Goal: Task Accomplishment & Management: Complete application form

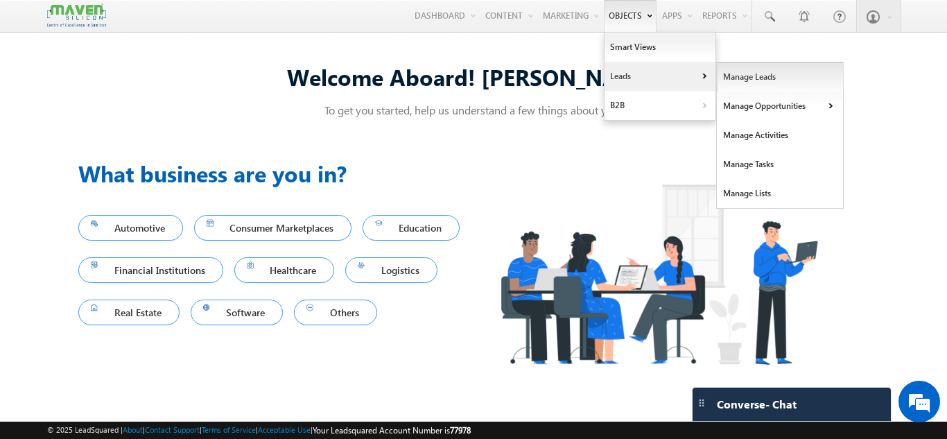
click at [735, 75] on link "Manage Leads" at bounding box center [780, 76] width 127 height 29
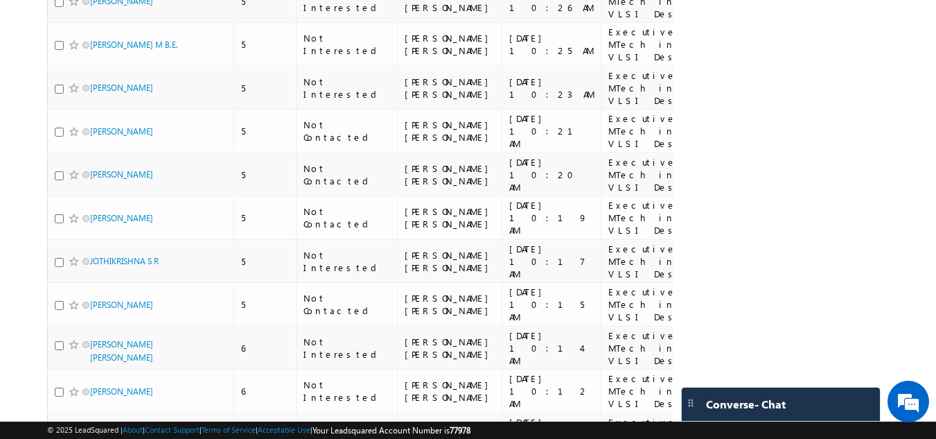
scroll to position [933, 0]
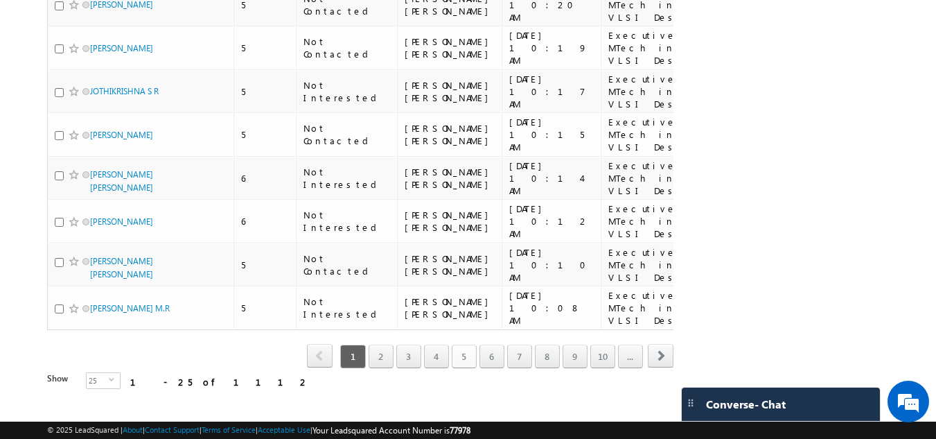
click at [460, 344] on link "5" at bounding box center [464, 356] width 25 height 24
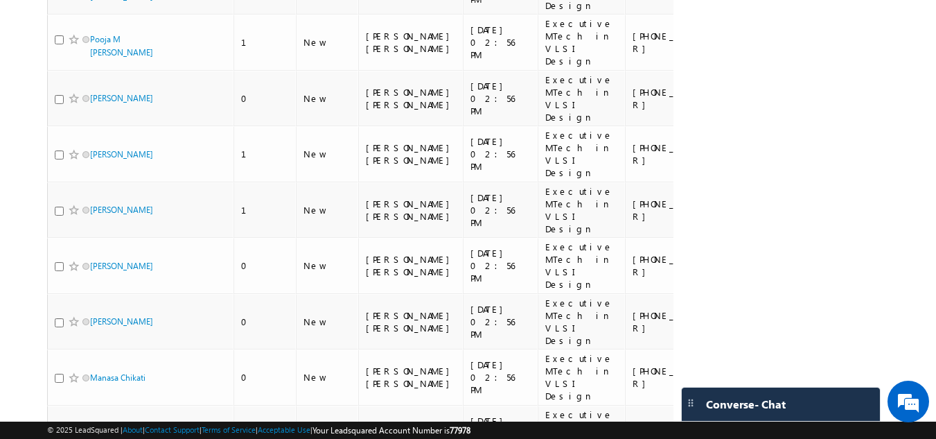
scroll to position [0, 0]
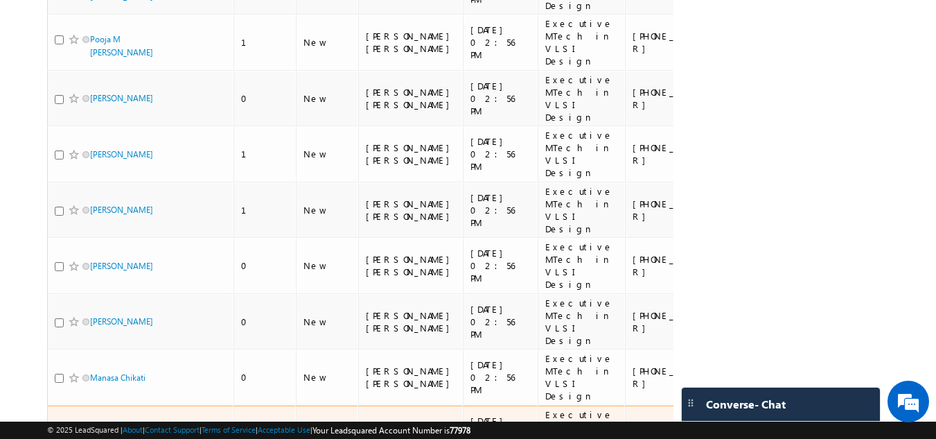
click at [100, 428] on link "Jyoti Pujari" at bounding box center [121, 433] width 63 height 10
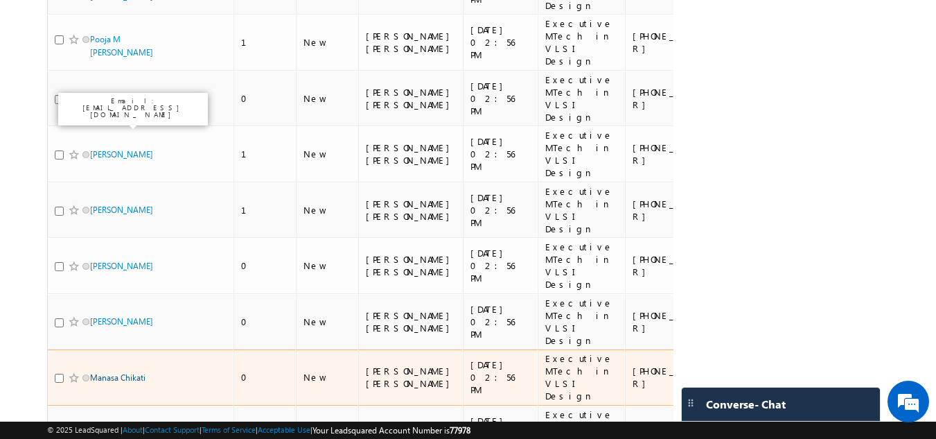
click at [105, 372] on link "Manasa Chikati" at bounding box center [117, 377] width 55 height 10
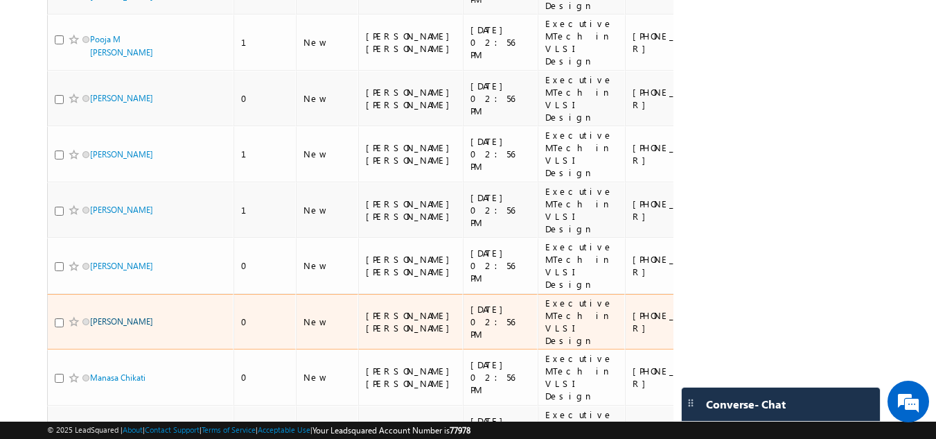
click at [109, 316] on link "Zaheer Hussain" at bounding box center [121, 321] width 63 height 10
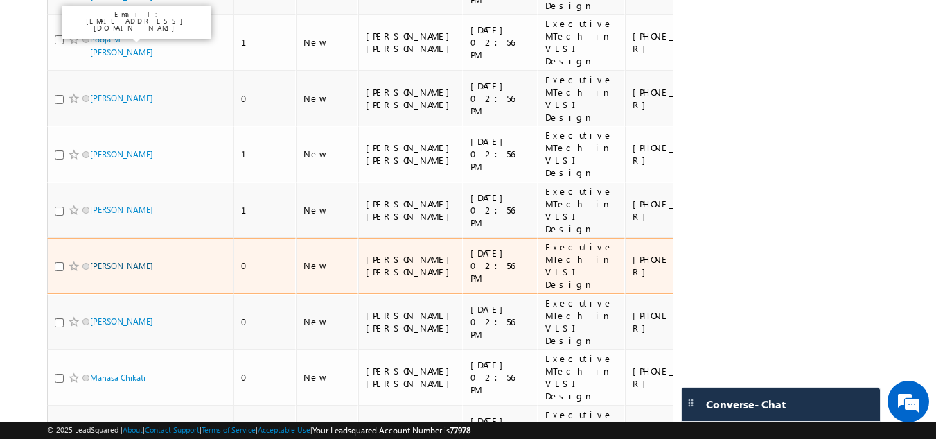
click at [112, 261] on link "ASHUTOSH SINGH" at bounding box center [121, 266] width 63 height 10
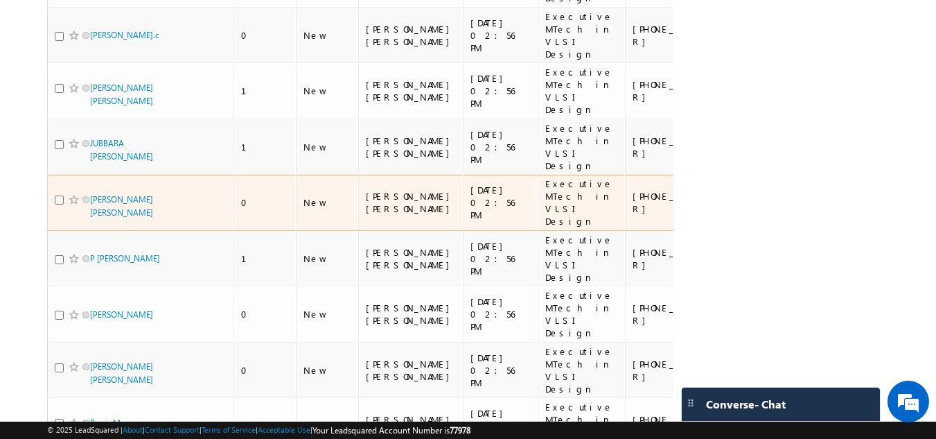
scroll to position [549, 0]
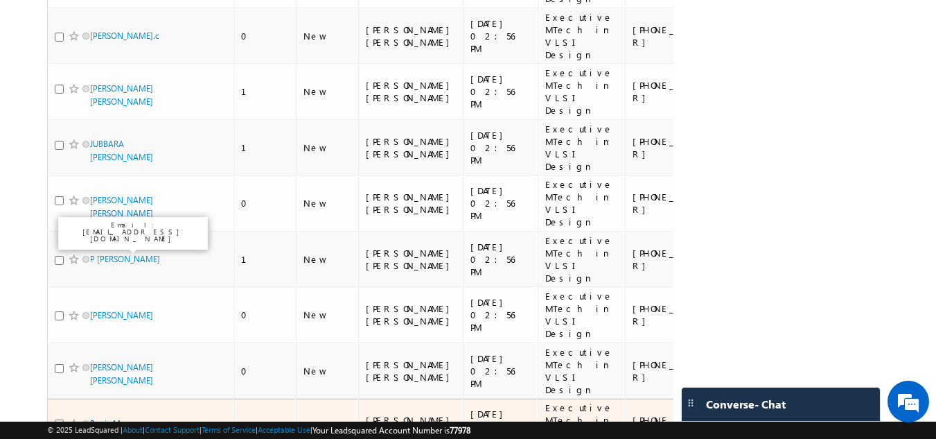
click at [129, 418] on link "Pooja M Karlawad" at bounding box center [121, 430] width 63 height 24
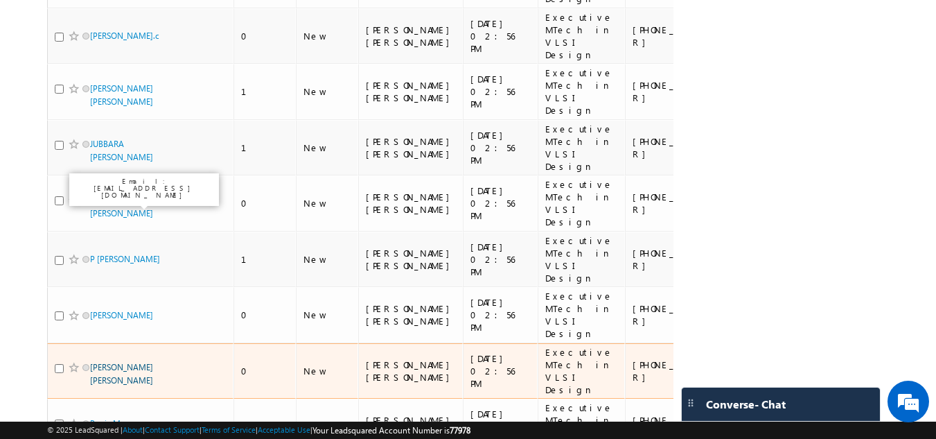
click at [124, 362] on link "ARUNAVA JANA" at bounding box center [121, 374] width 63 height 24
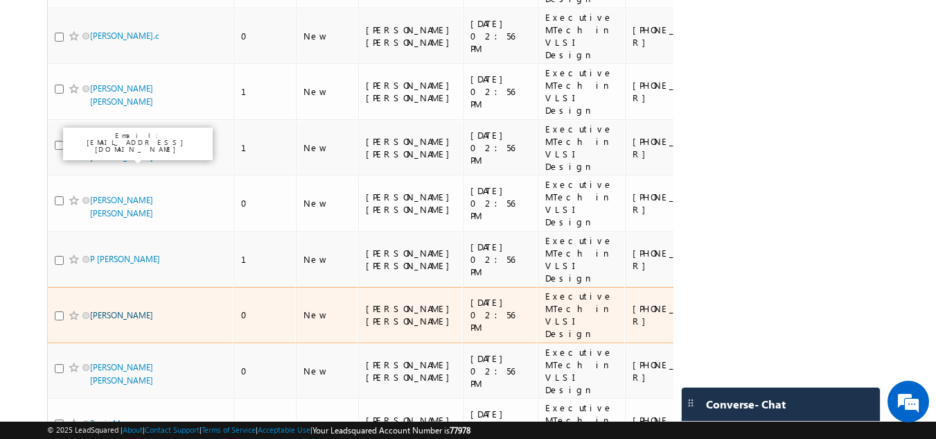
click at [122, 287] on td "Maheshgouda Rayanagoudar" at bounding box center [140, 315] width 187 height 56
click at [122, 310] on link "Maheshgouda Rayanagoudar" at bounding box center [121, 315] width 63 height 10
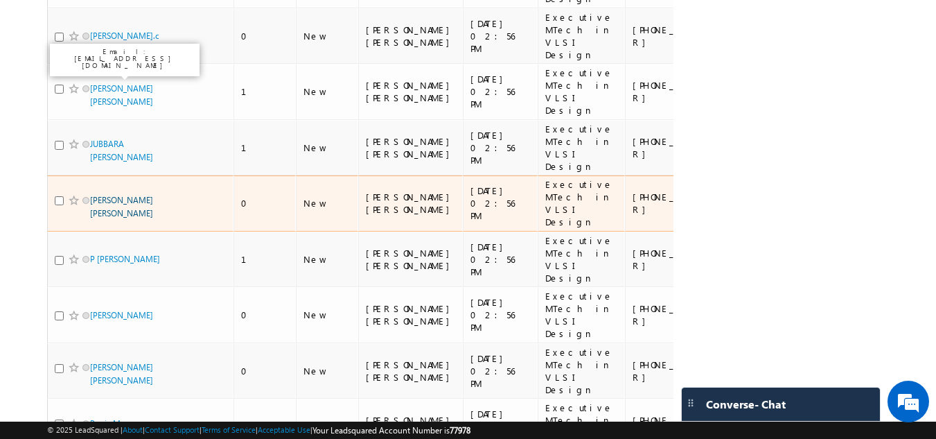
click at [114, 195] on link "Rajesh kl" at bounding box center [121, 207] width 63 height 24
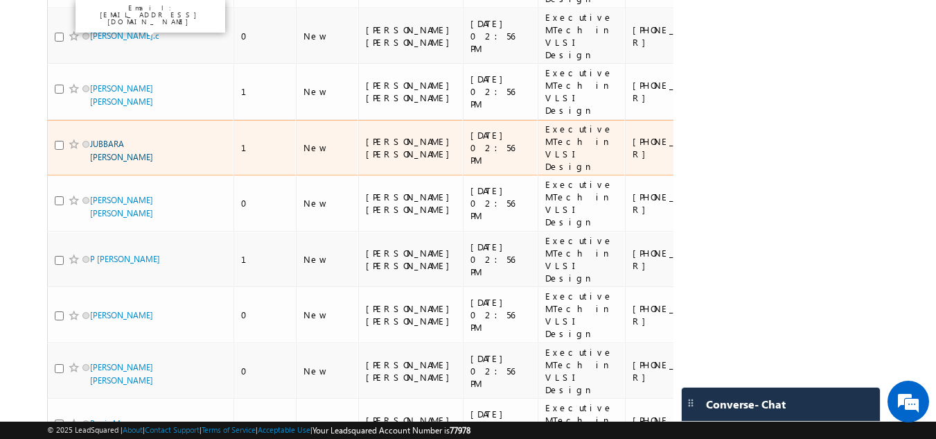
click at [121, 139] on link "JUBBARA AnilKumar" at bounding box center [121, 151] width 63 height 24
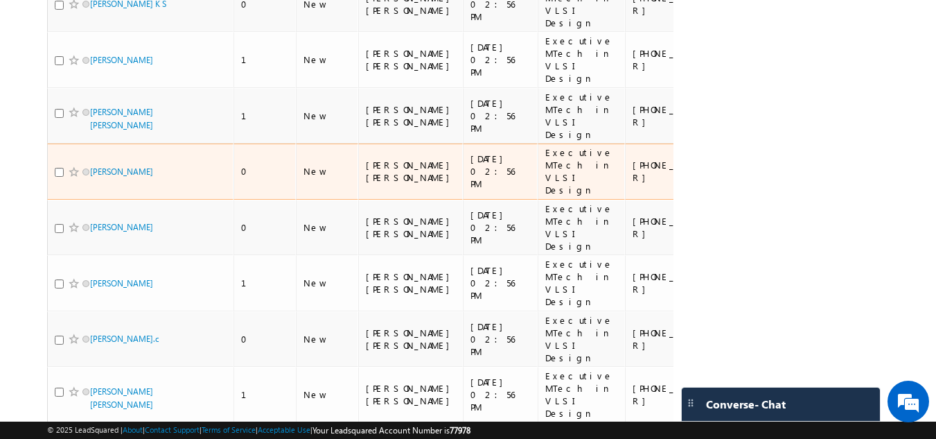
scroll to position [245, 0]
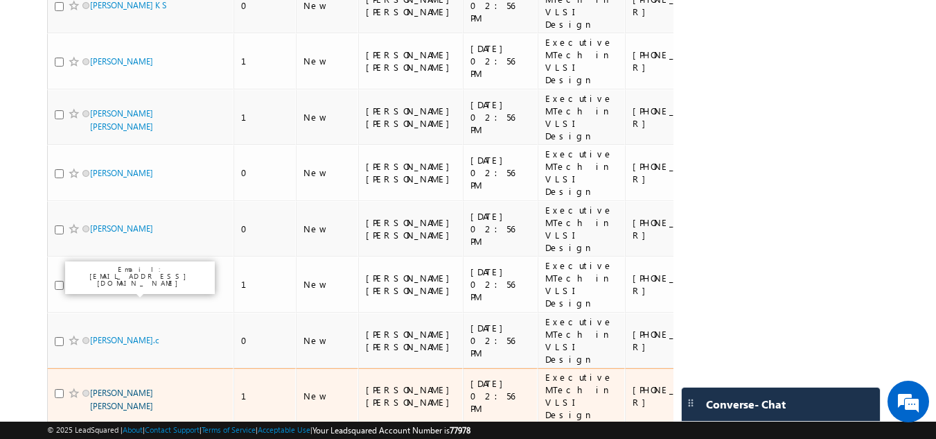
click at [110, 387] on link "Abhishek Kg kattemane" at bounding box center [121, 399] width 63 height 24
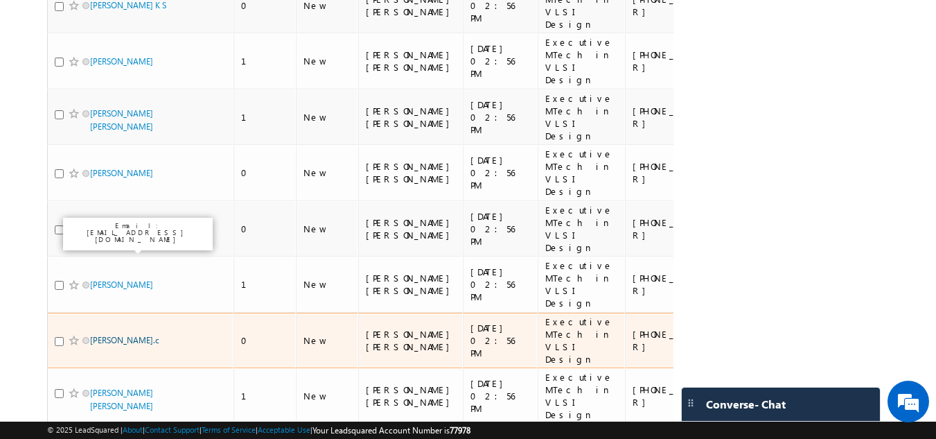
click at [123, 335] on link "Anbu Chezhian.c" at bounding box center [124, 340] width 69 height 10
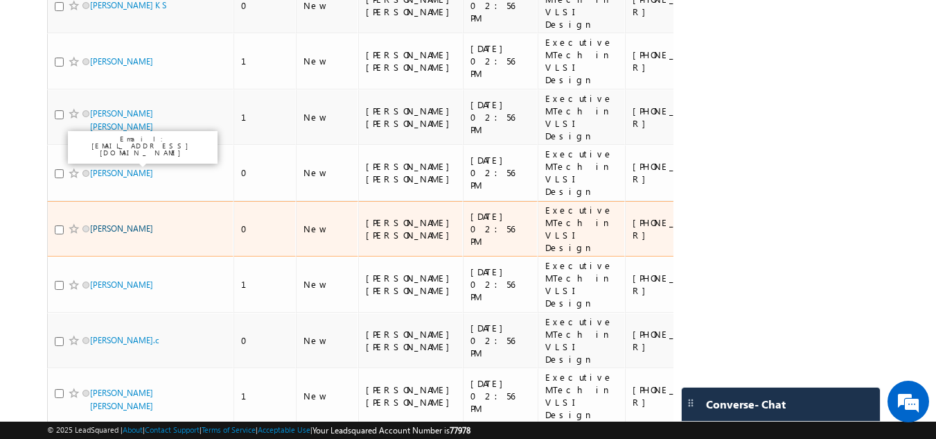
click at [129, 223] on link "GAYAN CHINNARRA" at bounding box center [121, 228] width 63 height 10
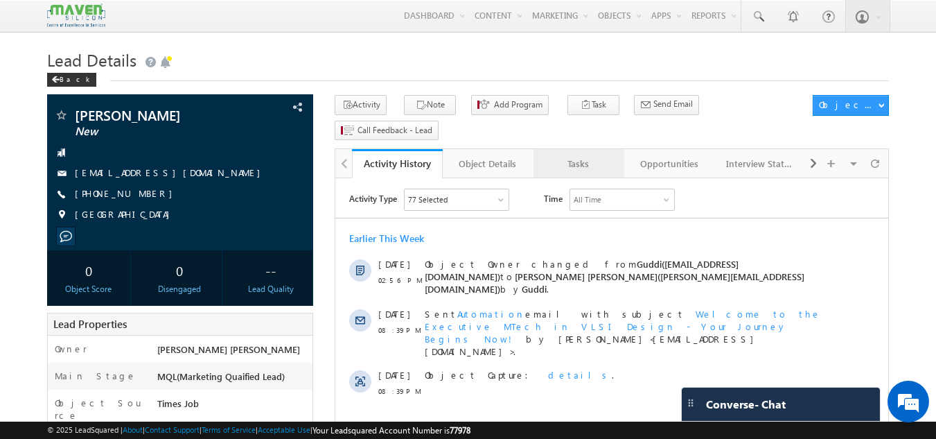
click at [586, 155] on div "Tasks" at bounding box center [578, 163] width 67 height 17
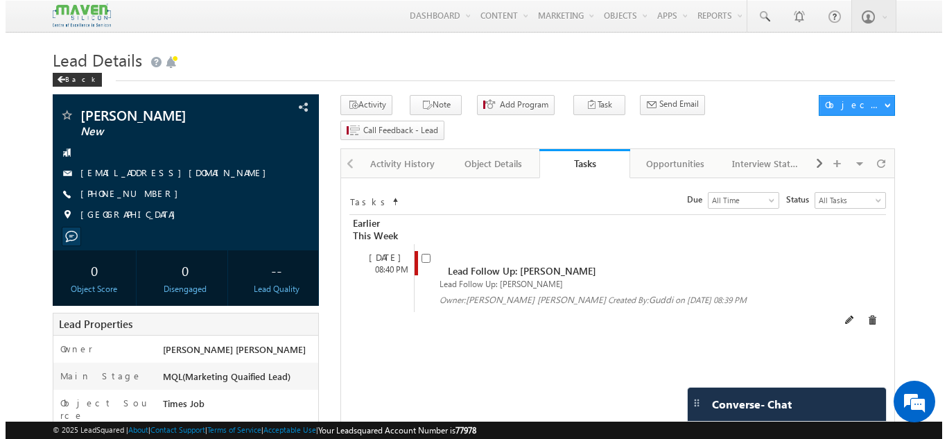
scroll to position [1, 0]
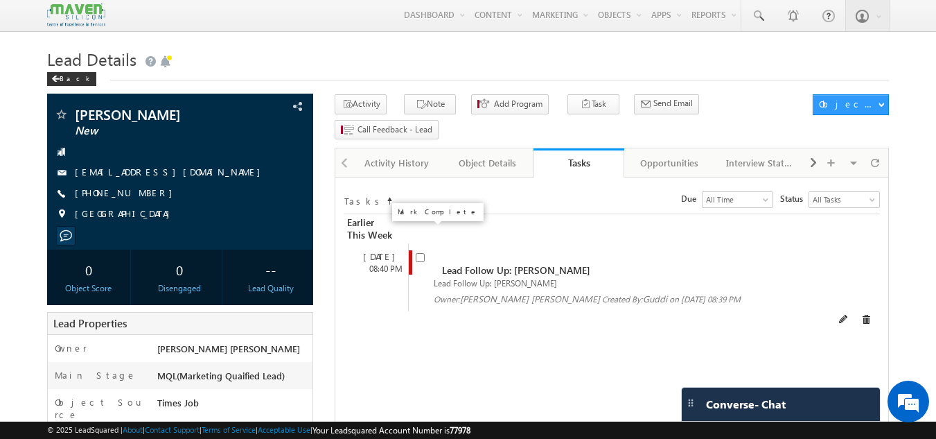
click at [419, 253] on input "checkbox" at bounding box center [420, 257] width 9 height 9
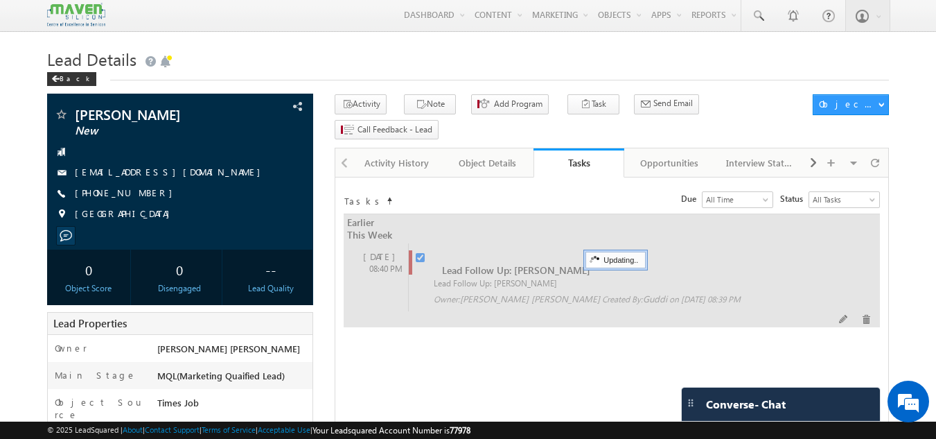
checkbox input "false"
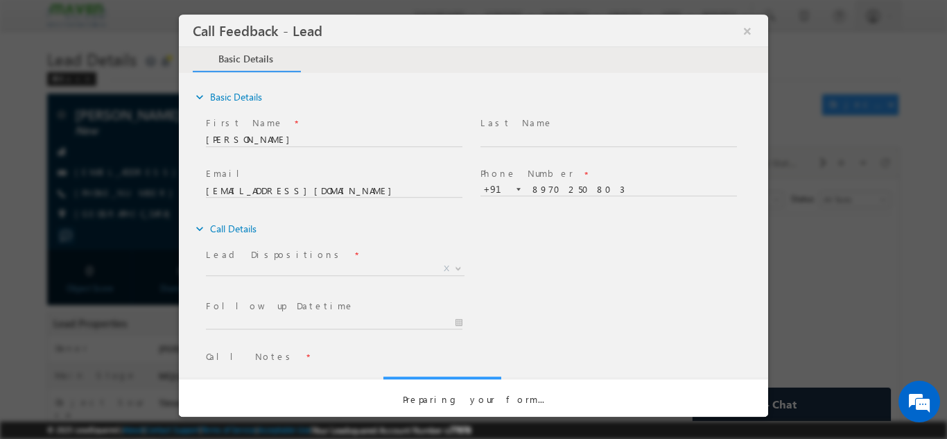
scroll to position [0, 0]
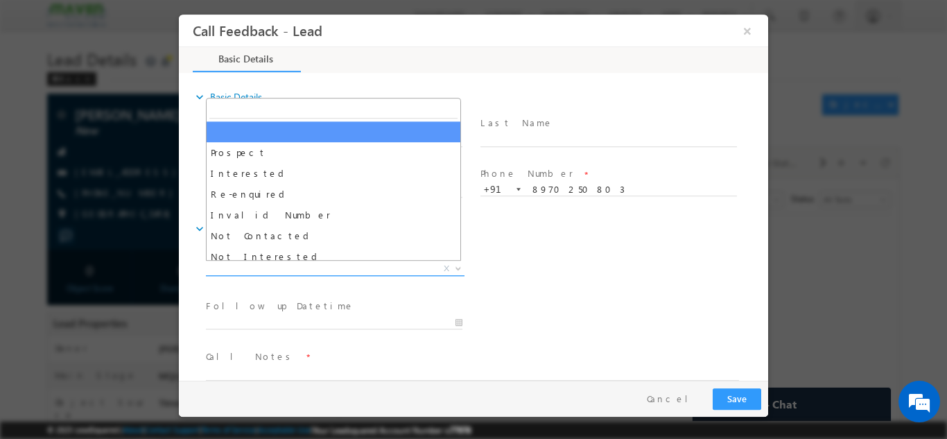
click at [404, 263] on span "X" at bounding box center [335, 268] width 259 height 14
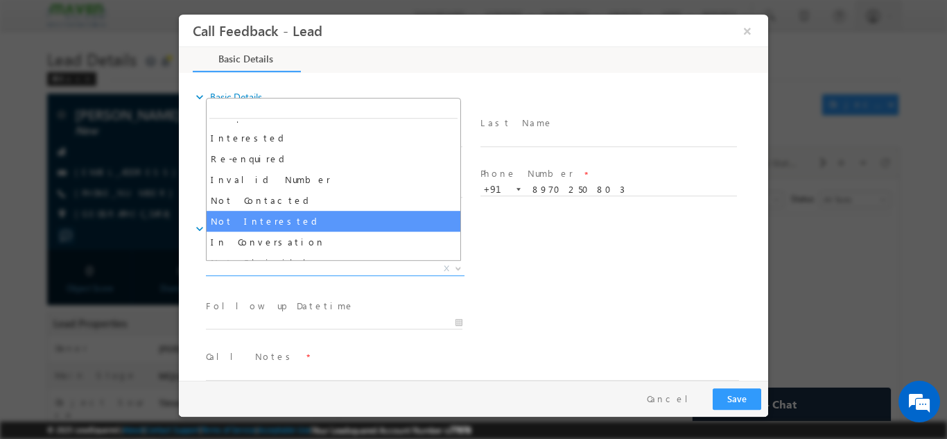
scroll to position [35, 0]
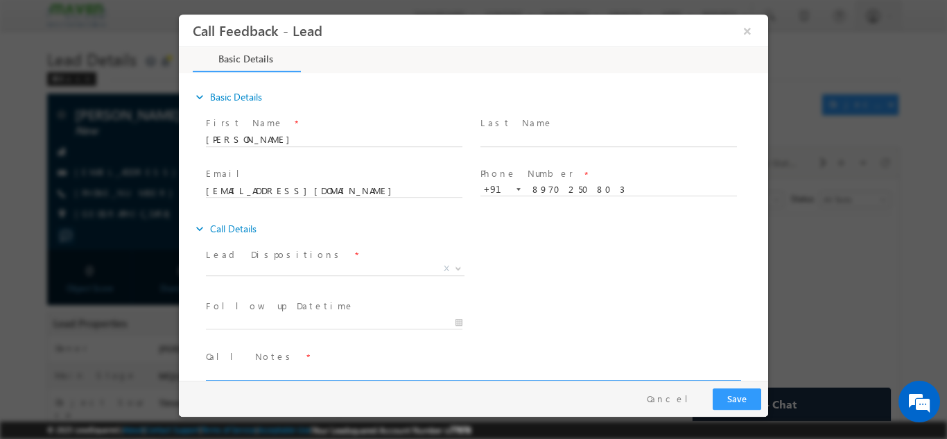
drag, startPoint x: 472, startPoint y: 357, endPoint x: 431, endPoint y: 364, distance: 41.5
click at [431, 364] on textarea at bounding box center [472, 372] width 533 height 16
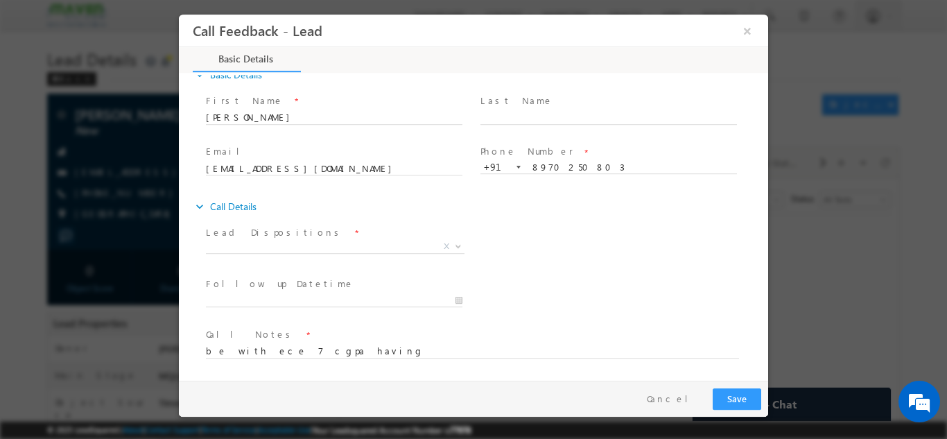
click at [431, 364] on span at bounding box center [465, 364] width 518 height 15
click at [382, 353] on textarea "be with ece 7 cgpa having" at bounding box center [472, 350] width 533 height 16
click at [410, 348] on textarea "be with ece 7 cgpa having woring is ust global 4.5" at bounding box center [472, 350] width 533 height 16
click at [410, 348] on textarea "be with ece 7 cgpa having working is ust global 4.5" at bounding box center [472, 350] width 533 height 16
click at [426, 347] on textarea "be with ece 7 cgpa having working is ust global 4.5" at bounding box center [472, 350] width 533 height 16
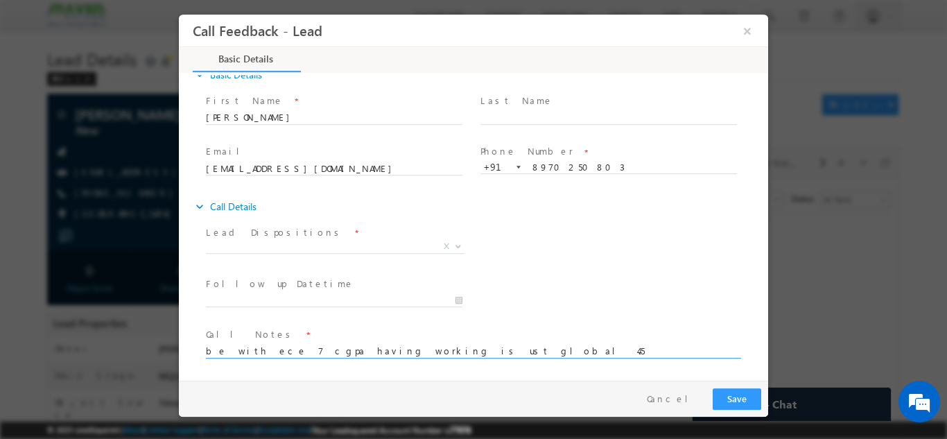
click at [308, 350] on textarea "be with ece 7 cgpa having working is ust global 4.5" at bounding box center [472, 350] width 533 height 16
click at [368, 349] on textarea "be with ece 7 cgpa working is ust global 4.5" at bounding box center [472, 350] width 533 height 16
click at [418, 348] on textarea "be with ece 7 cgpa working is ust global having 4.5" at bounding box center [472, 350] width 533 height 16
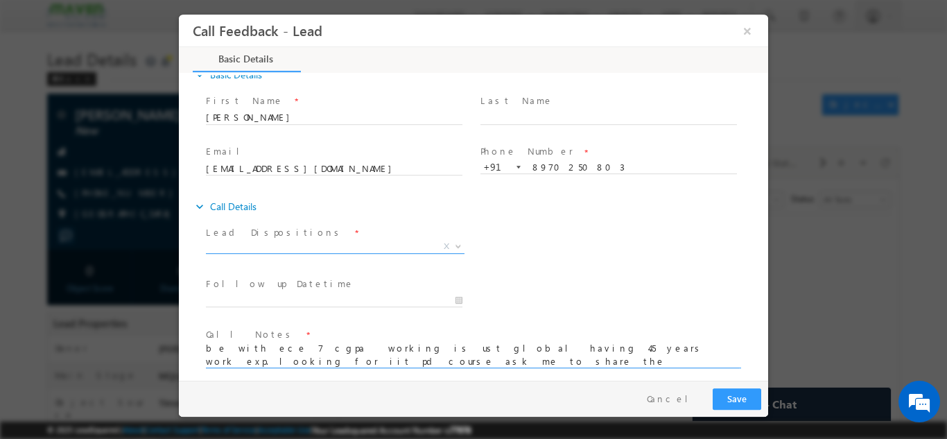
type textarea "be with ece 7 cgpa working is ust global having 4.5 years work exp. looking for…"
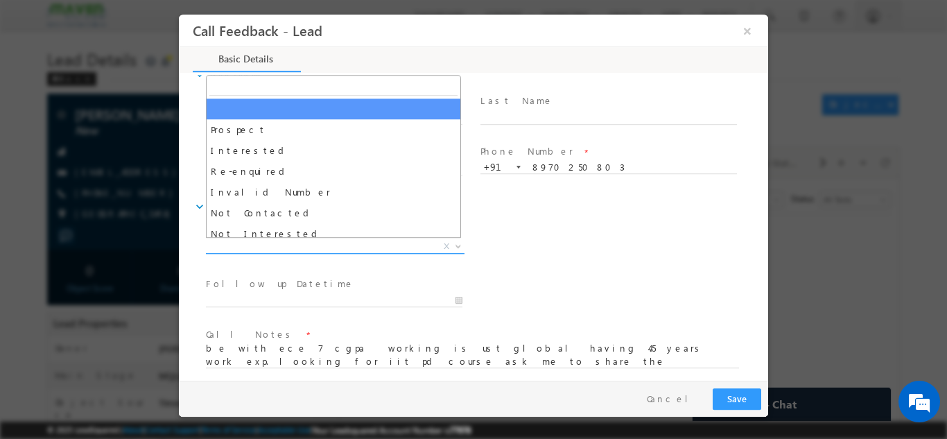
click at [434, 239] on span "X" at bounding box center [335, 246] width 259 height 14
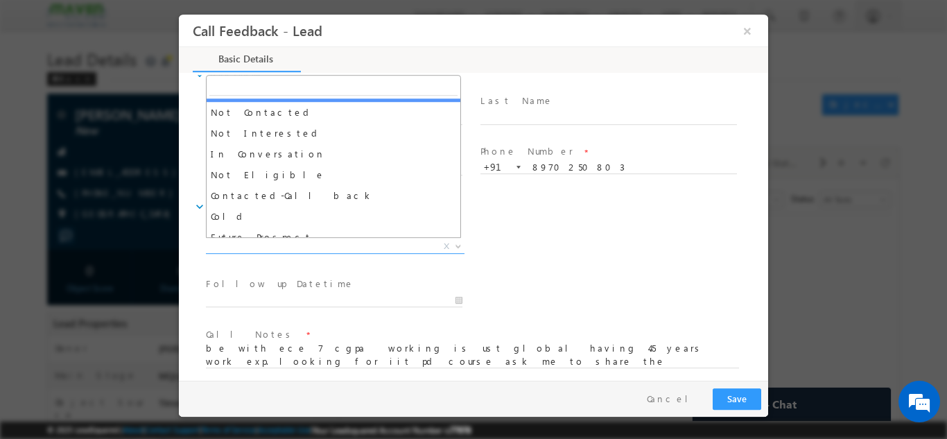
scroll to position [101, 0]
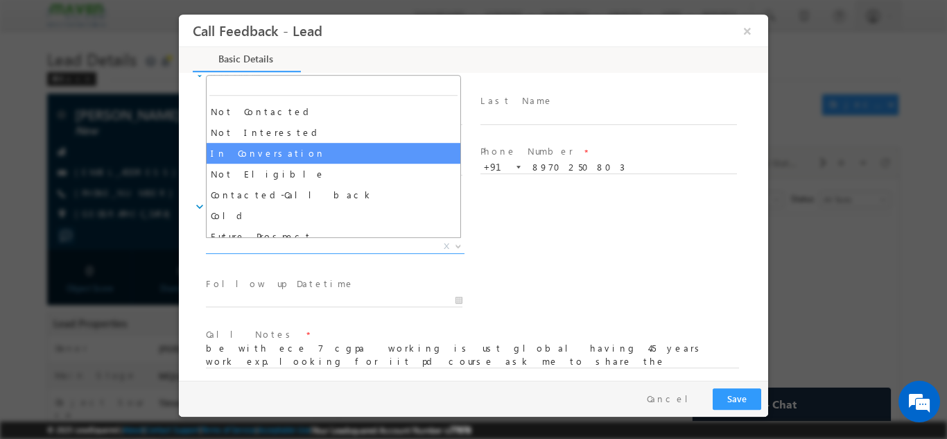
select select "In Conversation"
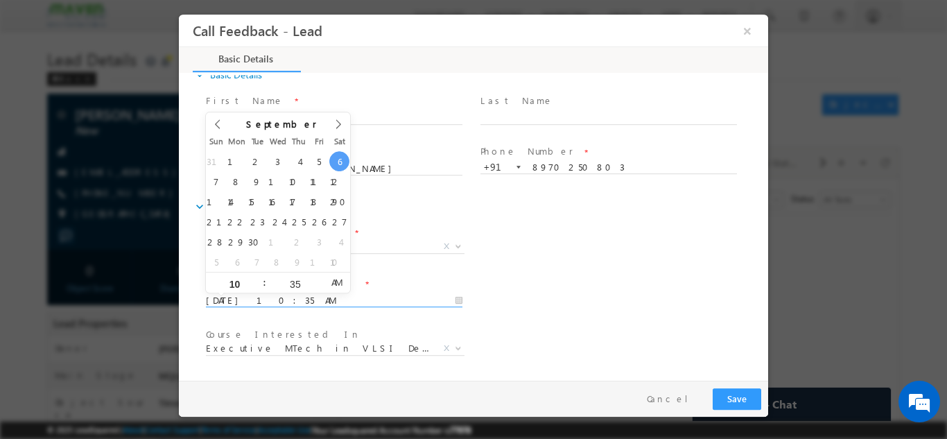
click at [298, 300] on input "06/09/2025 10:35 AM" at bounding box center [334, 300] width 256 height 14
type input "08/09/2025 10:35 AM"
click at [627, 227] on div "Lead Dispositions * Prospect Interested Re-enquired Invalid Number Not Contacte…" at bounding box center [485, 247] width 565 height 51
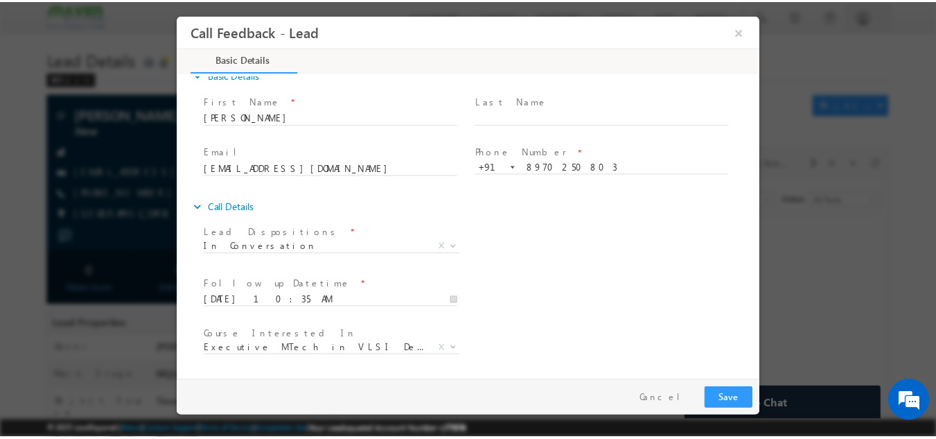
scroll to position [83, 0]
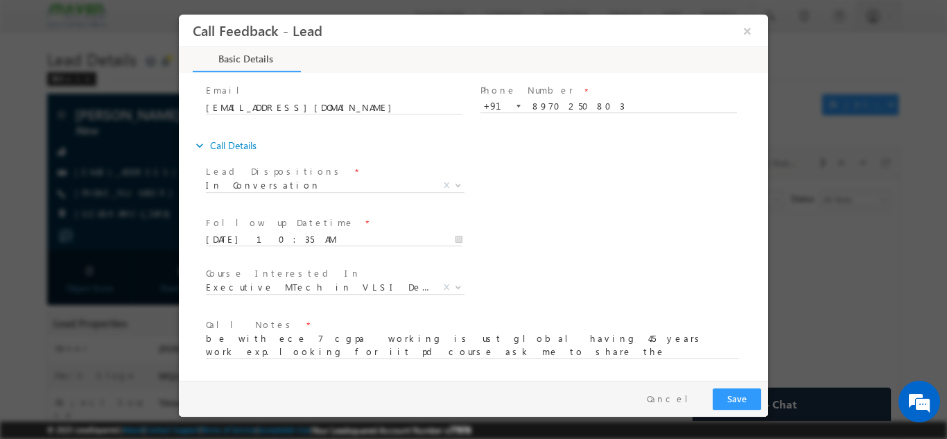
drag, startPoint x: 732, startPoint y: 385, endPoint x: 735, endPoint y: 393, distance: 8.1
click at [735, 393] on div "Pay & Save Save Cancel" at bounding box center [477, 398] width 596 height 36
click at [735, 393] on button "Save" at bounding box center [736, 397] width 49 height 21
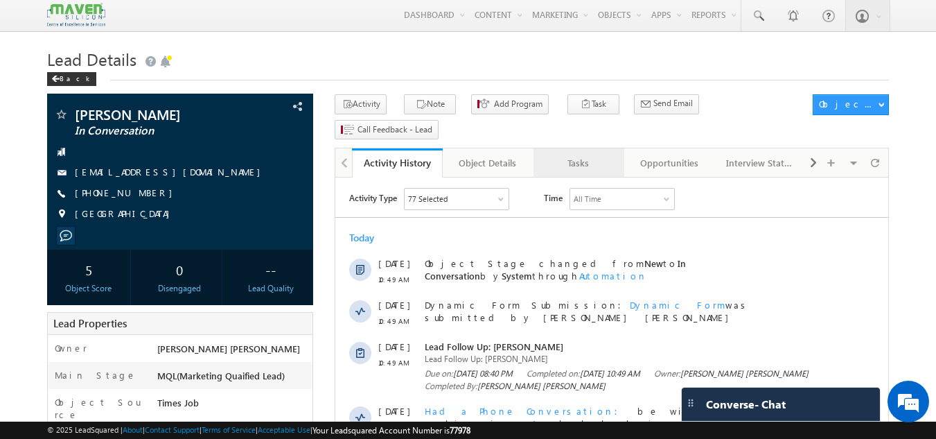
click at [586, 155] on div "Tasks" at bounding box center [578, 163] width 67 height 17
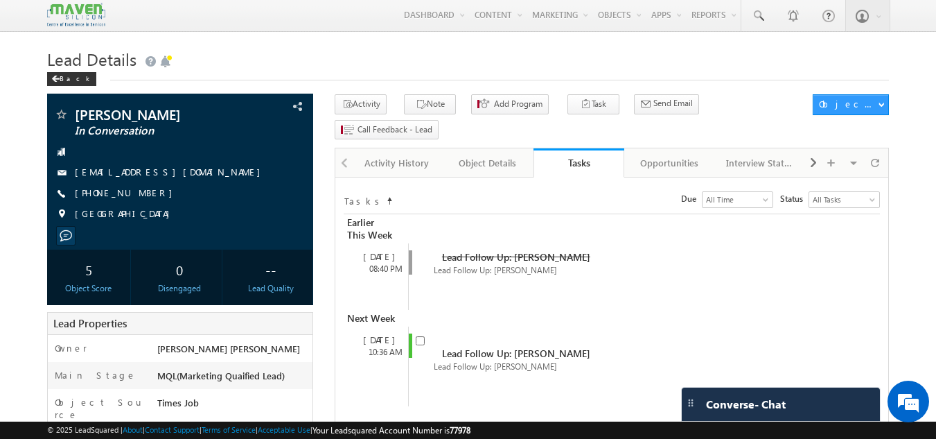
click at [586, 156] on div "Tasks" at bounding box center [579, 162] width 70 height 13
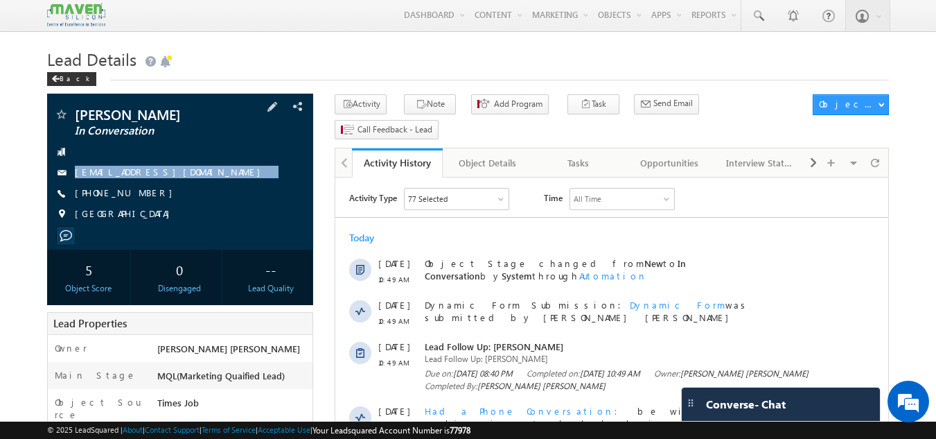
drag, startPoint x: 180, startPoint y: 171, endPoint x: 168, endPoint y: 186, distance: 18.9
click at [168, 186] on div "HARISH RAI In Conversation harishrai682@gmail.com +91-8970250803" at bounding box center [180, 167] width 253 height 121
copy div "harishrai682@gmail.com"
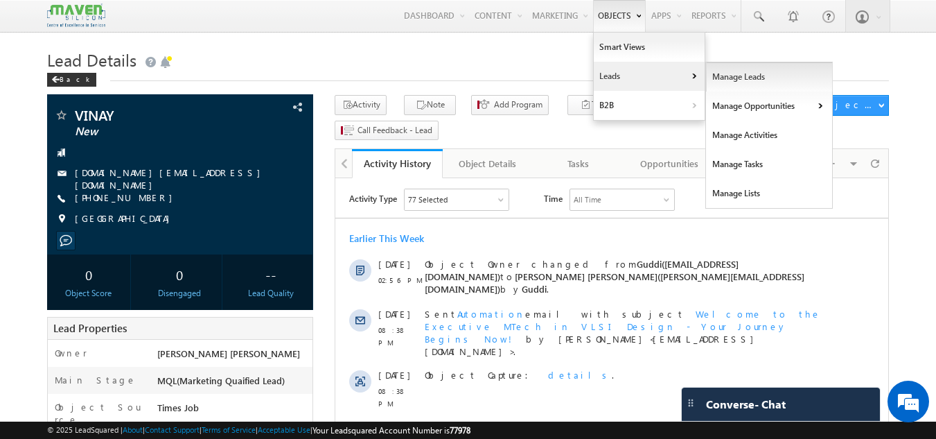
click at [706, 75] on link "Manage Leads" at bounding box center [769, 76] width 127 height 29
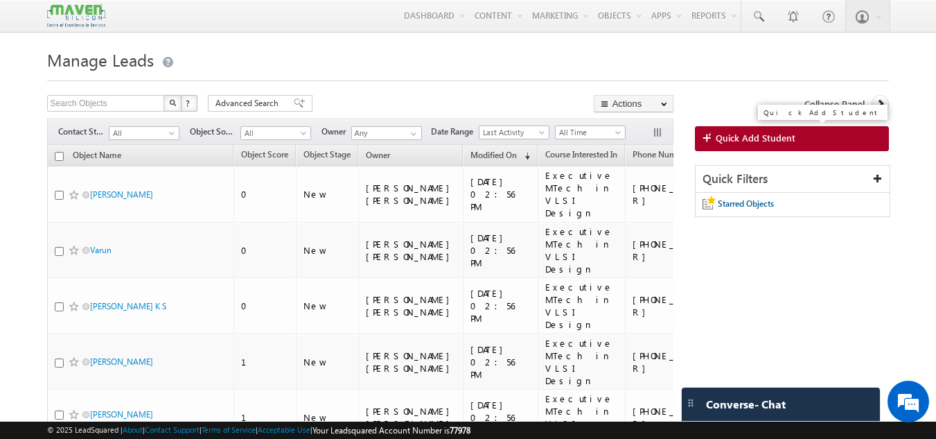
click at [725, 141] on span "Quick Add Student" at bounding box center [756, 138] width 80 height 12
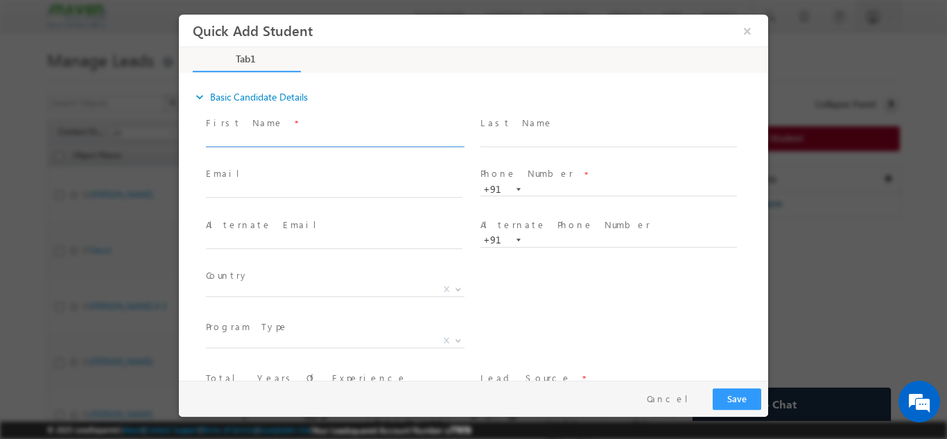
click at [380, 132] on input "text" at bounding box center [334, 139] width 256 height 14
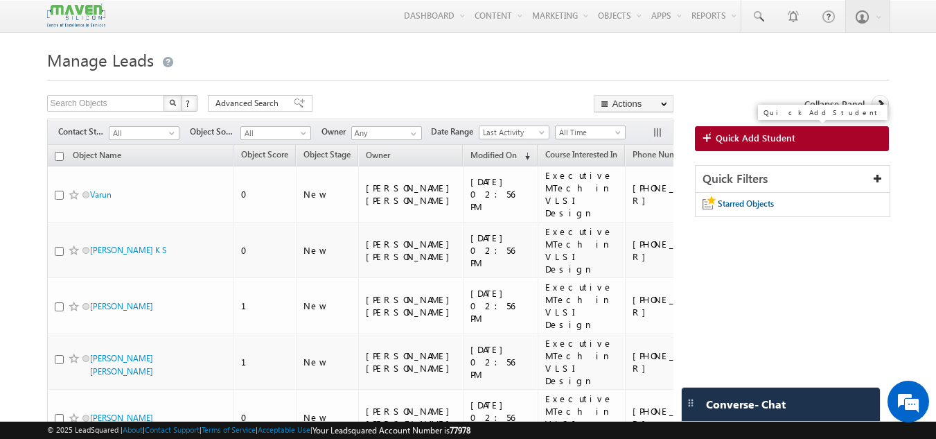
click at [737, 142] on span "Quick Add Student" at bounding box center [756, 138] width 80 height 12
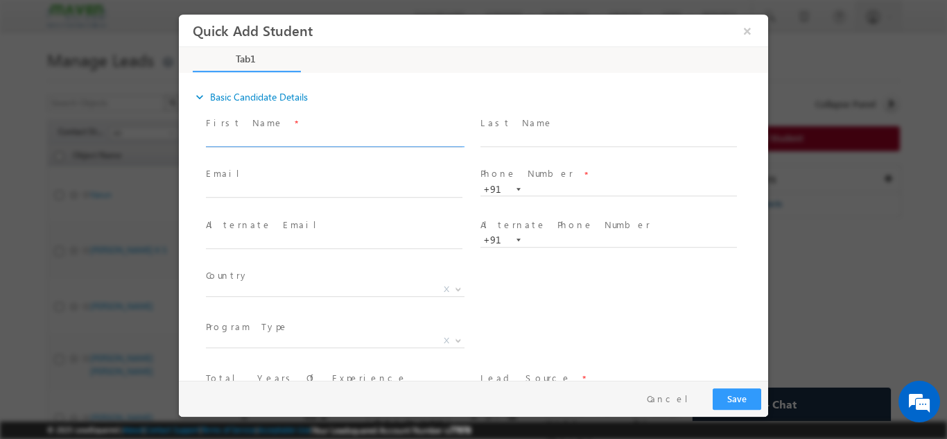
click at [355, 137] on input "text" at bounding box center [334, 139] width 256 height 14
paste input "[PERSON_NAME]"
type input "[PERSON_NAME]"
click at [532, 133] on input "text" at bounding box center [608, 139] width 256 height 14
type input "B"
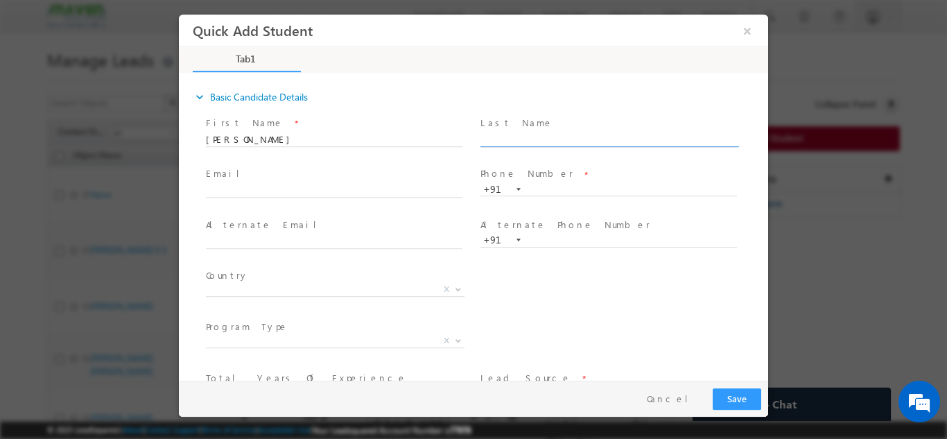
click at [503, 139] on input "text" at bounding box center [608, 139] width 256 height 14
click at [376, 185] on input "text" at bounding box center [334, 191] width 256 height 14
paste input "[EMAIL_ADDRESS][DOMAIN_NAME]"
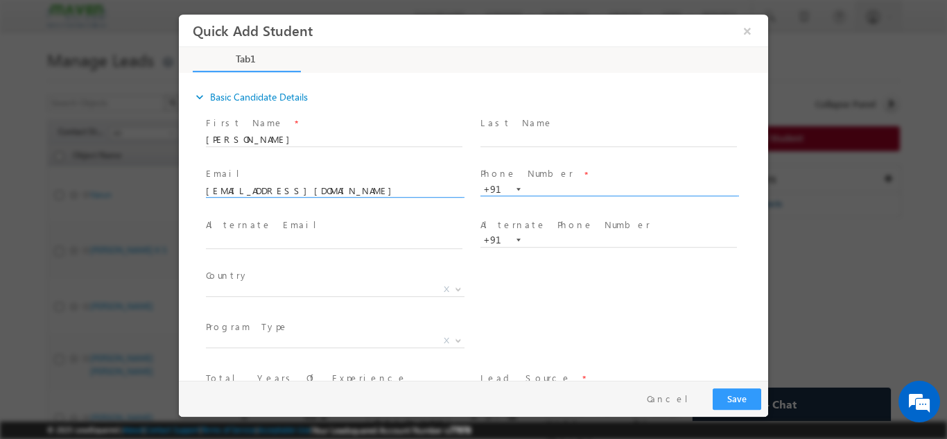
type input "[EMAIL_ADDRESS][DOMAIN_NAME]"
click at [543, 188] on input "text" at bounding box center [608, 189] width 256 height 14
click at [537, 188] on input "text" at bounding box center [608, 189] width 256 height 14
type input "v"
paste input "9481813436"
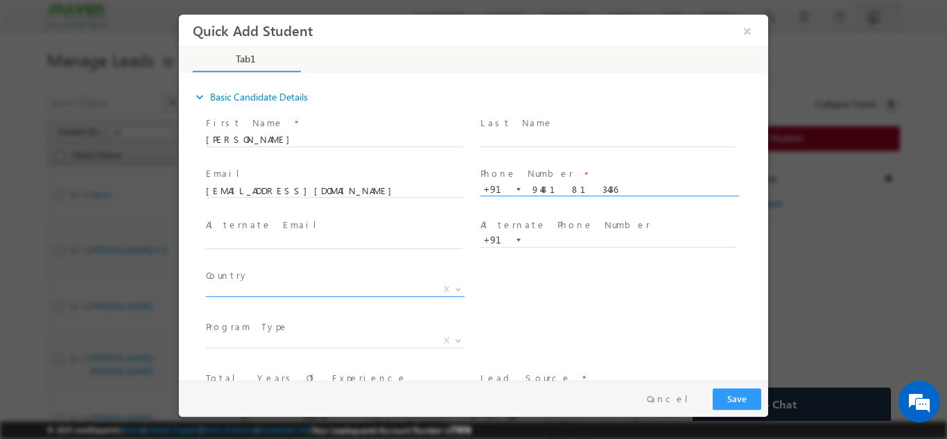
type input "9481813436"
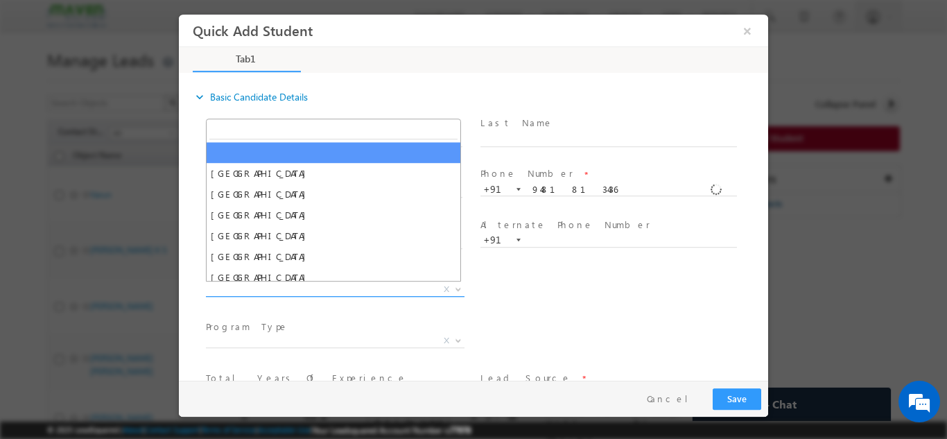
click at [347, 295] on span "Afghanistan Albania Algeria Andorra Angola Antigua and Barbuda Argentina Armeni…" at bounding box center [340, 291] width 269 height 17
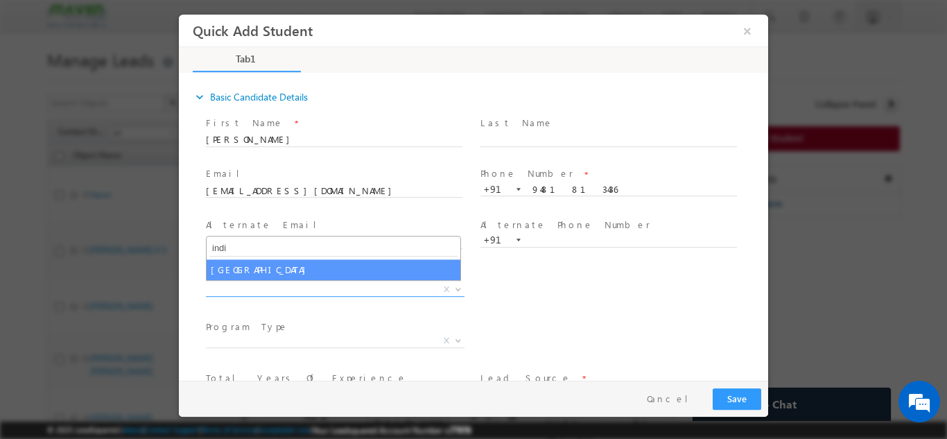
type input "indi"
select select "[GEOGRAPHIC_DATA]"
select select
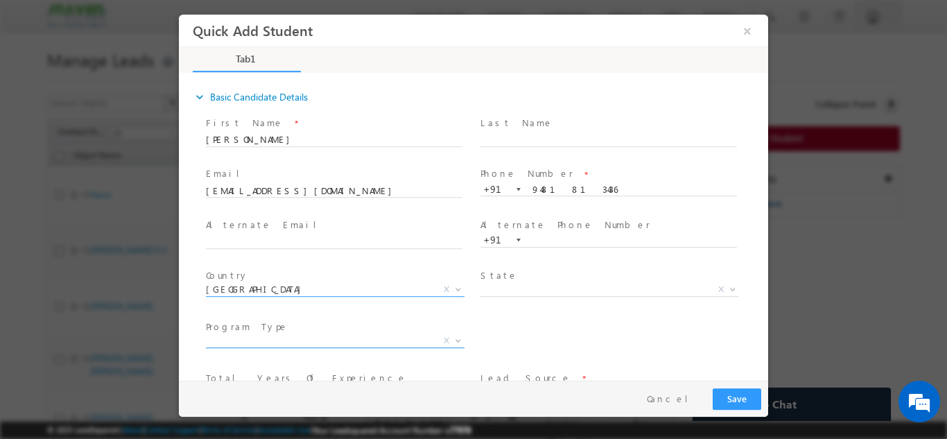
click at [405, 342] on span "X" at bounding box center [335, 340] width 259 height 14
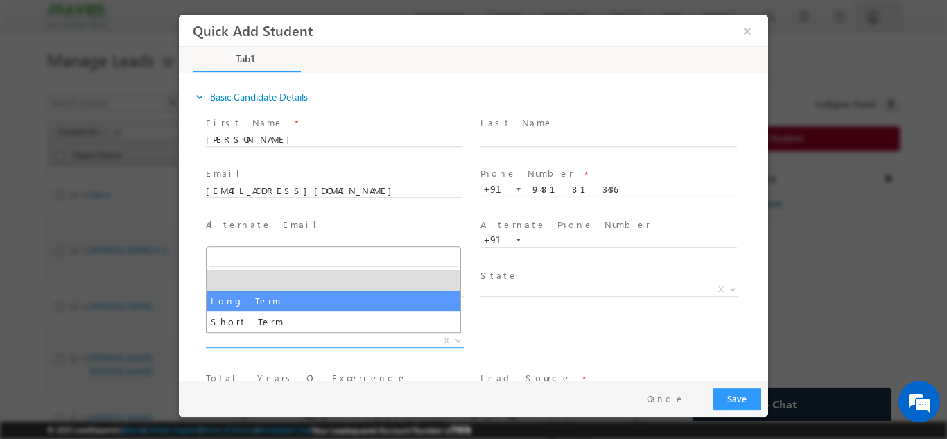
select select "Long Term"
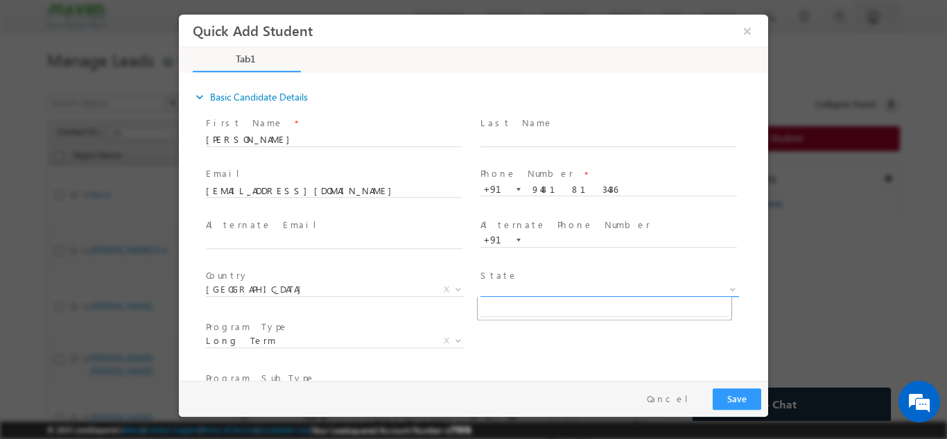
click at [502, 289] on span "X" at bounding box center [609, 289] width 259 height 14
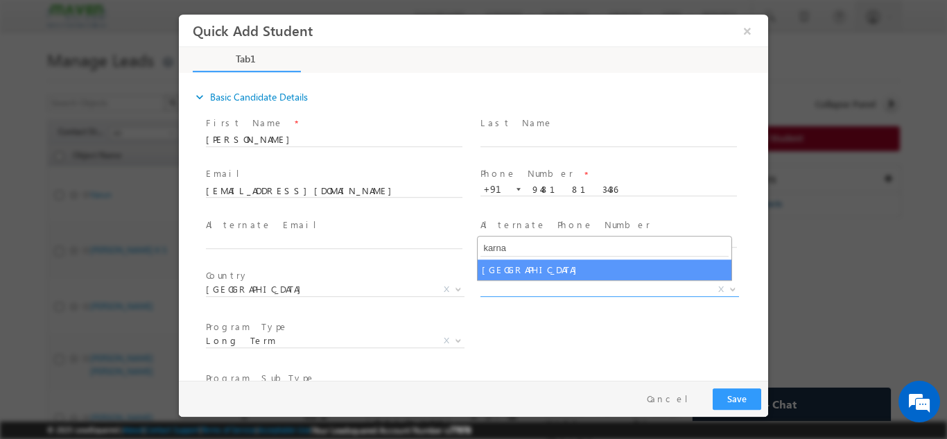
type input "karna"
select select "Karnataka"
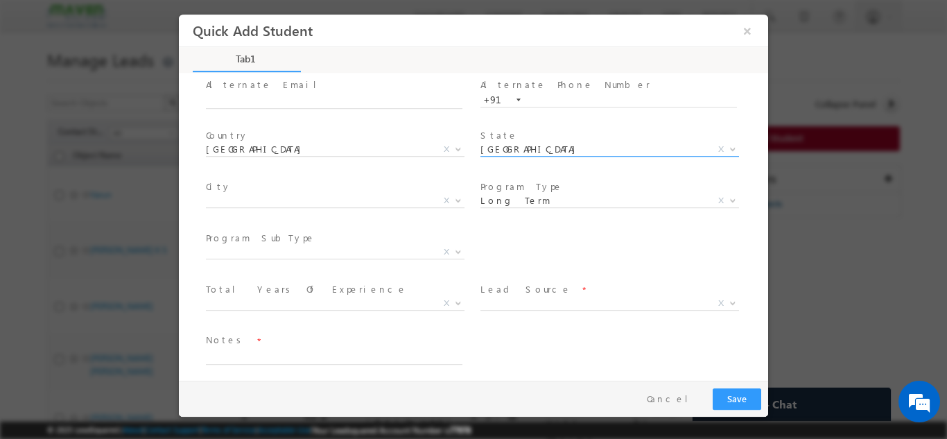
scroll to position [146, 0]
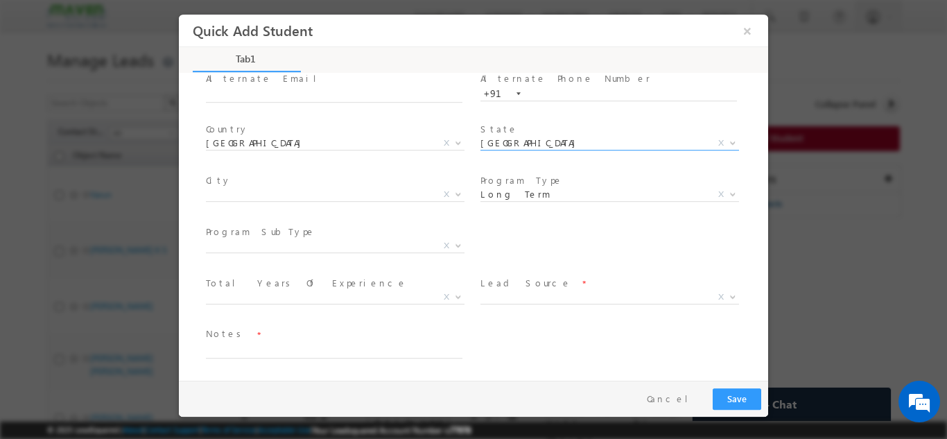
drag, startPoint x: 767, startPoint y: 249, endPoint x: 975, endPoint y: 373, distance: 242.7
click at [256, 202] on span "X" at bounding box center [335, 197] width 259 height 14
click at [256, 199] on span "X" at bounding box center [335, 194] width 259 height 14
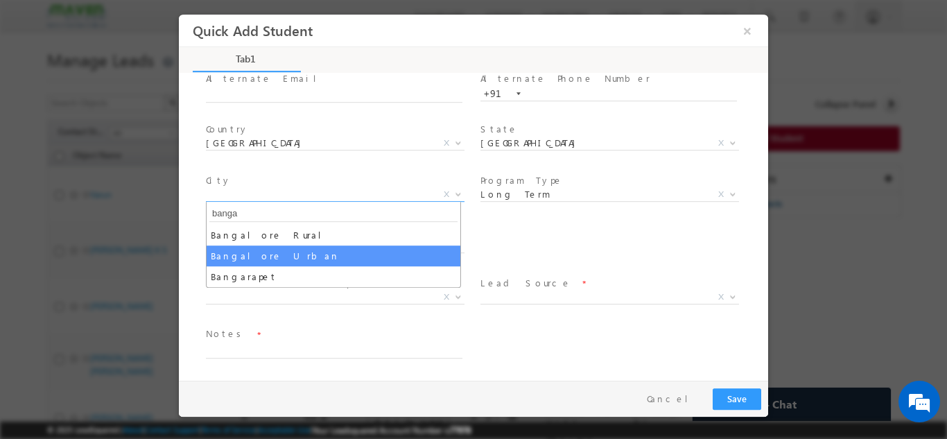
type input "banga"
select select "Bangalore Urban"
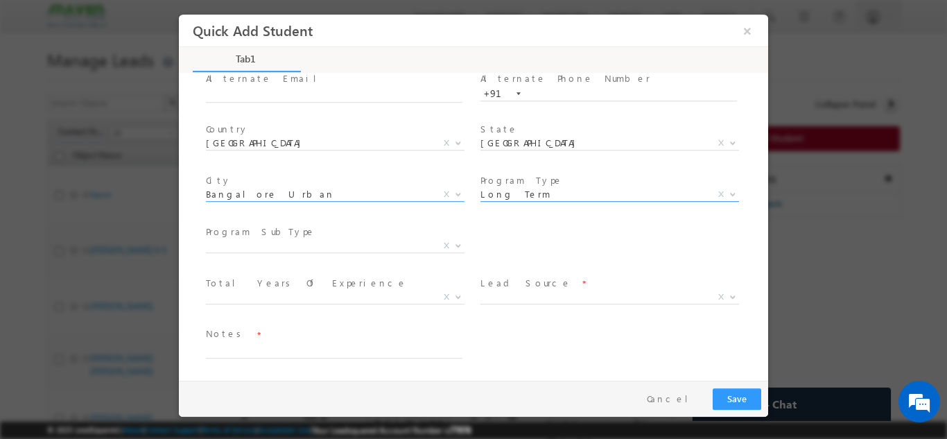
click at [525, 197] on span "Long Term" at bounding box center [592, 193] width 225 height 12
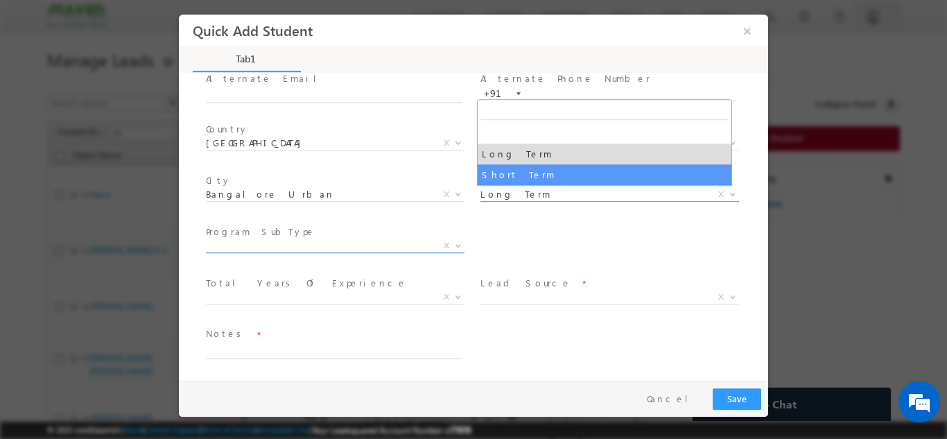
click at [381, 238] on span "X" at bounding box center [335, 245] width 259 height 14
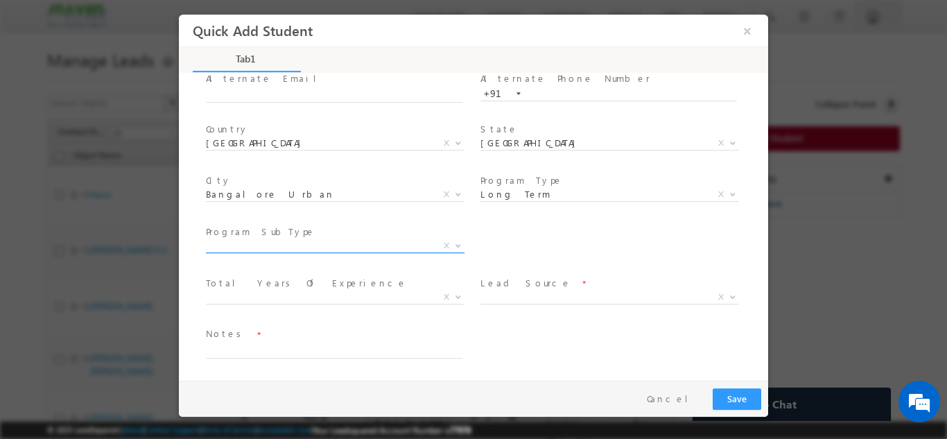
click at [381, 238] on span "X" at bounding box center [335, 245] width 259 height 14
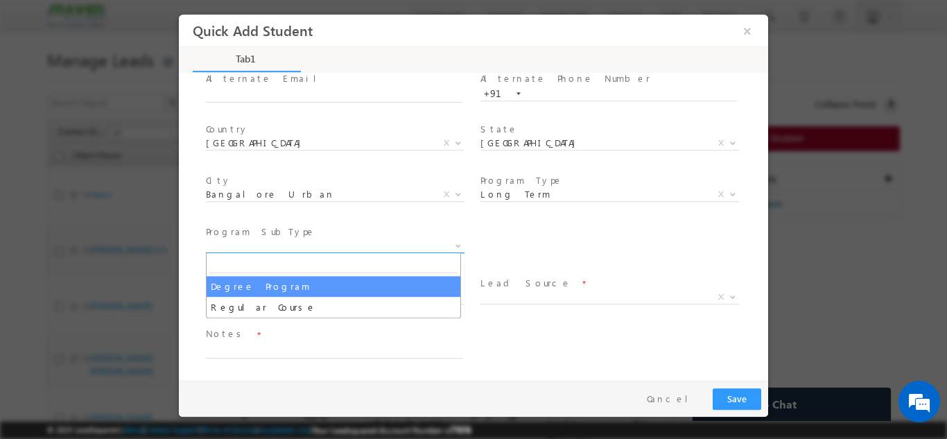
click at [381, 238] on span "X" at bounding box center [335, 245] width 259 height 14
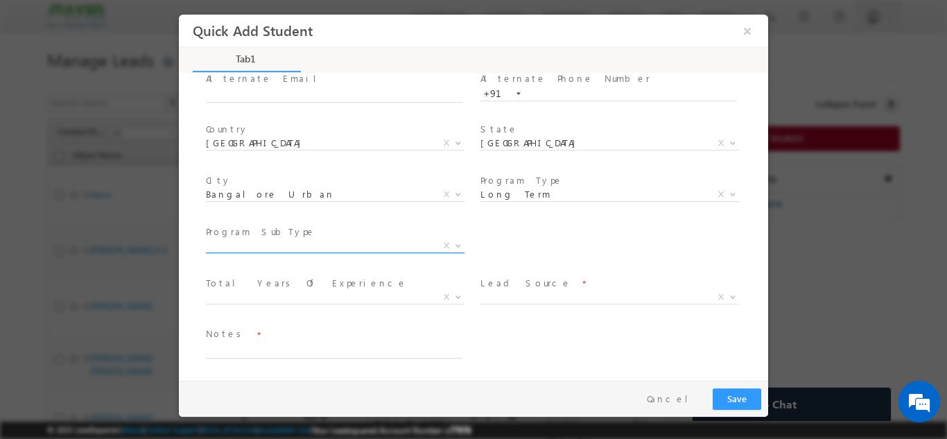
click at [381, 238] on span "X" at bounding box center [335, 245] width 259 height 14
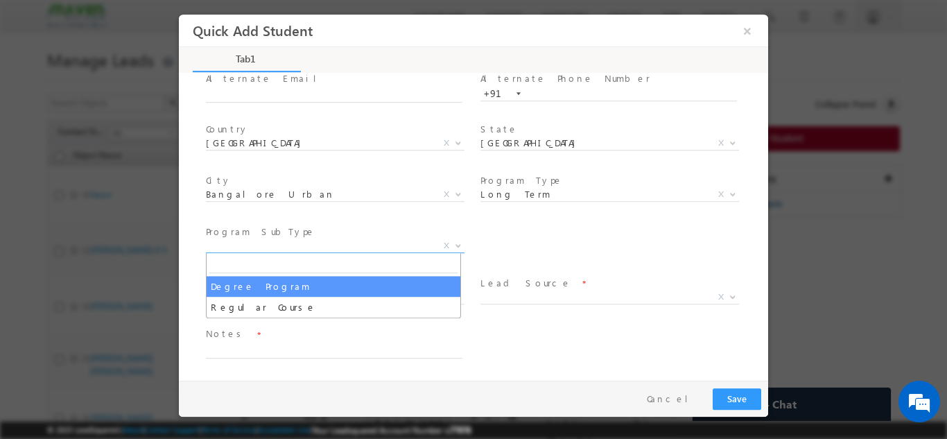
select select "Degree Program"
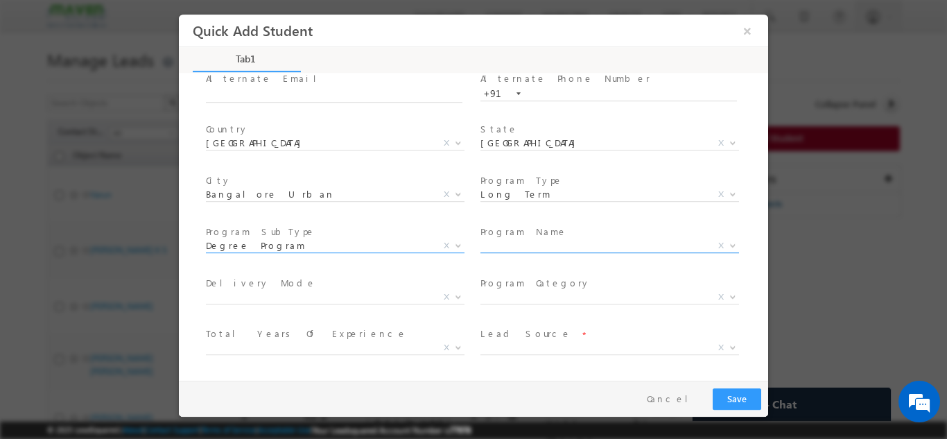
click at [521, 250] on span "X" at bounding box center [609, 245] width 259 height 14
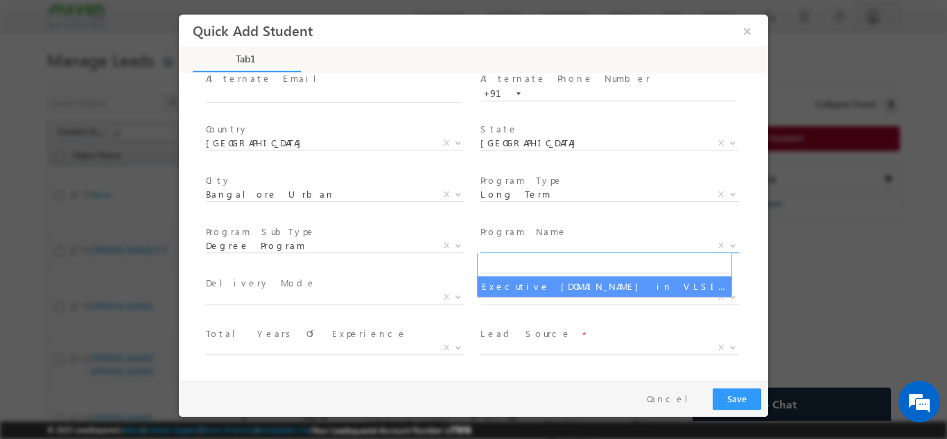
select select "Executive [DOMAIN_NAME] in VLSI Design"
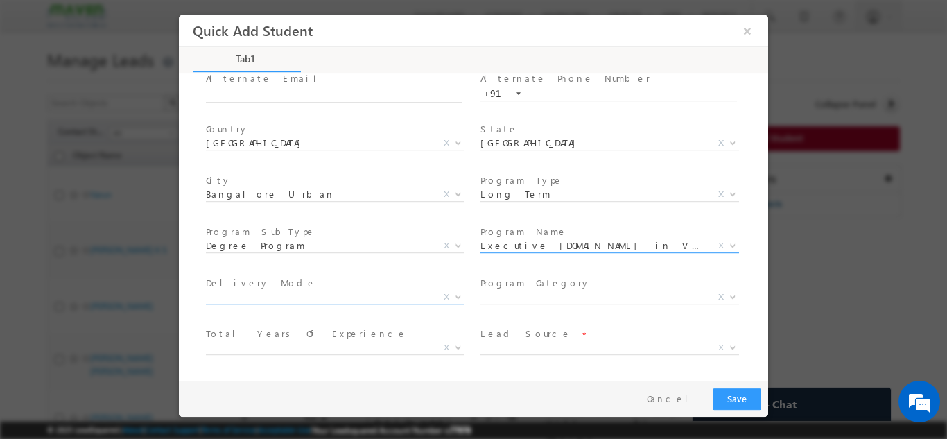
click at [399, 300] on span "X" at bounding box center [335, 297] width 259 height 14
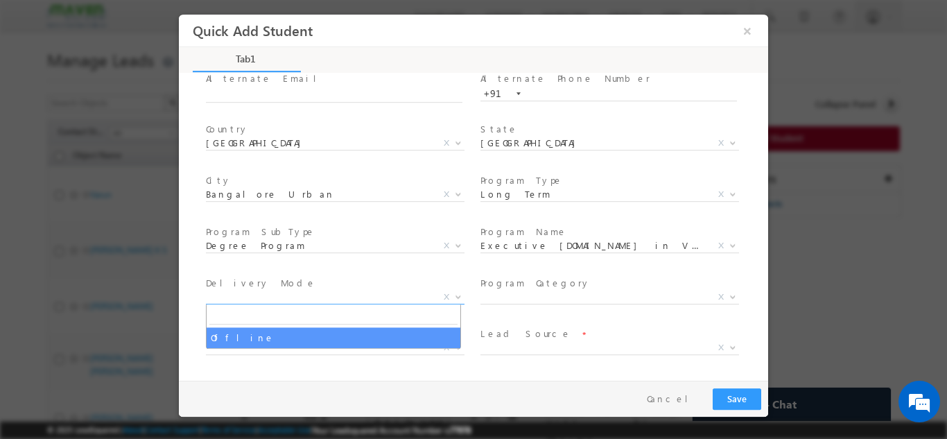
select select "Offline"
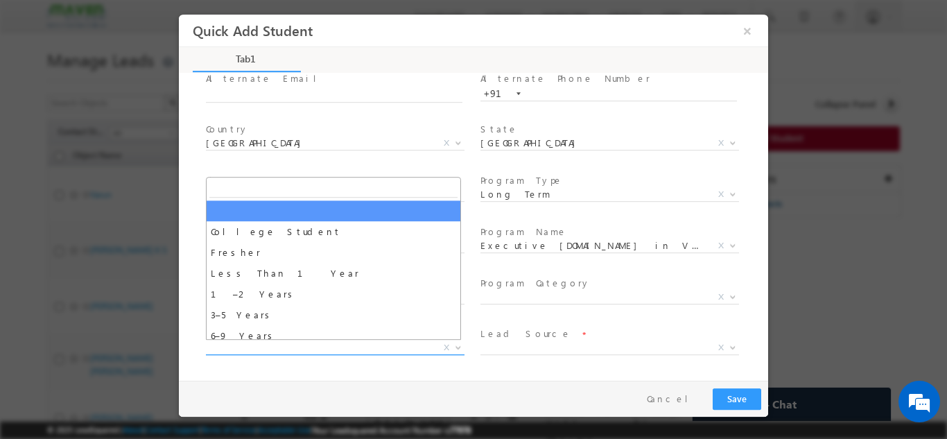
click at [348, 340] on span "X" at bounding box center [335, 347] width 259 height 14
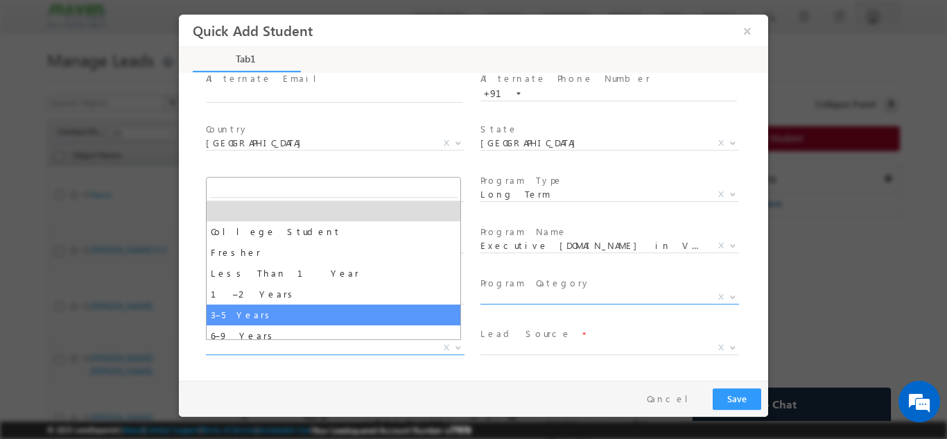
click at [532, 296] on span "X" at bounding box center [609, 297] width 259 height 14
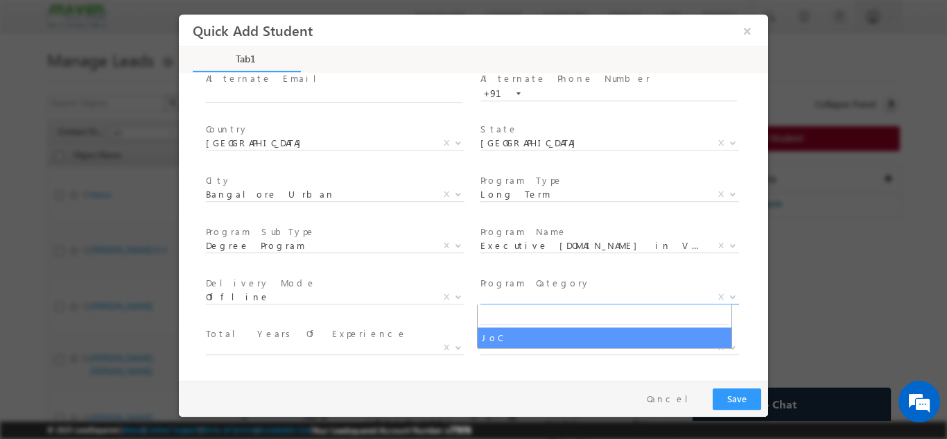
select select "JoC"
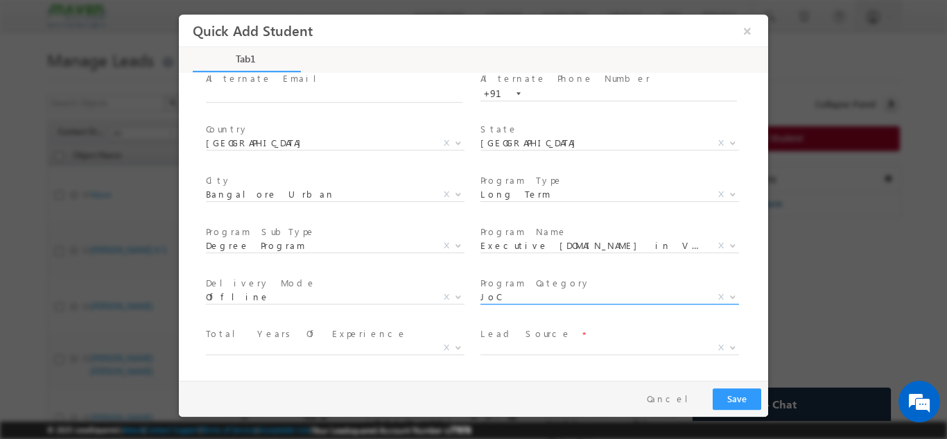
click at [727, 291] on span at bounding box center [731, 296] width 14 height 18
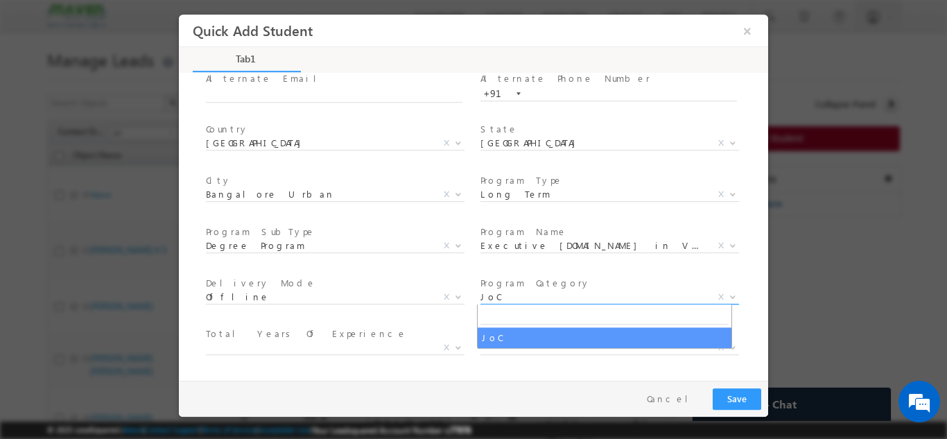
select select
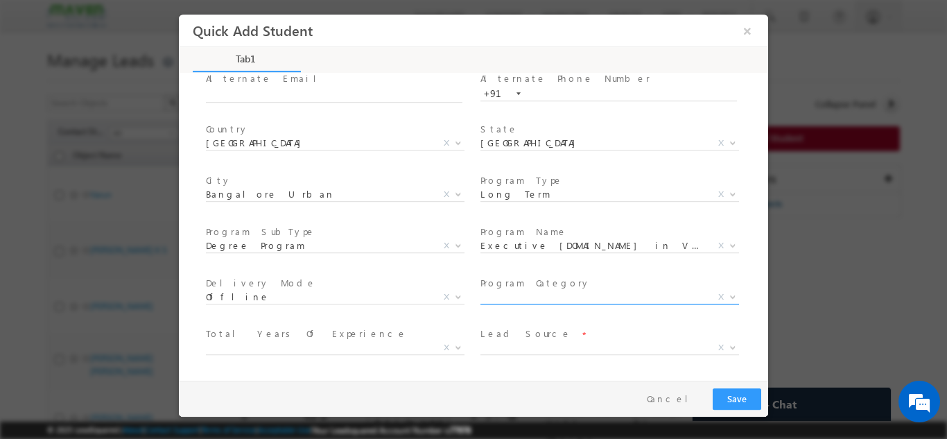
click at [718, 297] on span "X" at bounding box center [721, 296] width 6 height 12
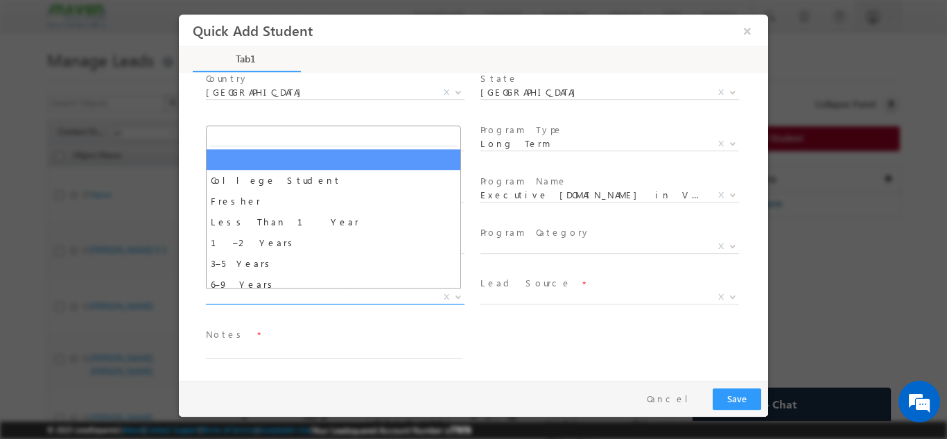
click at [393, 290] on span "X" at bounding box center [335, 297] width 259 height 14
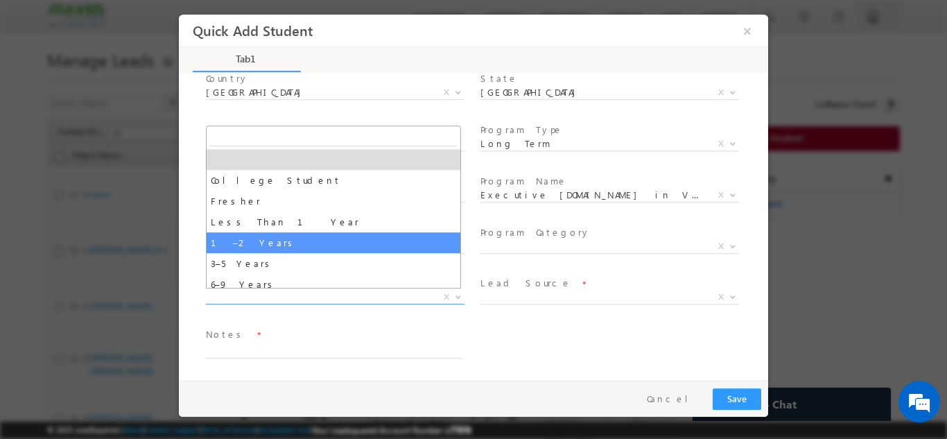
select select "1–2 Years"
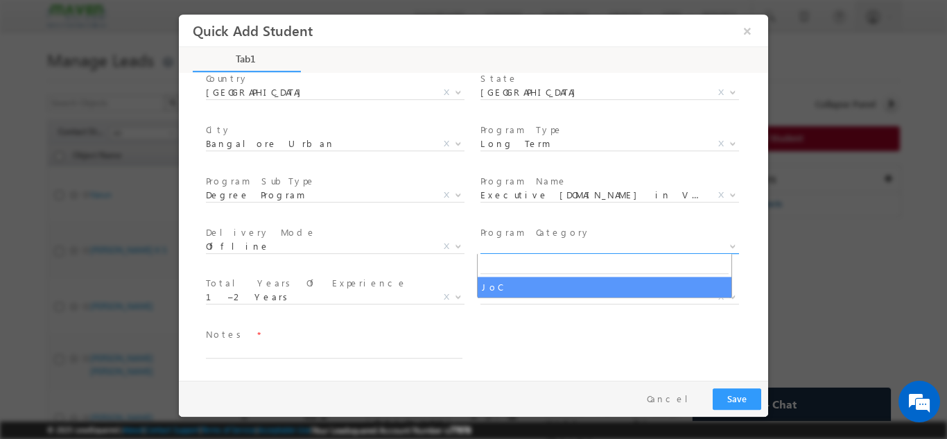
click at [531, 243] on span "X" at bounding box center [609, 246] width 259 height 14
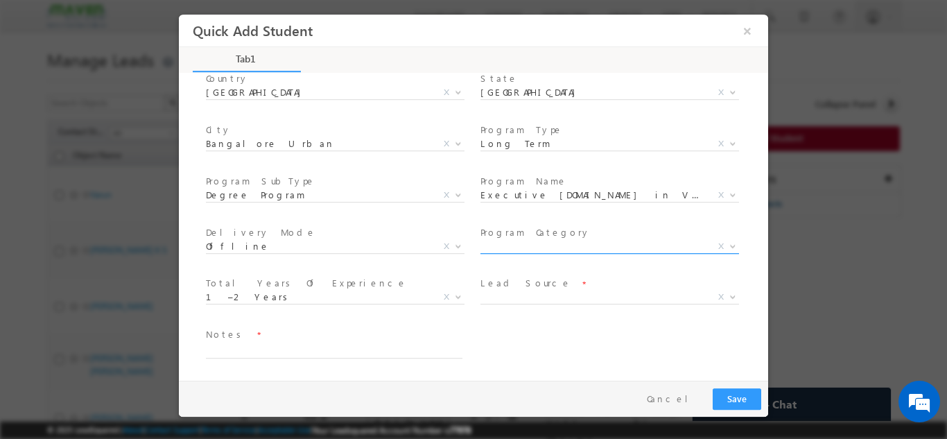
click at [531, 243] on span "X" at bounding box center [609, 246] width 259 height 14
click at [519, 286] on label "Lead Source" at bounding box center [525, 282] width 91 height 13
click at [521, 298] on span "X" at bounding box center [609, 297] width 259 height 14
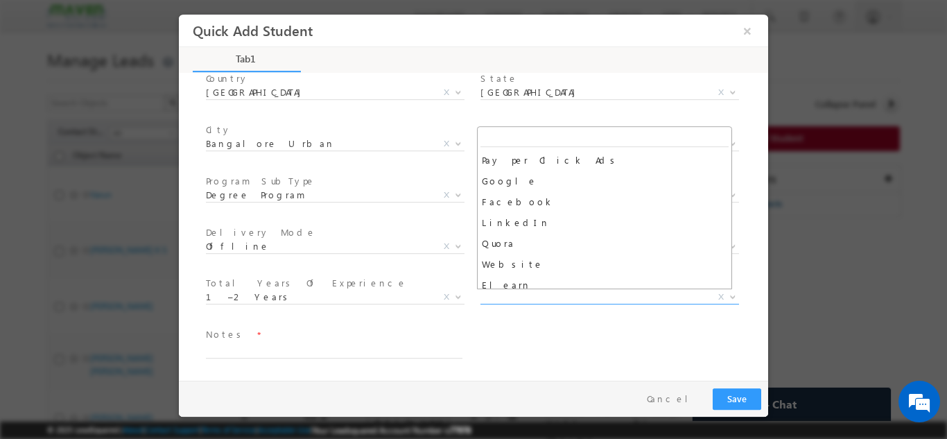
scroll to position [175, 0]
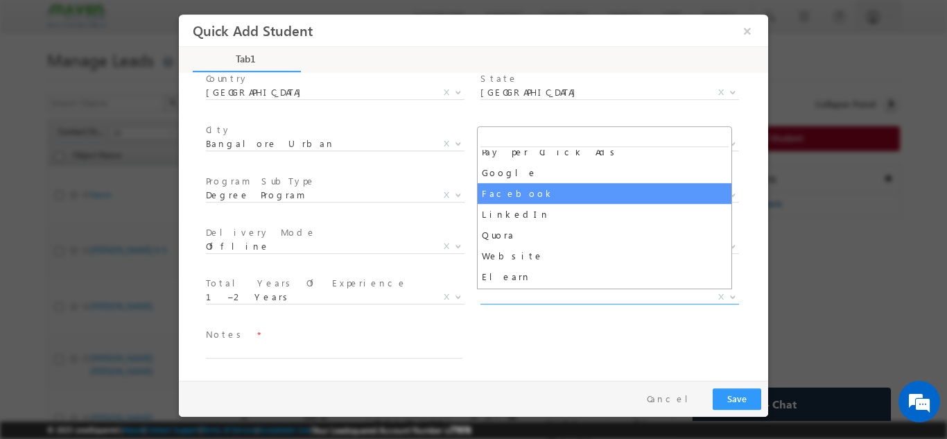
select select "Facebook"
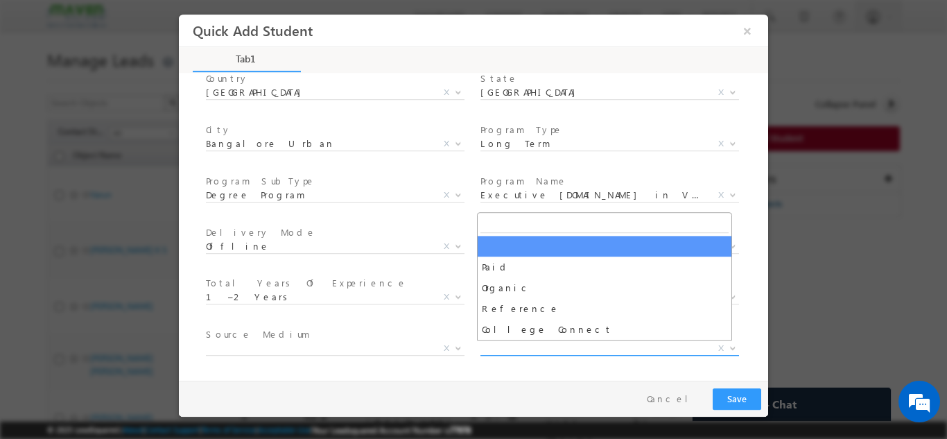
click at [536, 344] on span "X" at bounding box center [609, 348] width 259 height 14
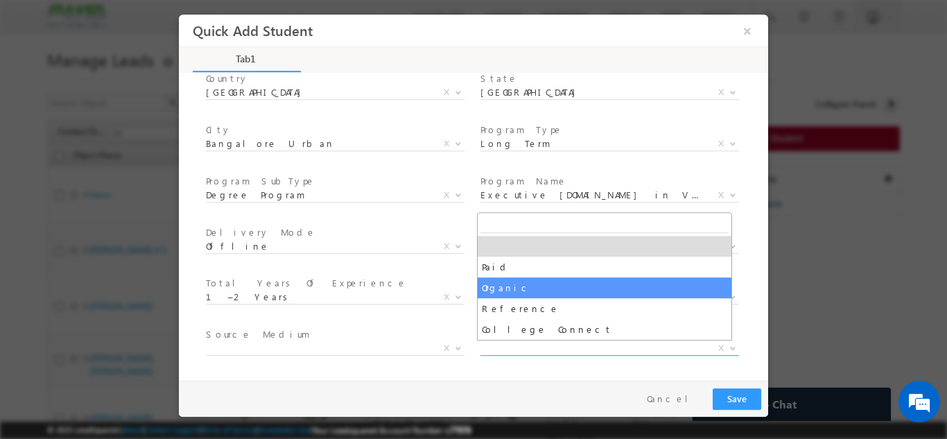
click at [424, 328] on span "Source Medium *" at bounding box center [334, 333] width 256 height 15
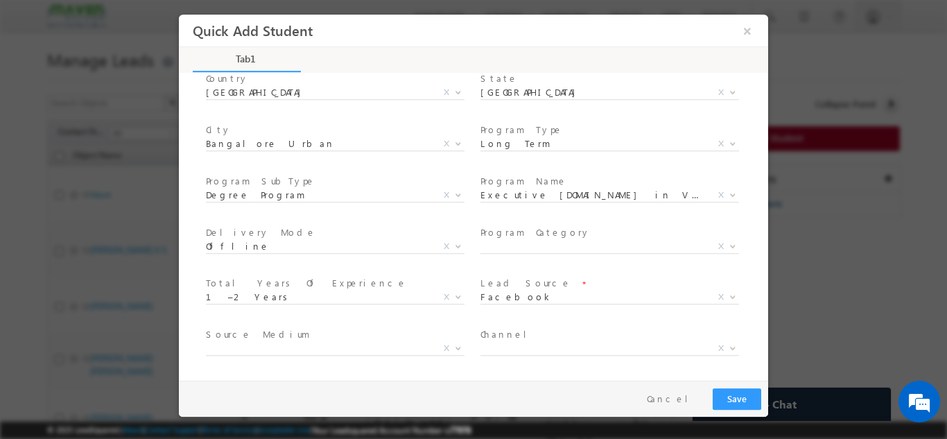
scroll to position [248, 0]
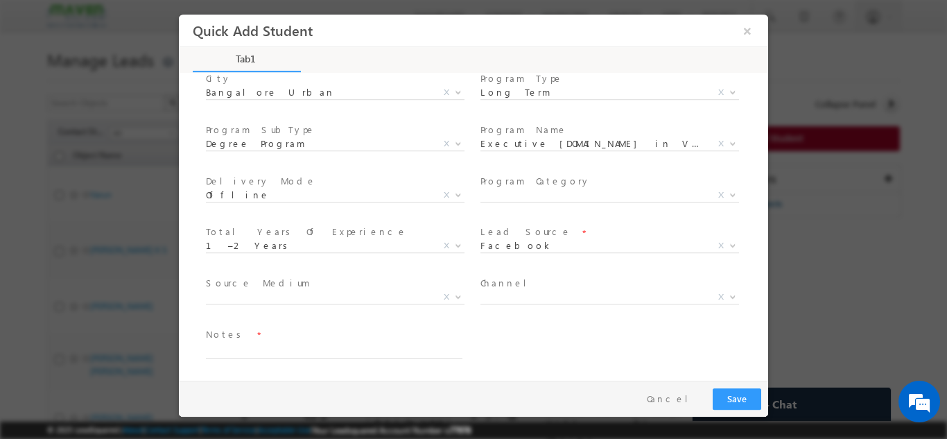
drag, startPoint x: 765, startPoint y: 202, endPoint x: 953, endPoint y: 286, distance: 206.0
click at [430, 343] on textarea at bounding box center [334, 350] width 256 height 16
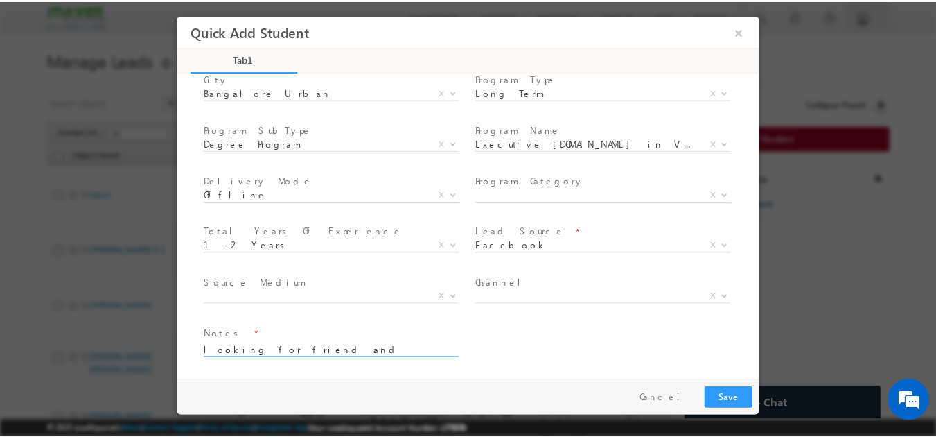
scroll to position [3, 0]
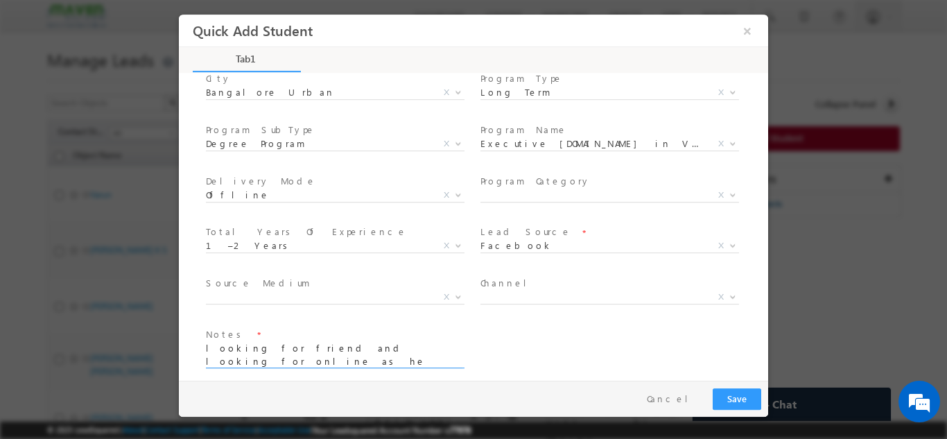
type textarea "looking for friend and looking for online as he is moving abudhabi in this mont…"
click at [746, 401] on button "Save" at bounding box center [736, 397] width 49 height 21
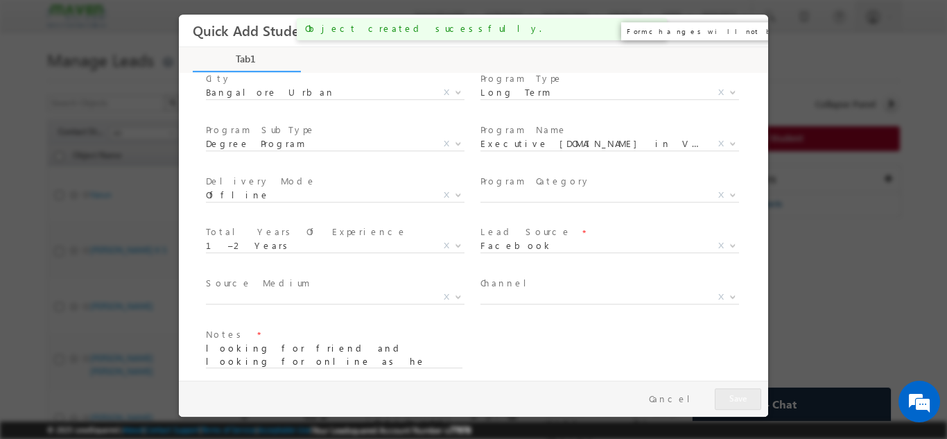
click at [749, 27] on button "×" at bounding box center [747, 30] width 24 height 26
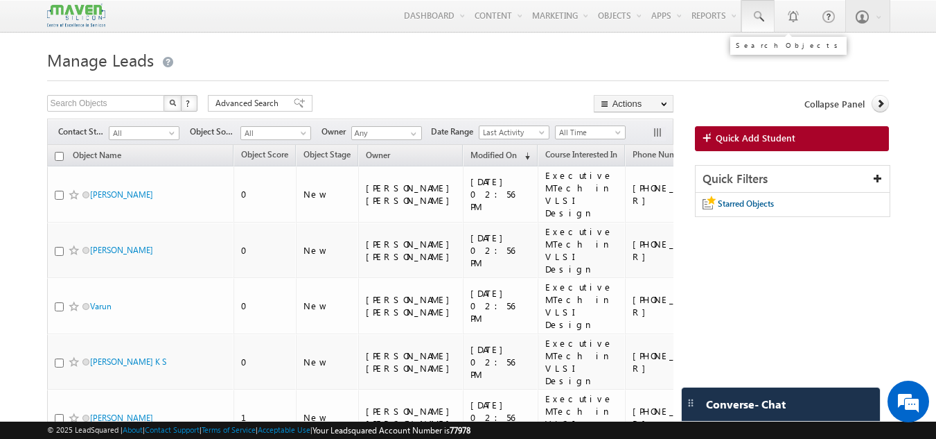
click at [761, 14] on span at bounding box center [758, 17] width 14 height 14
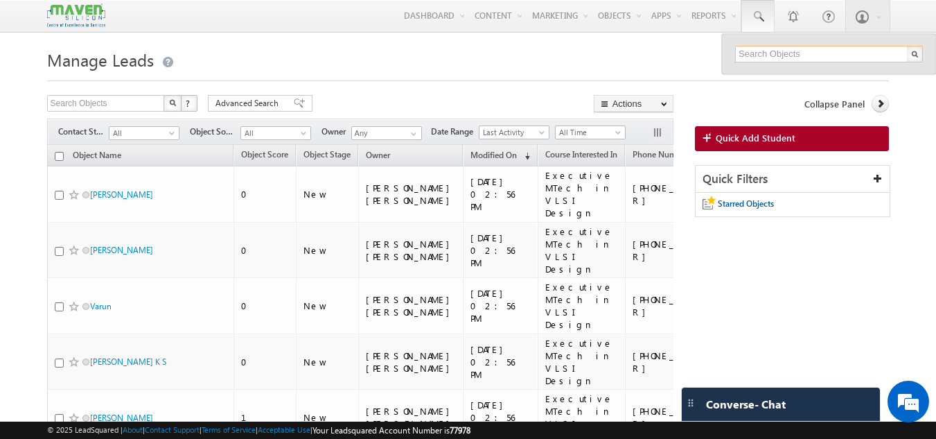
paste input "9481813436"
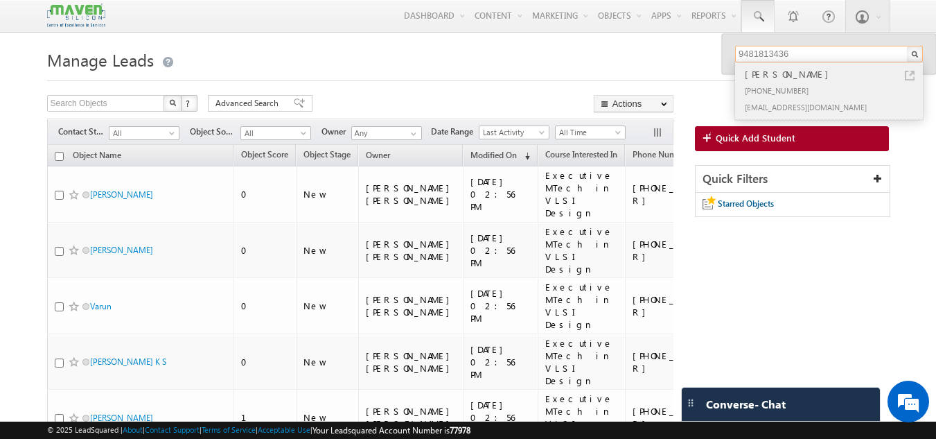
type input "9481813436"
click at [806, 99] on div "pavanbhat05@gmail.com" at bounding box center [835, 106] width 186 height 17
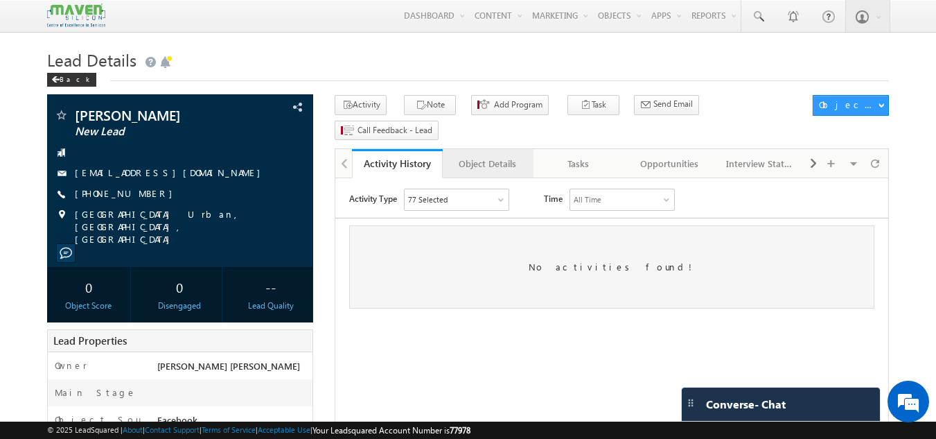
click at [489, 149] on link "Object Details" at bounding box center [488, 163] width 91 height 29
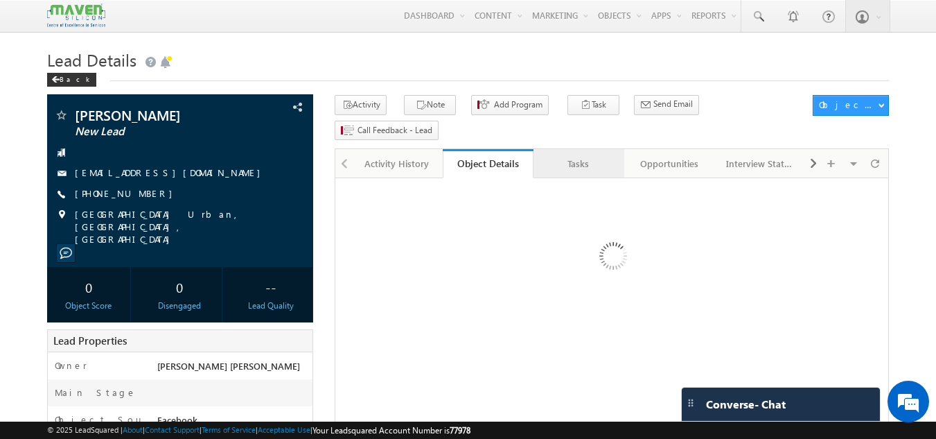
click at [581, 155] on div "Tasks" at bounding box center [578, 163] width 67 height 17
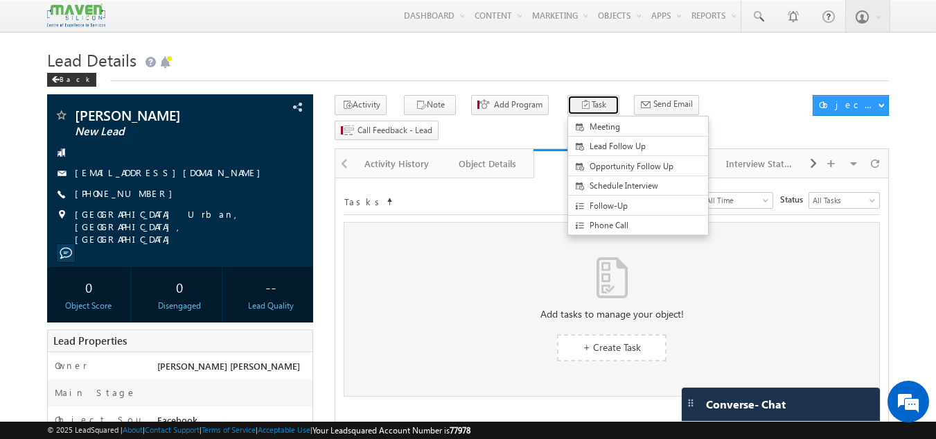
click at [568, 100] on button "Task" at bounding box center [594, 105] width 52 height 20
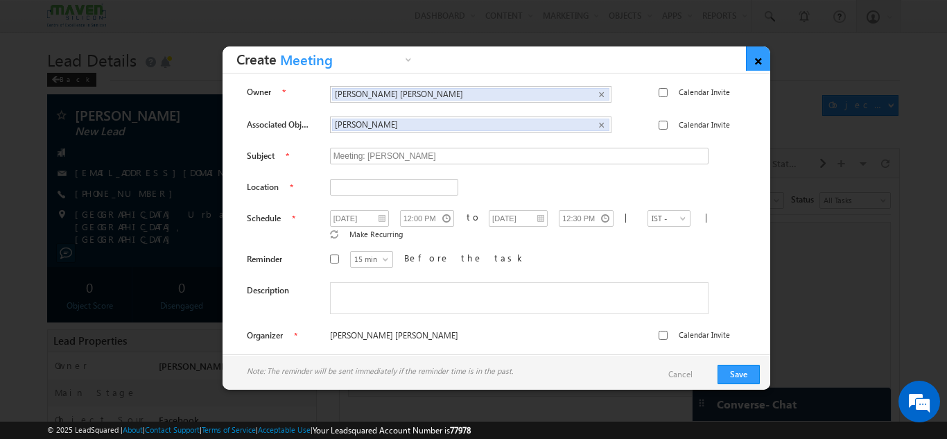
click at [751, 49] on link "×" at bounding box center [758, 58] width 24 height 24
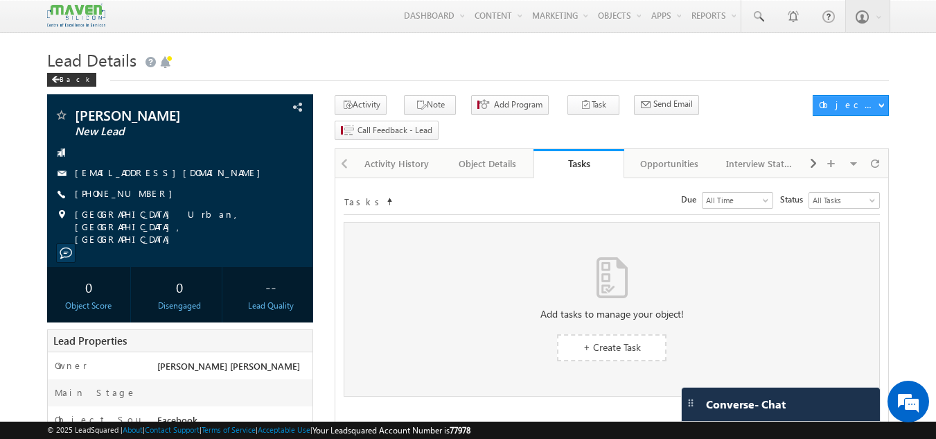
click at [751, 49] on h1 "Lead Details" at bounding box center [468, 58] width 843 height 27
click at [621, 340] on span "+ Create Task" at bounding box center [613, 346] width 58 height 13
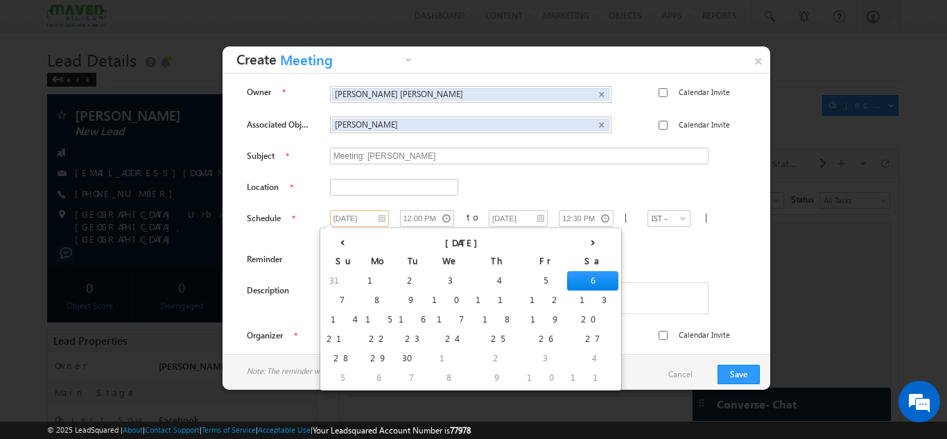
click at [373, 218] on input "[DATE]" at bounding box center [359, 218] width 59 height 17
click at [362, 295] on td "8" at bounding box center [378, 299] width 33 height 19
type input "[DATE]"
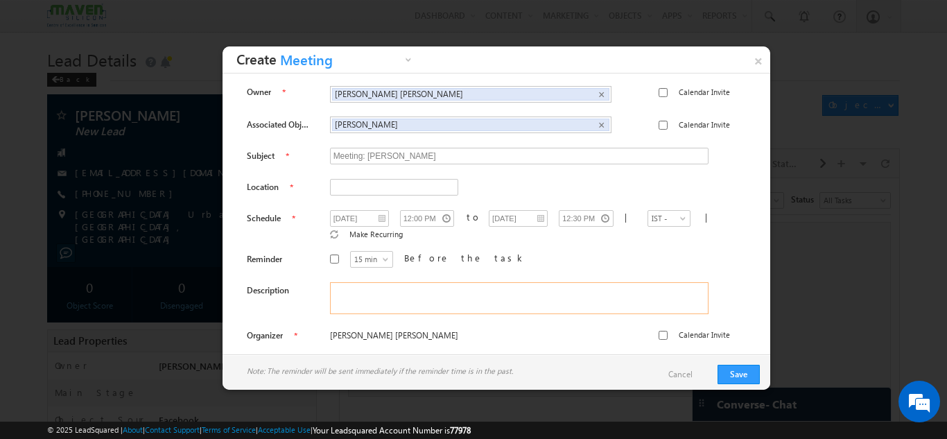
click at [362, 295] on textarea at bounding box center [519, 298] width 378 height 32
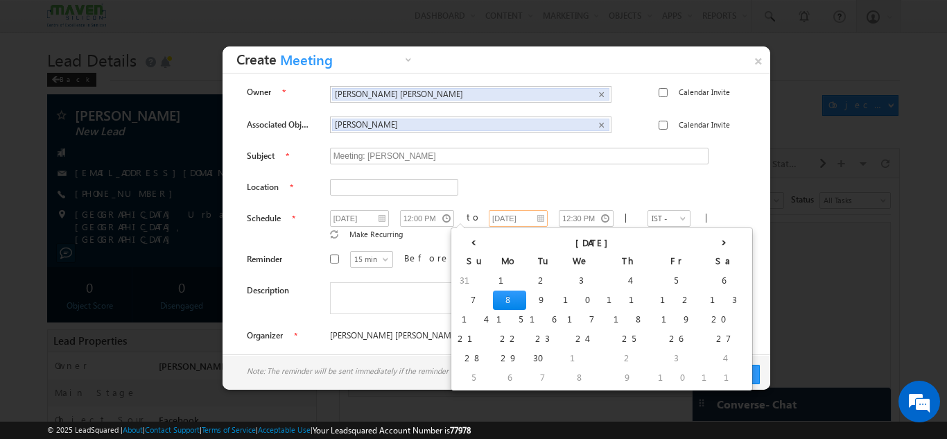
click at [489, 218] on input "[DATE]" at bounding box center [518, 218] width 59 height 17
click at [493, 300] on td "8" at bounding box center [509, 299] width 33 height 19
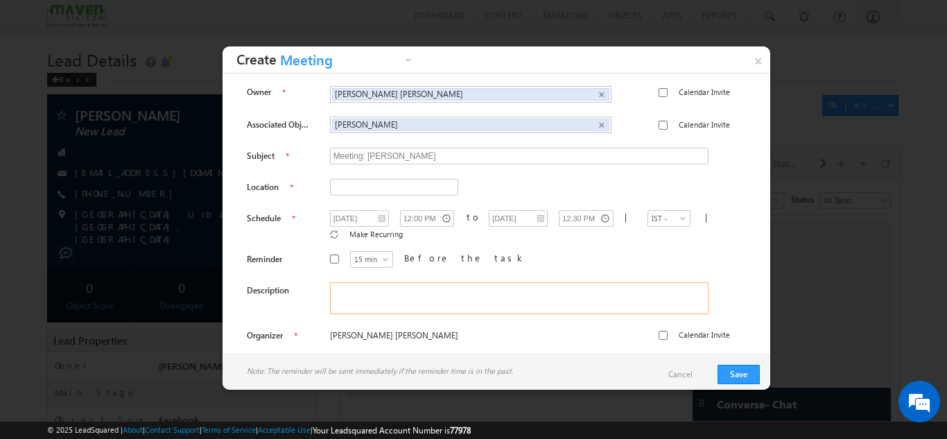
click at [421, 290] on textarea at bounding box center [519, 298] width 378 height 32
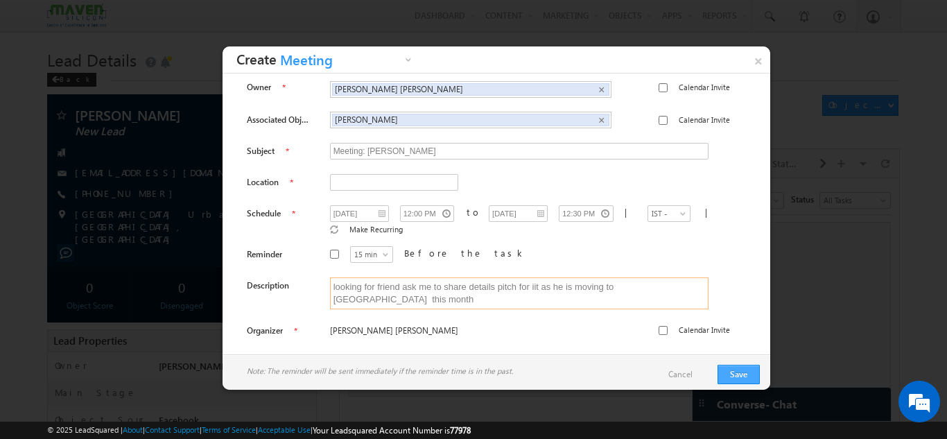
type textarea "looking for friend ask me to share details pitch for iit as he is moving to abu…"
click at [740, 371] on button "Save" at bounding box center [738, 374] width 42 height 19
click at [348, 177] on input "text" at bounding box center [394, 182] width 128 height 17
type input "bangalore"
click at [726, 371] on button "Save" at bounding box center [738, 374] width 42 height 19
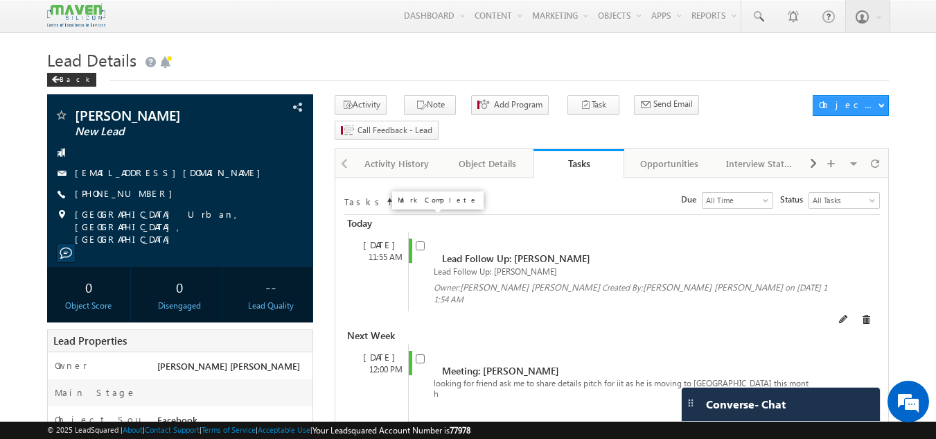
click at [423, 241] on input "checkbox" at bounding box center [420, 245] width 9 height 9
checkbox input "false"
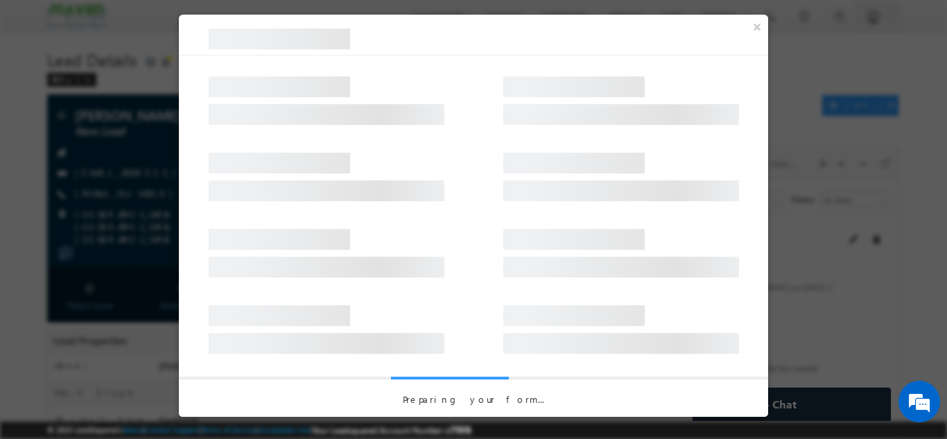
click at [423, 221] on div at bounding box center [473, 246] width 589 height 76
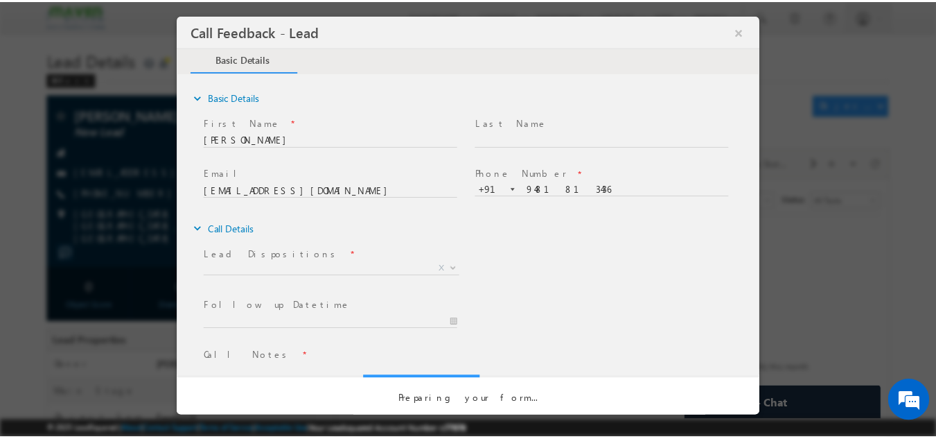
scroll to position [0, 0]
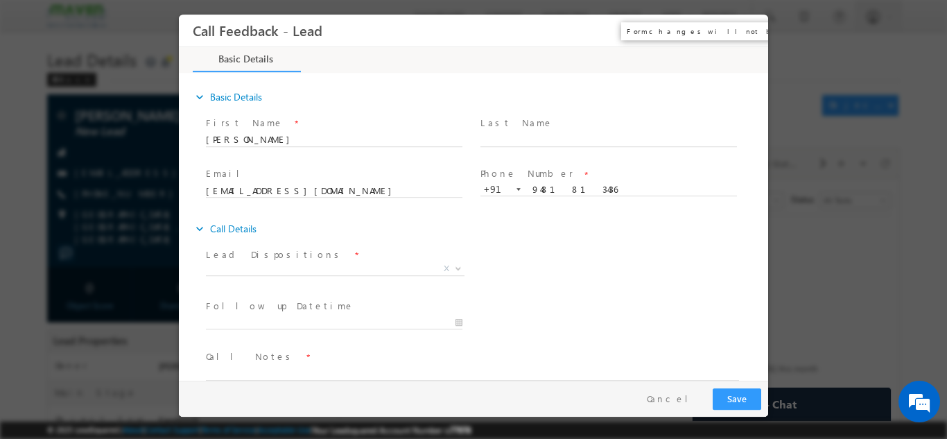
click at [740, 31] on button "×" at bounding box center [747, 30] width 24 height 26
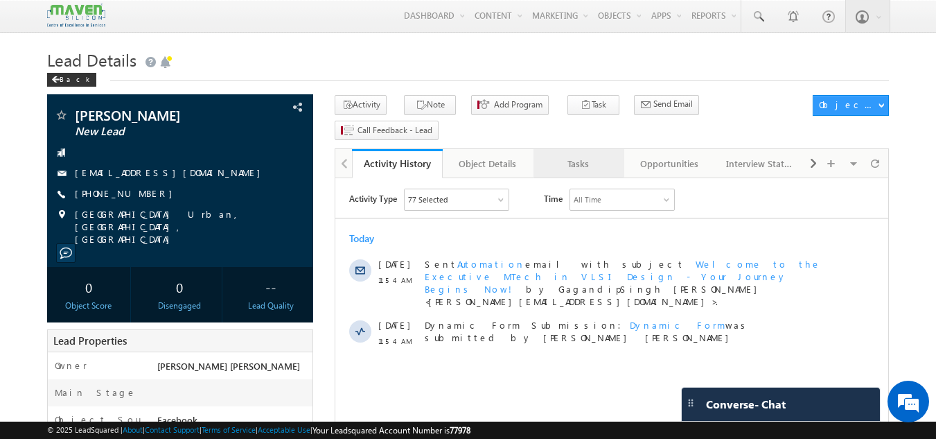
click at [579, 155] on div "Tasks" at bounding box center [578, 163] width 67 height 17
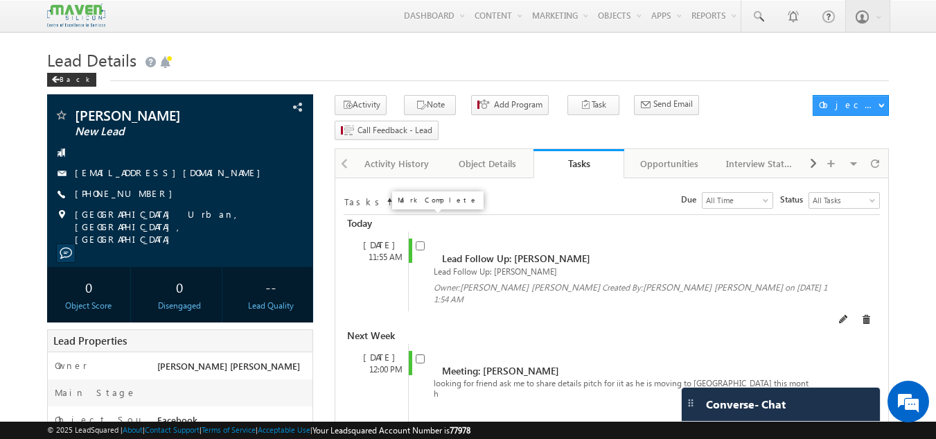
click at [420, 241] on input "checkbox" at bounding box center [420, 245] width 9 height 9
checkbox input "false"
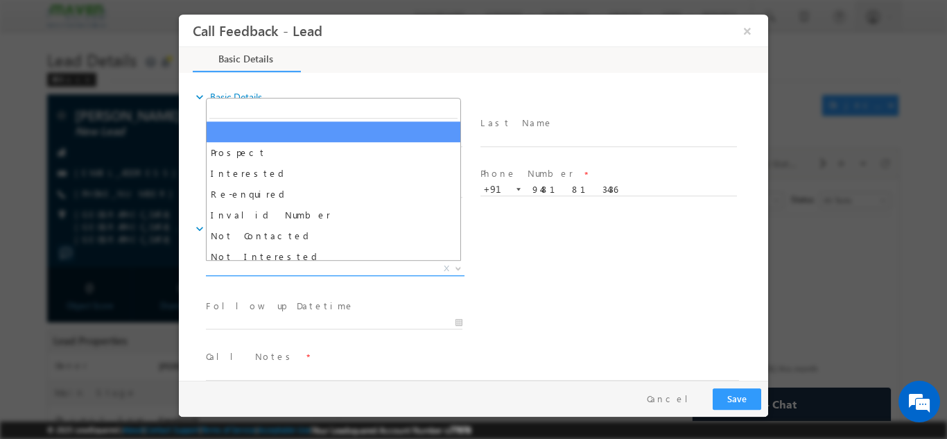
click at [289, 264] on span "X" at bounding box center [335, 268] width 259 height 14
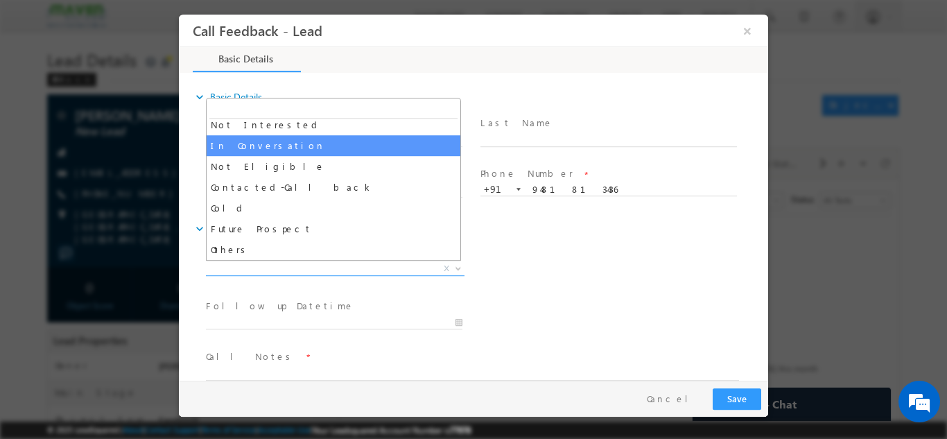
select select "In Conversation"
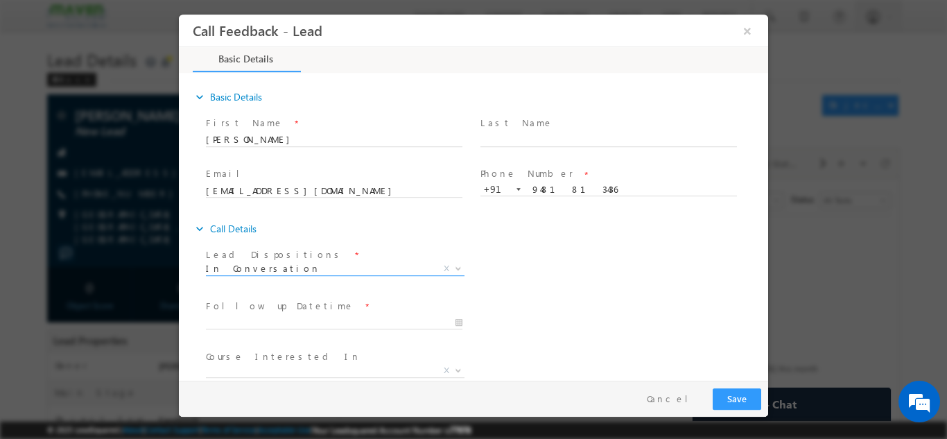
click at [266, 308] on label "Follow up Datetime" at bounding box center [280, 305] width 148 height 13
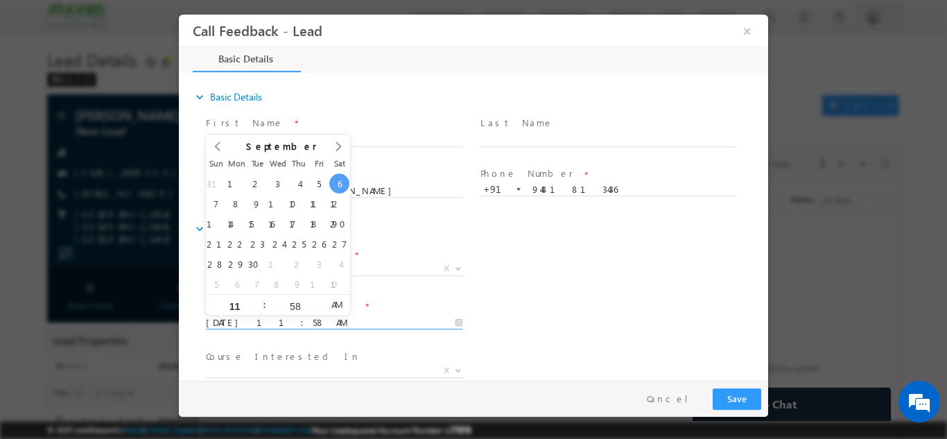
click at [263, 317] on input "06/09/2025 11:58 AM" at bounding box center [334, 322] width 256 height 14
type input "08/09/2025 11:58 AM"
click at [543, 265] on div "Lead Dispositions * Prospect Interested Re-enquired Invalid Number Not Contacte…" at bounding box center [485, 269] width 565 height 51
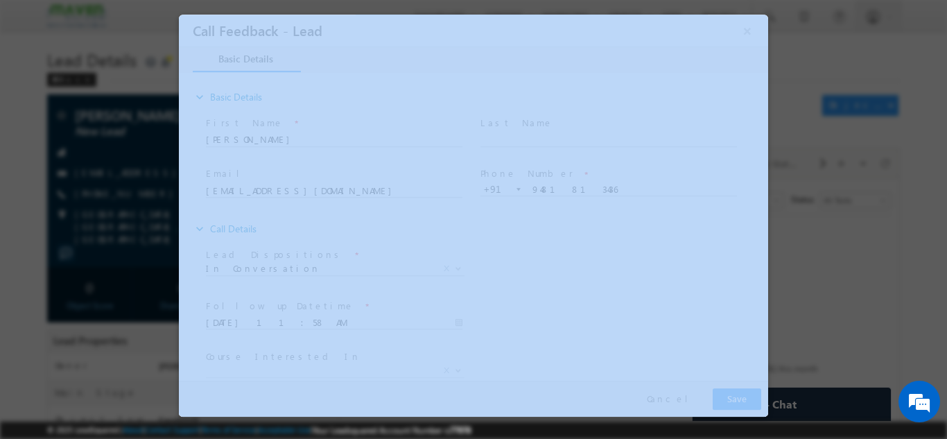
drag, startPoint x: 947, startPoint y: 219, endPoint x: 766, endPoint y: 327, distance: 210.7
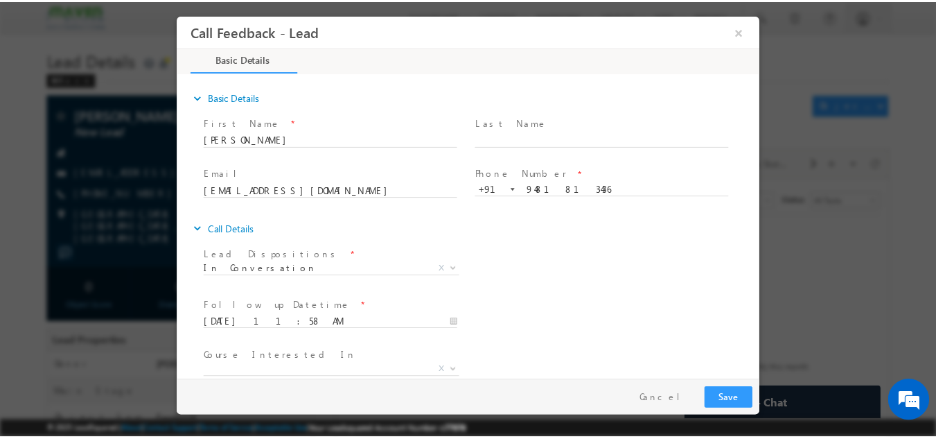
scroll to position [73, 0]
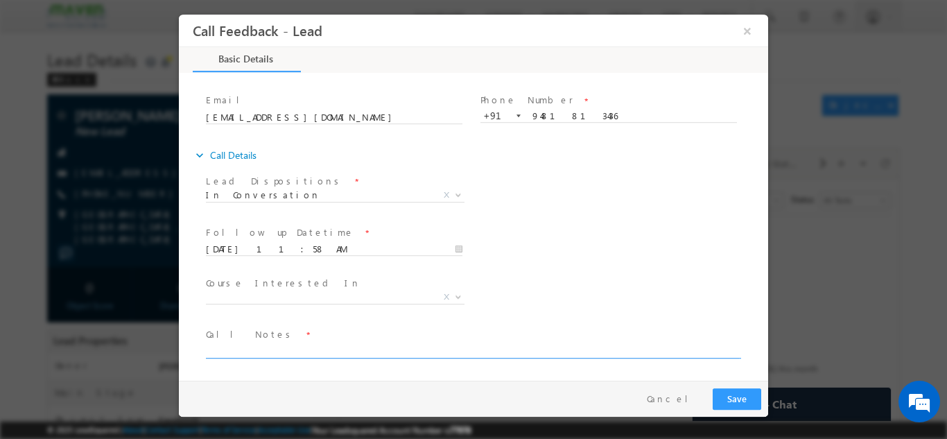
click at [560, 354] on textarea at bounding box center [472, 350] width 533 height 16
type textarea "looking for friend he is in abudhabi pitch for iit roorkee"
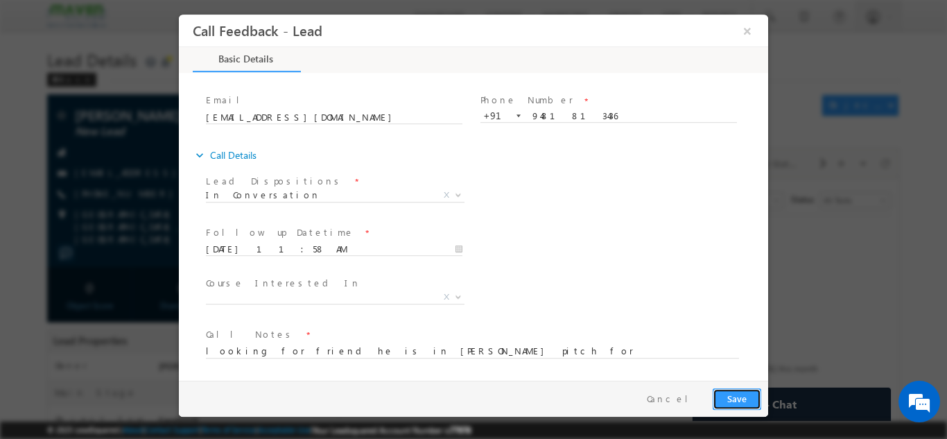
click at [727, 396] on button "Save" at bounding box center [736, 397] width 49 height 21
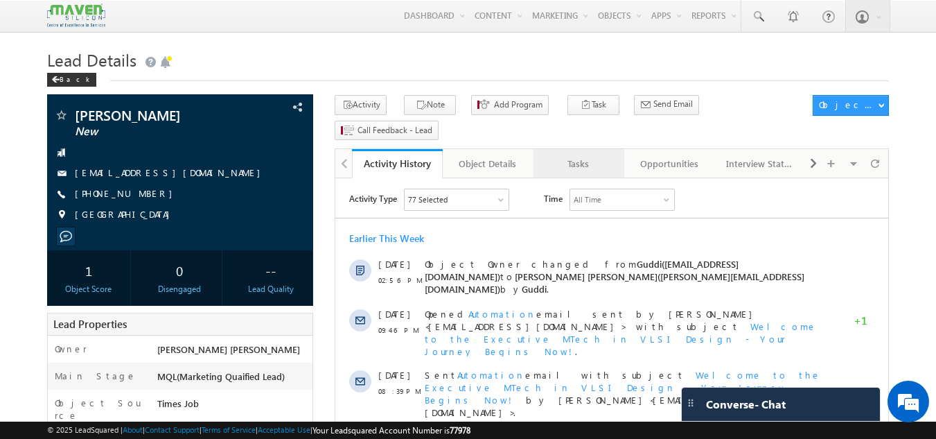
click at [573, 155] on div "Tasks" at bounding box center [578, 163] width 67 height 17
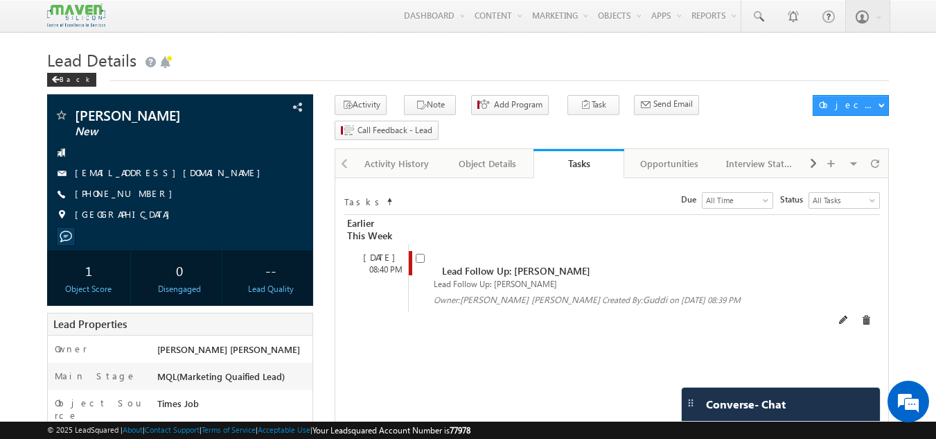
click at [421, 254] on input "checkbox" at bounding box center [420, 258] width 9 height 9
checkbox input "false"
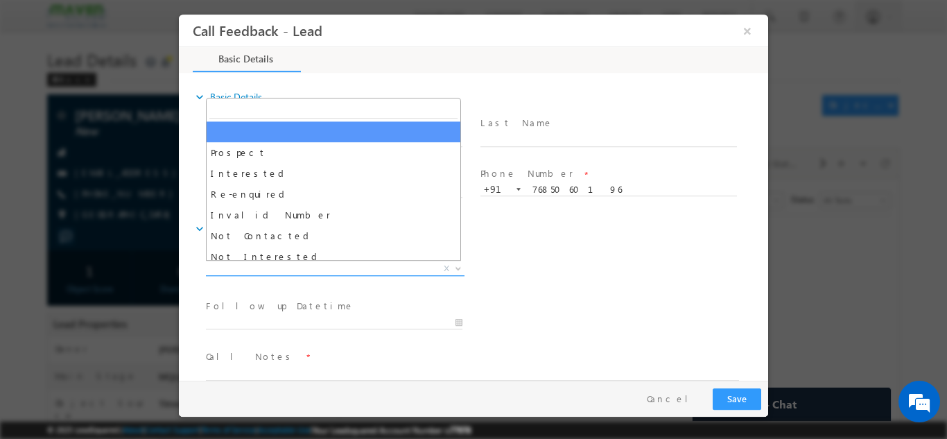
click at [280, 267] on span "X" at bounding box center [335, 268] width 259 height 14
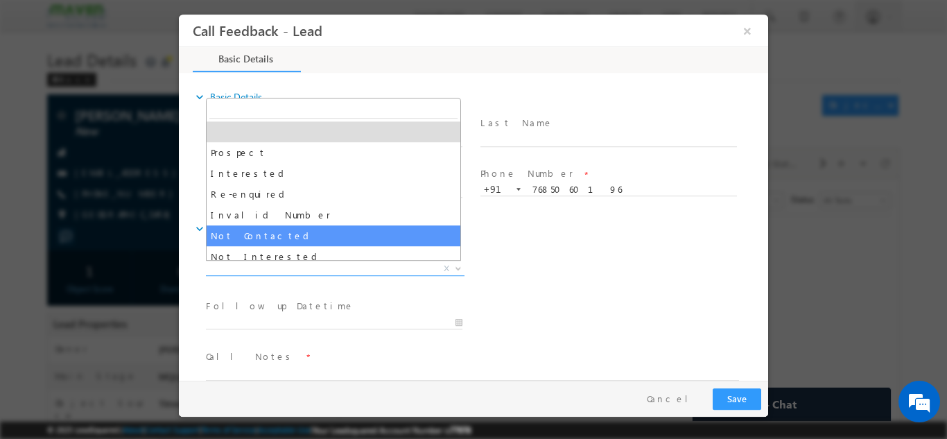
select select "Not Contacted"
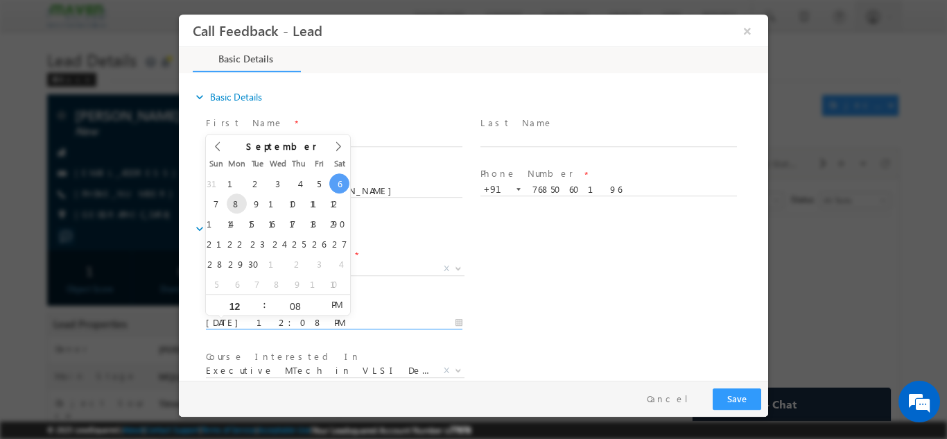
drag, startPoint x: 268, startPoint y: 315, endPoint x: 241, endPoint y: 208, distance: 110.8
click at [241, 208] on body "Call Feedback - Lead × Basic Details" at bounding box center [473, 197] width 589 height 366
type input "[DATE] 12:08 PM"
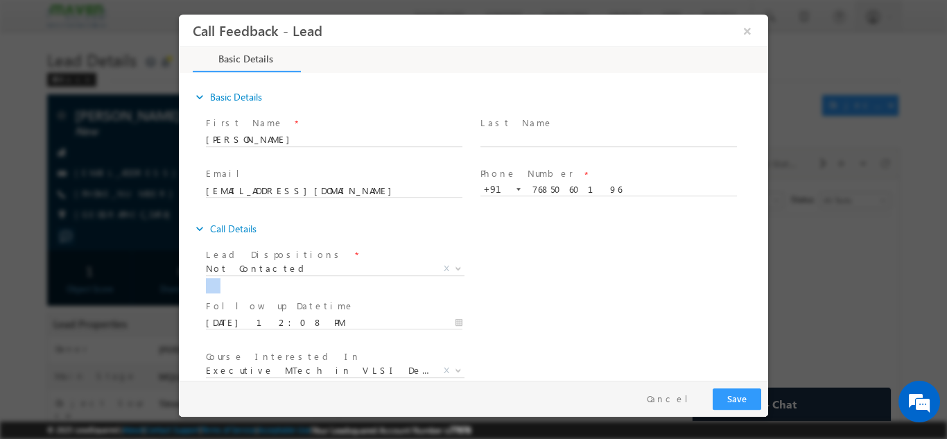
drag, startPoint x: 614, startPoint y: 297, endPoint x: 710, endPoint y: 268, distance: 100.2
click at [710, 268] on div "Lead Dispositions * Prospect Interested Re-enquired Invalid Number Not Contacte…" at bounding box center [480, 346] width 575 height 204
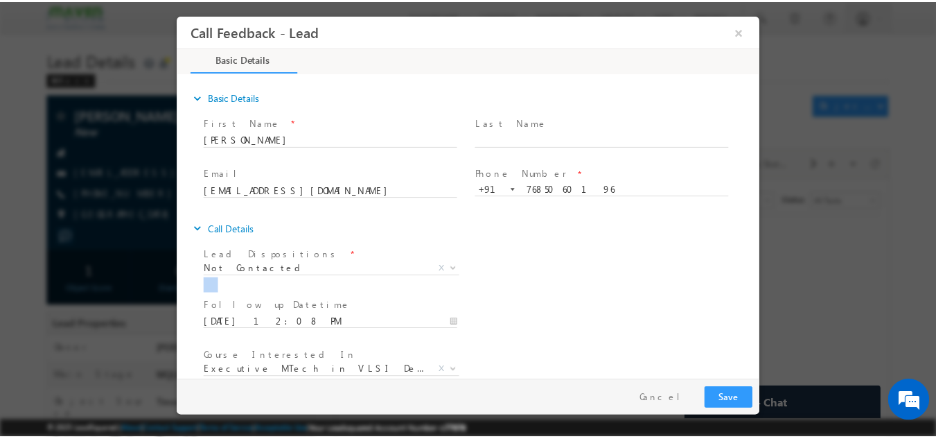
scroll to position [73, 0]
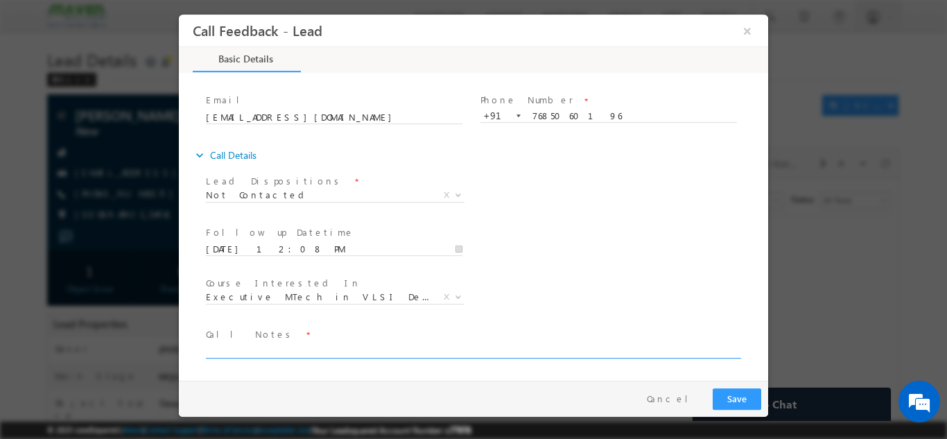
click at [360, 354] on textarea at bounding box center [472, 350] width 533 height 16
type textarea "dnp"
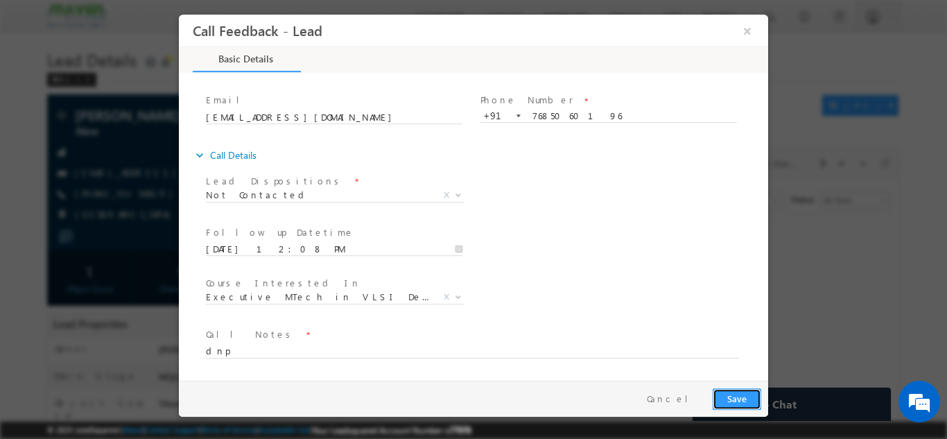
click at [733, 394] on button "Save" at bounding box center [736, 397] width 49 height 21
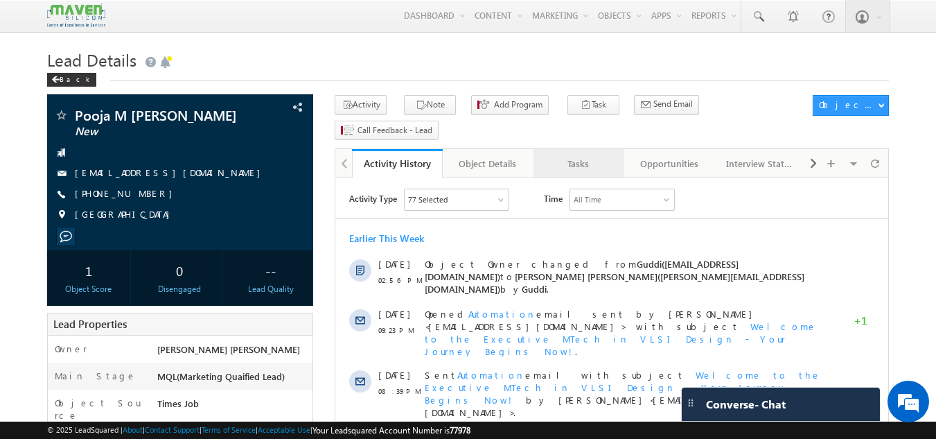
click at [593, 155] on div "Tasks" at bounding box center [578, 163] width 67 height 17
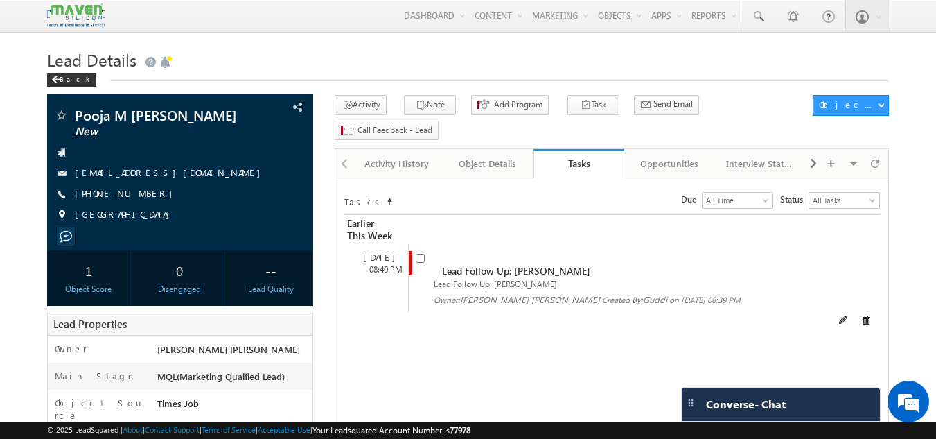
click at [418, 254] on input "checkbox" at bounding box center [420, 258] width 9 height 9
checkbox input "false"
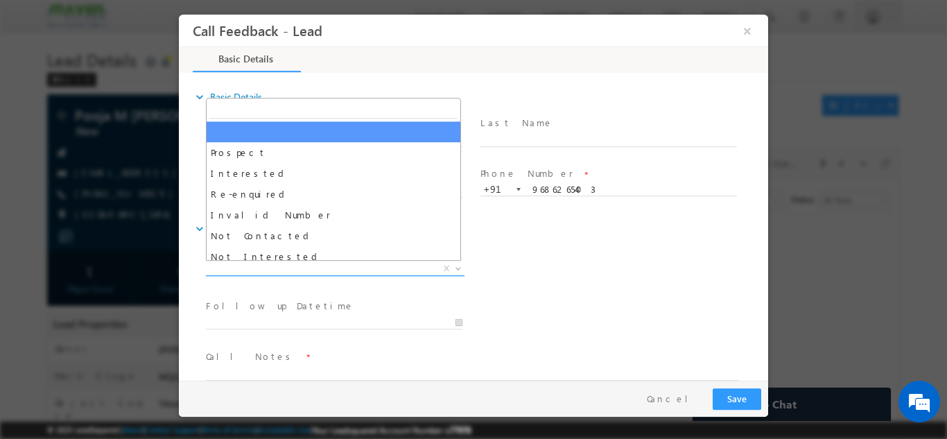
click at [307, 272] on span "X" at bounding box center [335, 268] width 259 height 14
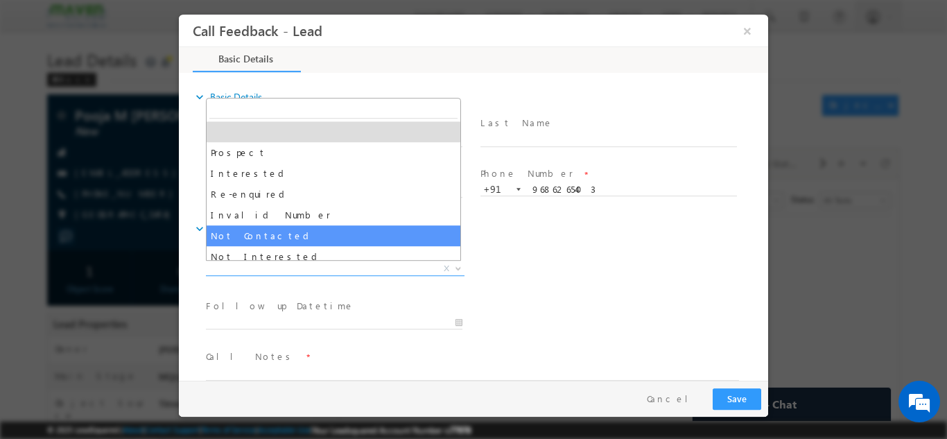
select select "Not Contacted"
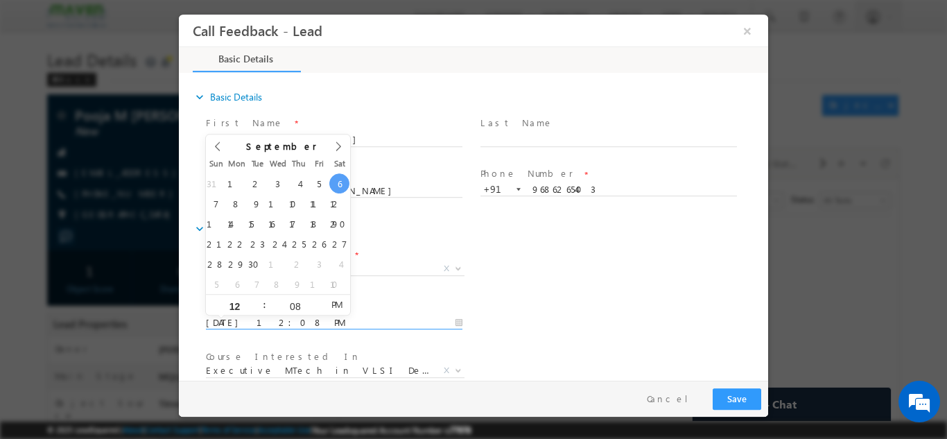
click at [296, 326] on input "06/09/2025 12:08 PM" at bounding box center [334, 322] width 256 height 14
type input "08/09/2025 12:08 PM"
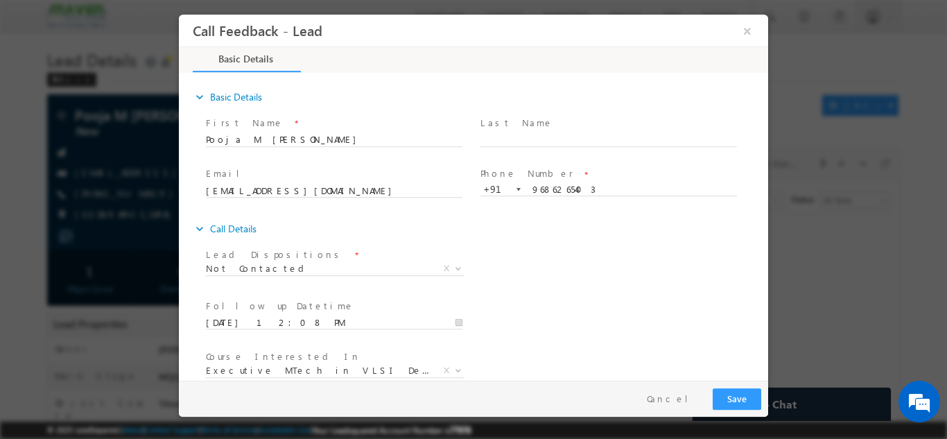
click at [671, 305] on div "Follow up Datetime * 08/09/2025 12:08 PM Program Type * Long Term Short Term X" at bounding box center [485, 320] width 565 height 51
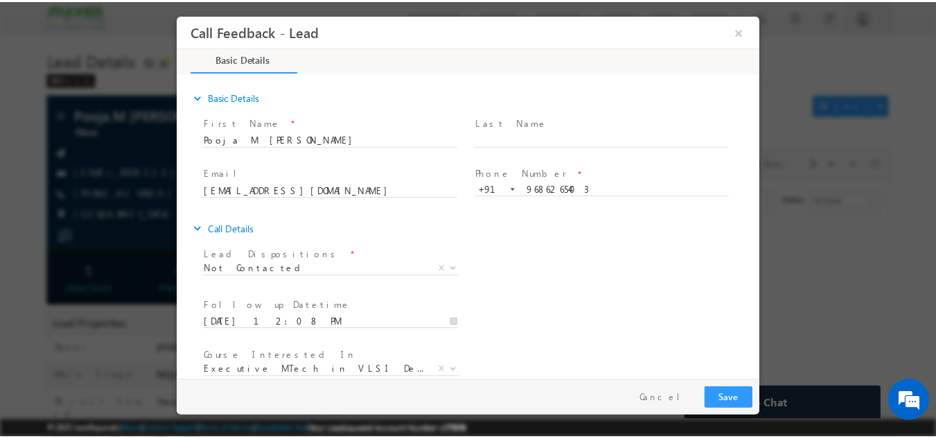
scroll to position [73, 0]
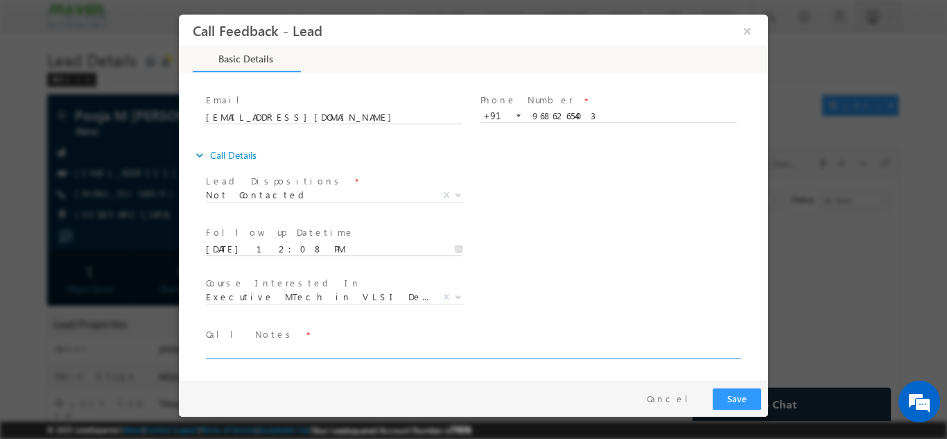
click at [470, 344] on textarea at bounding box center [472, 350] width 533 height 16
type textarea "dnp"
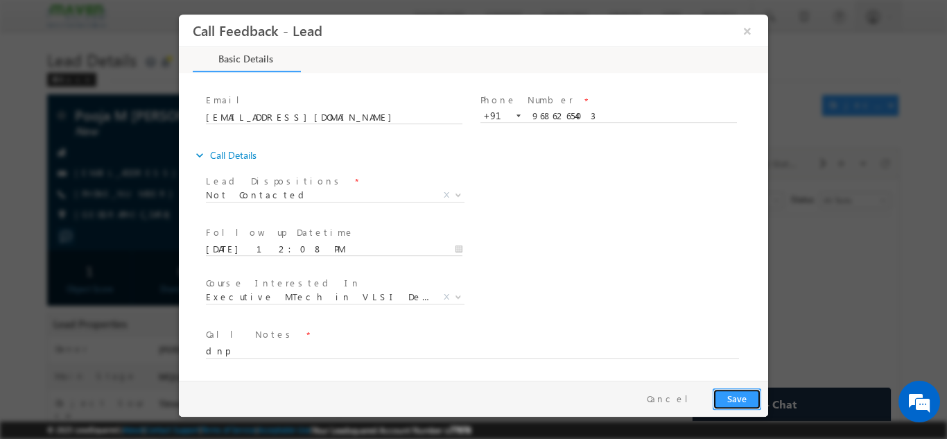
click at [740, 400] on button "Save" at bounding box center [736, 397] width 49 height 21
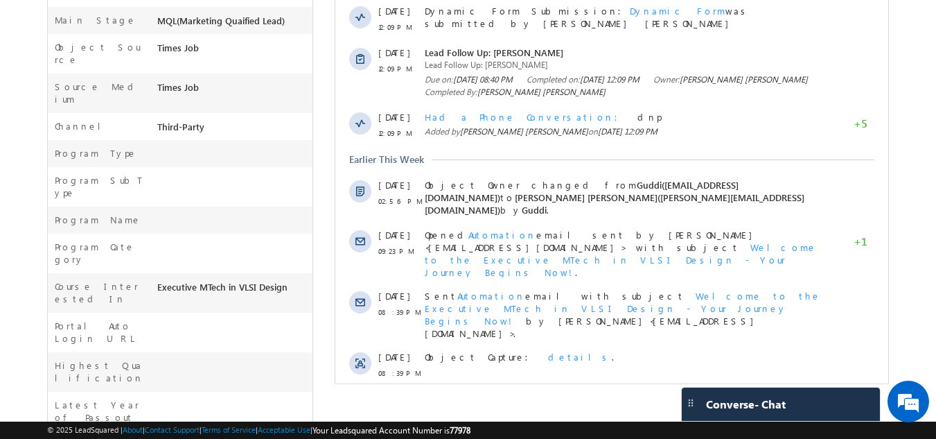
scroll to position [383, 0]
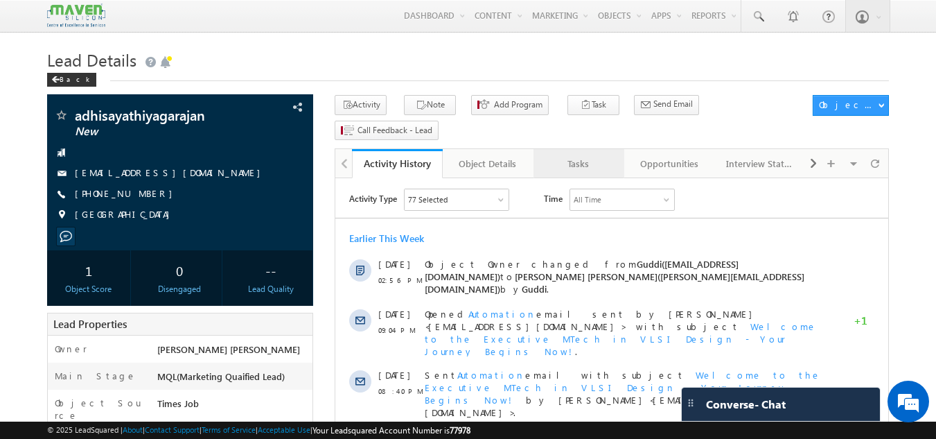
click at [572, 150] on link "Tasks" at bounding box center [579, 163] width 91 height 29
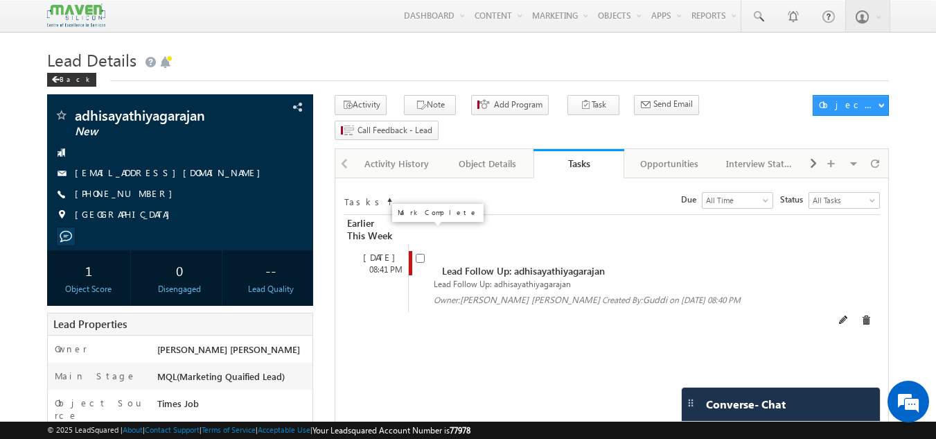
click at [421, 254] on input "checkbox" at bounding box center [420, 258] width 9 height 9
checkbox input "false"
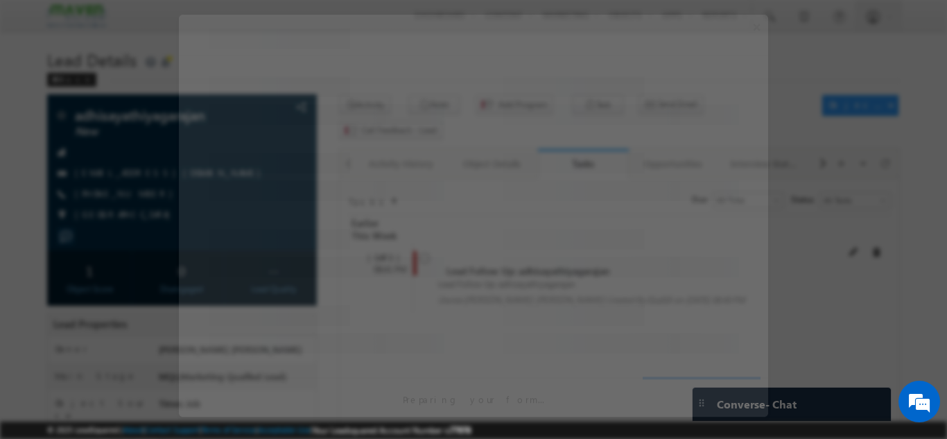
click at [421, 238] on div at bounding box center [327, 243] width 236 height 42
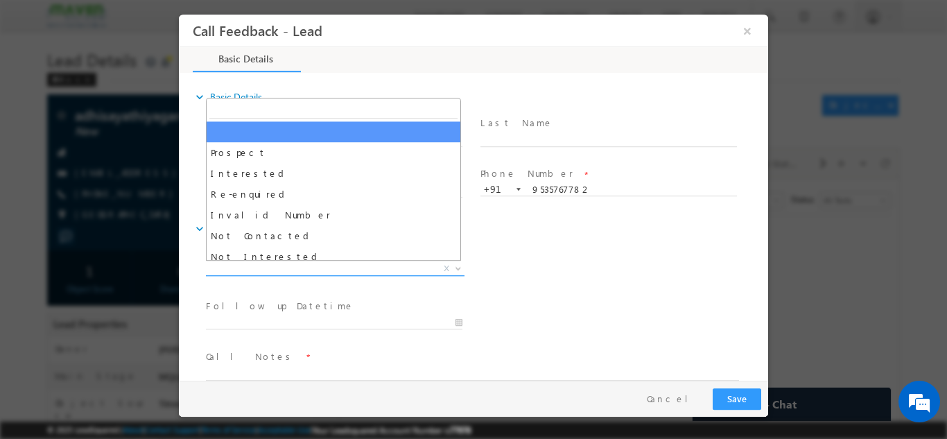
click at [318, 266] on span "X" at bounding box center [335, 268] width 259 height 14
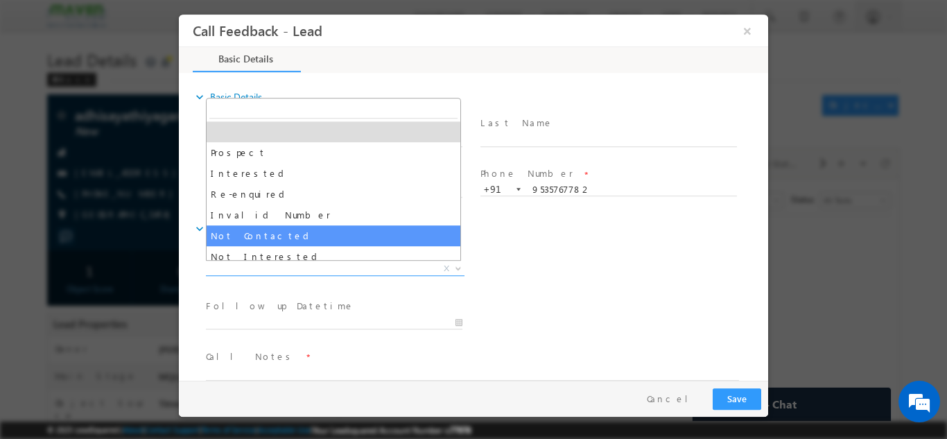
select select "Not Contacted"
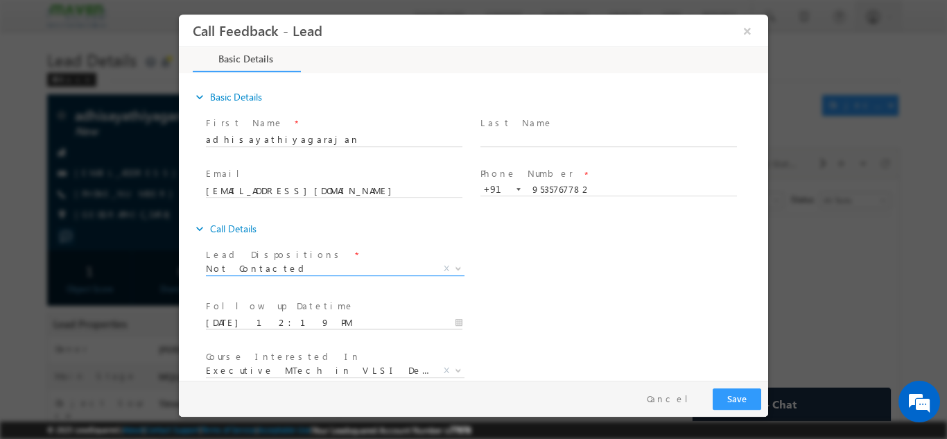
click at [421, 322] on input "[DATE] 12:19 PM" at bounding box center [334, 322] width 256 height 14
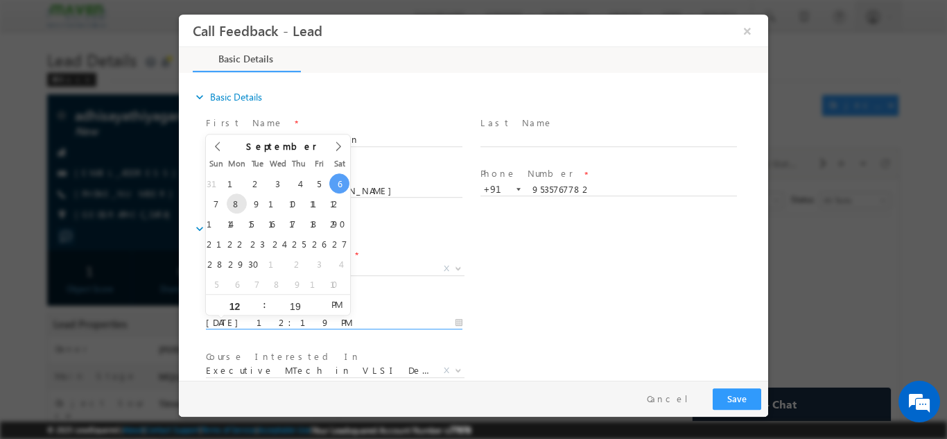
type input "[DATE] 12:19 PM"
click at [609, 240] on div "expand_more Call Details Lead Dispositions *" at bounding box center [480, 332] width 575 height 233
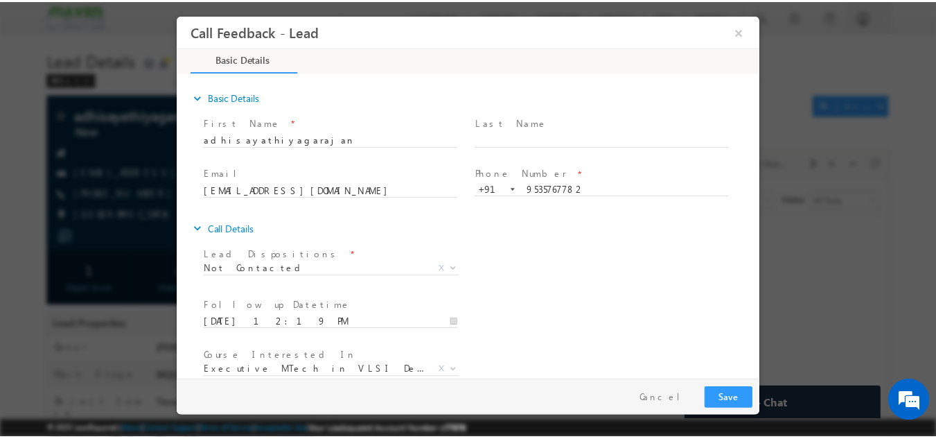
scroll to position [73, 0]
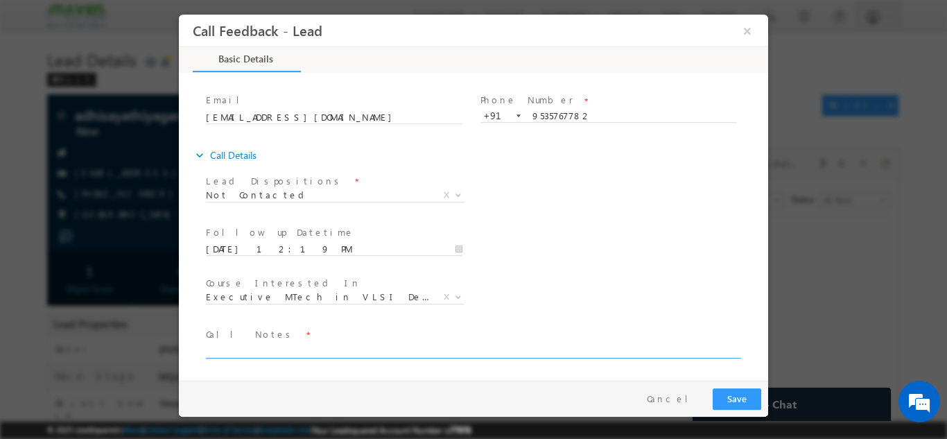
click at [475, 353] on textarea at bounding box center [472, 350] width 533 height 16
type textarea "dnp"
click at [731, 390] on button "Save" at bounding box center [736, 397] width 49 height 21
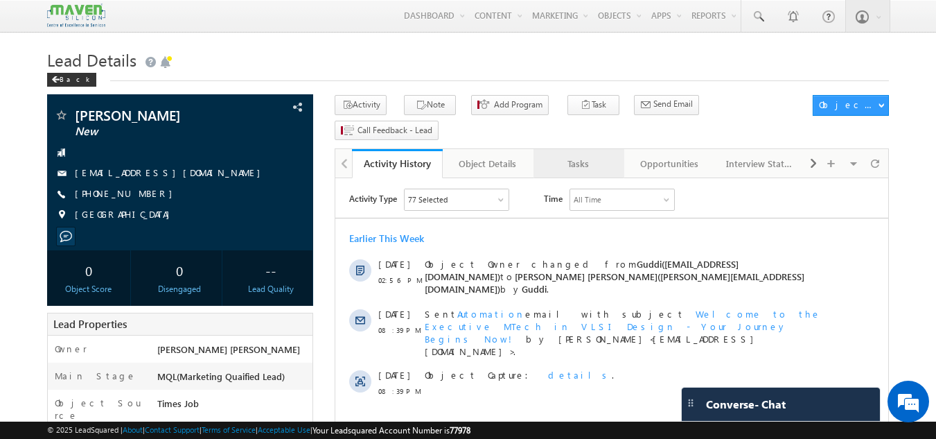
click at [569, 155] on div "Tasks" at bounding box center [578, 163] width 67 height 17
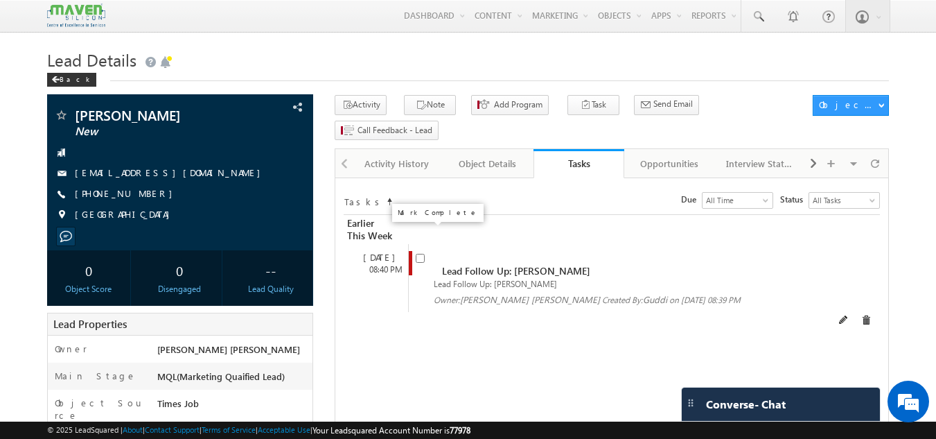
click at [416, 254] on input "checkbox" at bounding box center [420, 258] width 9 height 9
checkbox input "false"
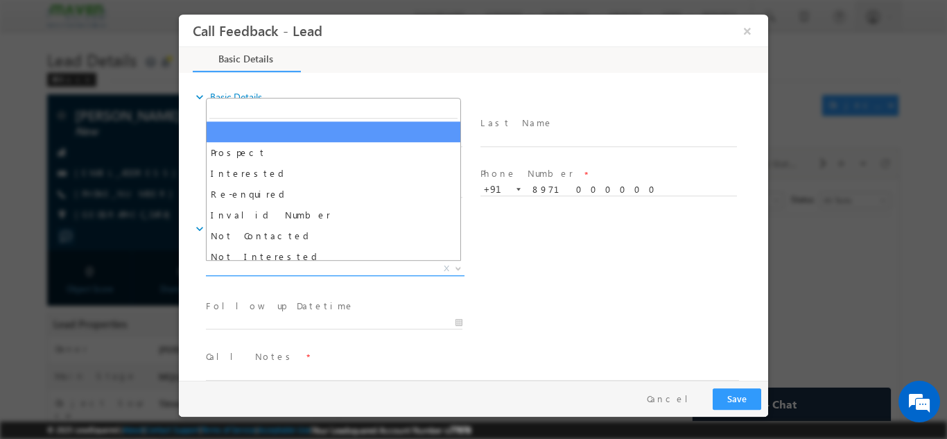
click at [300, 265] on span "X" at bounding box center [335, 268] width 259 height 14
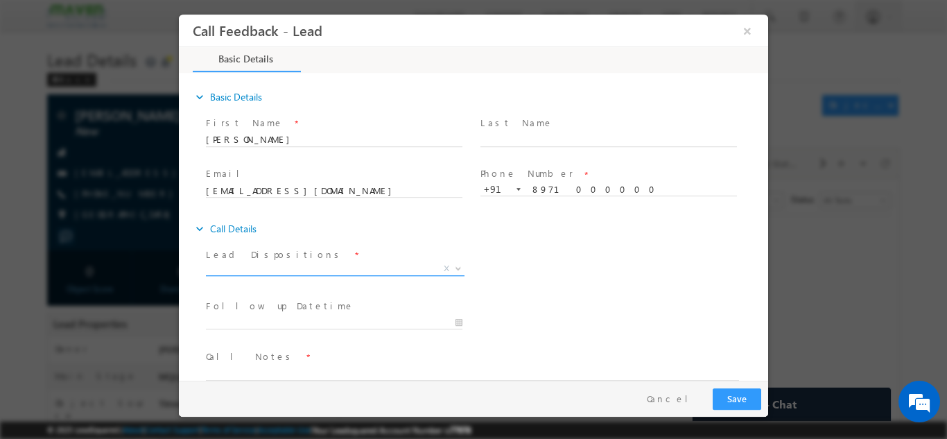
click at [300, 265] on span "X" at bounding box center [335, 268] width 259 height 14
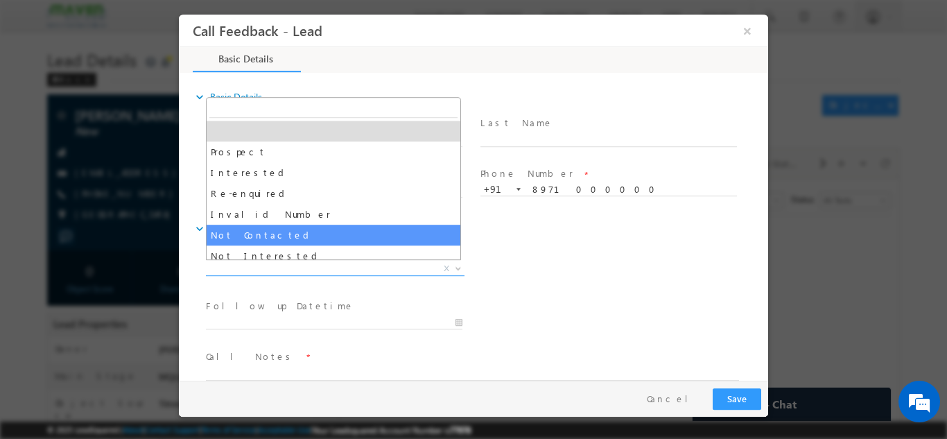
select select "Not Contacted"
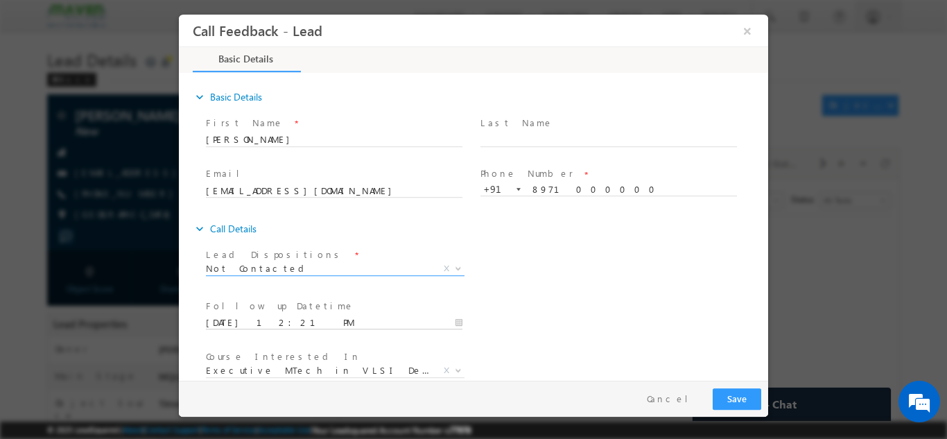
click at [284, 316] on input "06/09/2025 12:21 PM" at bounding box center [334, 322] width 256 height 14
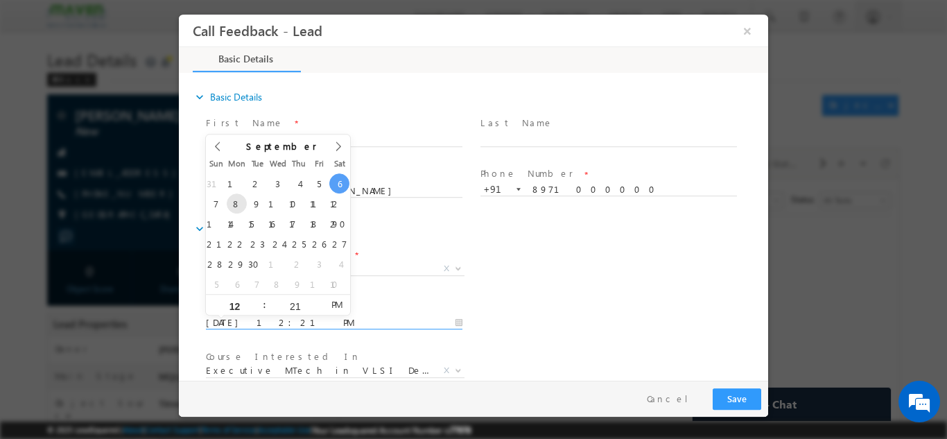
type input "08/09/2025 12:21 PM"
click at [635, 280] on div "Lead Dispositions * Prospect Interested Re-enquired Invalid Number Not Contacte…" at bounding box center [485, 269] width 565 height 51
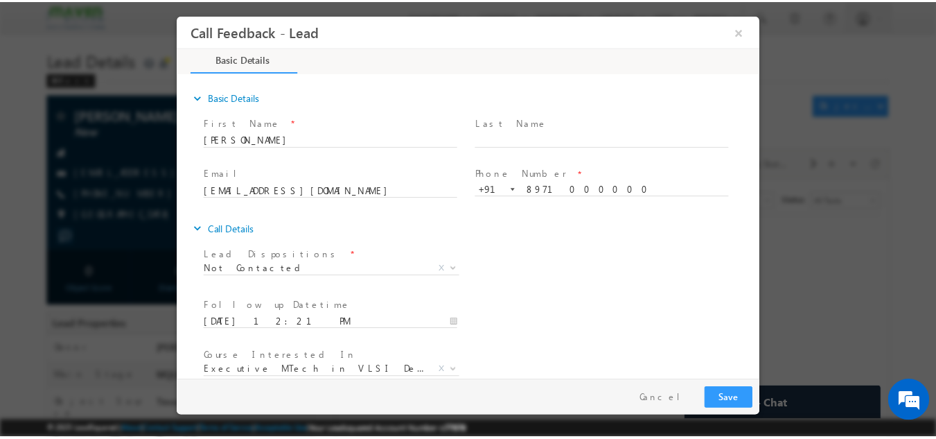
scroll to position [73, 0]
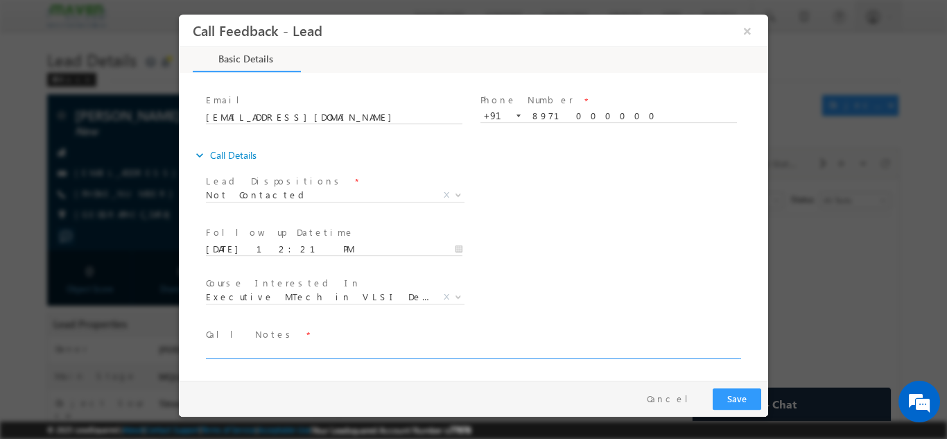
click at [572, 351] on textarea at bounding box center [472, 350] width 533 height 16
type textarea "dnp"
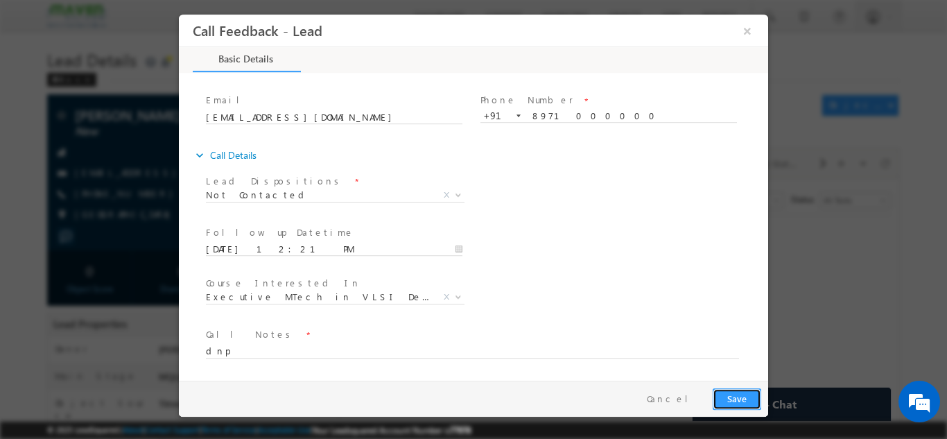
click at [746, 394] on button "Save" at bounding box center [736, 397] width 49 height 21
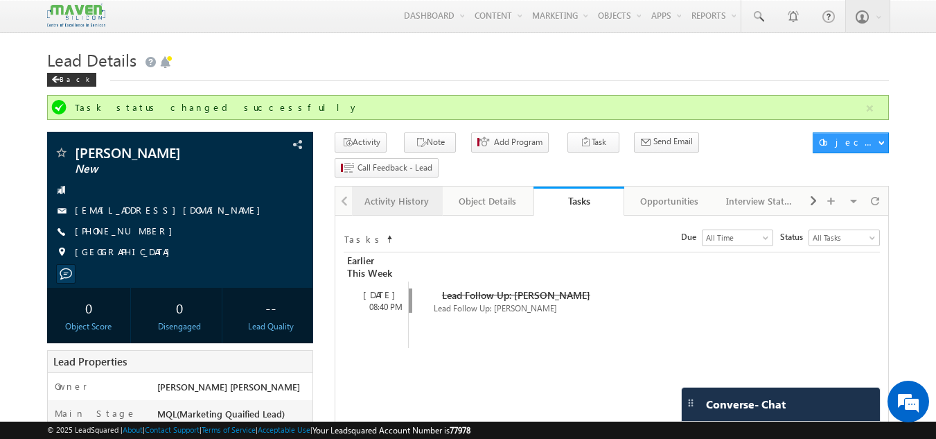
click at [381, 193] on div "Activity History" at bounding box center [396, 201] width 67 height 17
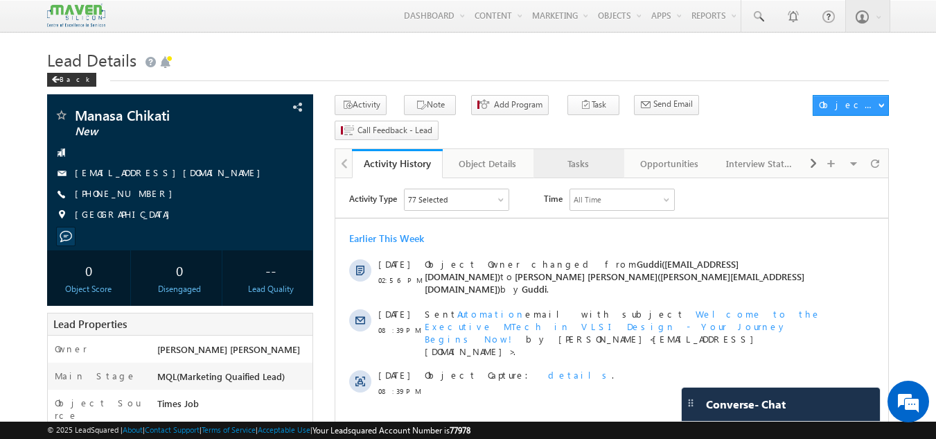
click at [593, 155] on div "Tasks" at bounding box center [578, 163] width 67 height 17
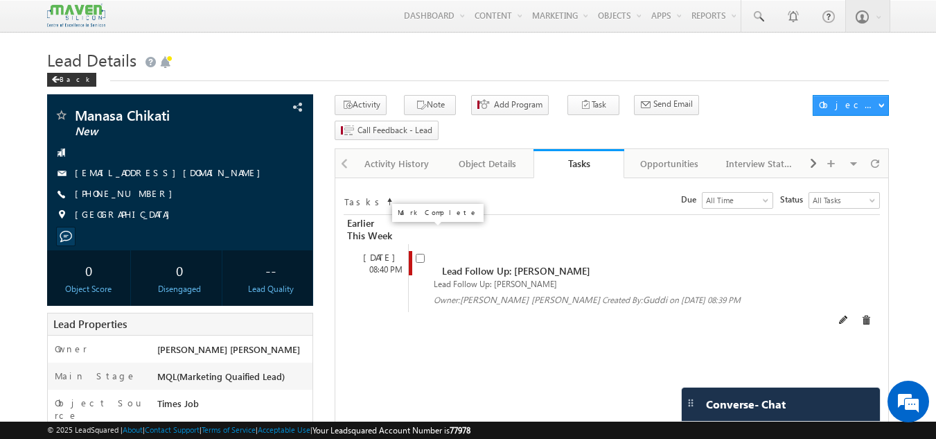
click at [421, 254] on input "checkbox" at bounding box center [420, 258] width 9 height 9
checkbox input "false"
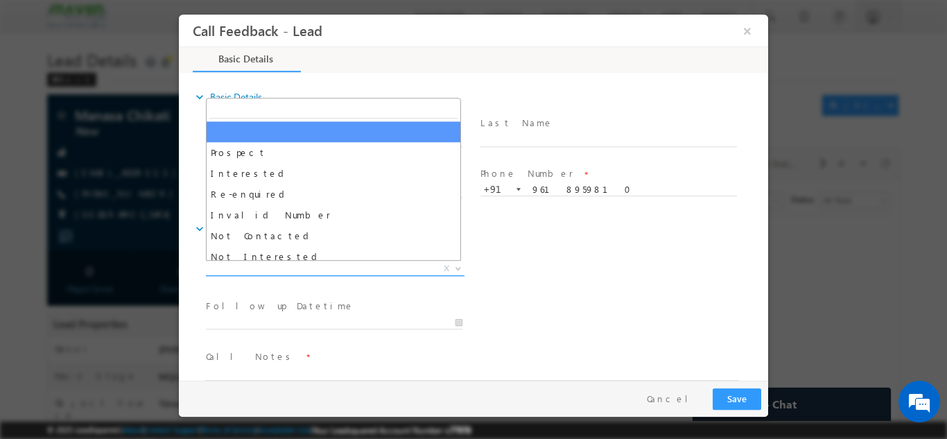
click at [362, 268] on span "X" at bounding box center [335, 268] width 259 height 14
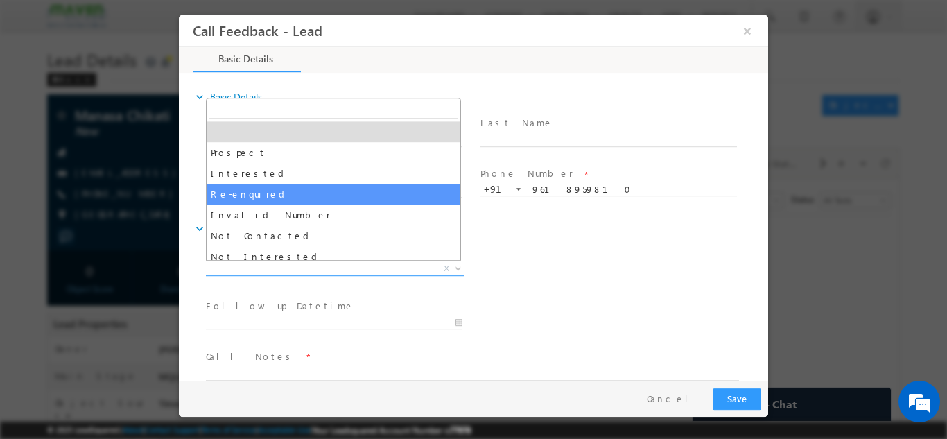
scroll to position [132, 0]
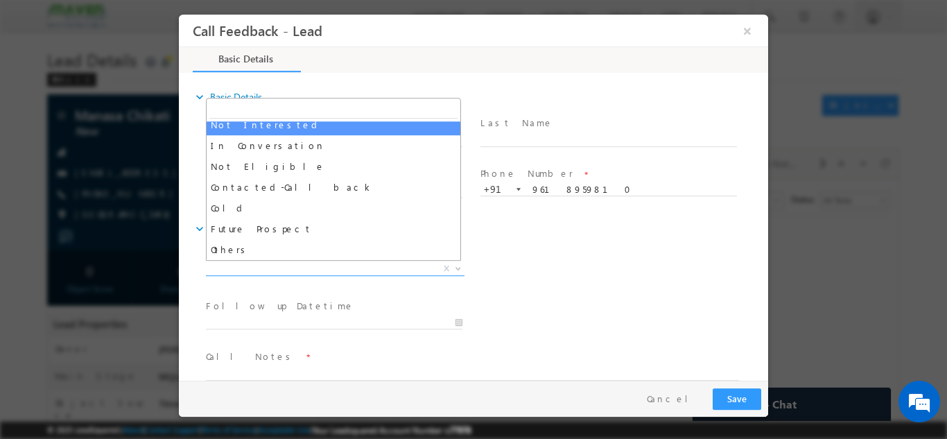
select select "Not Interested"
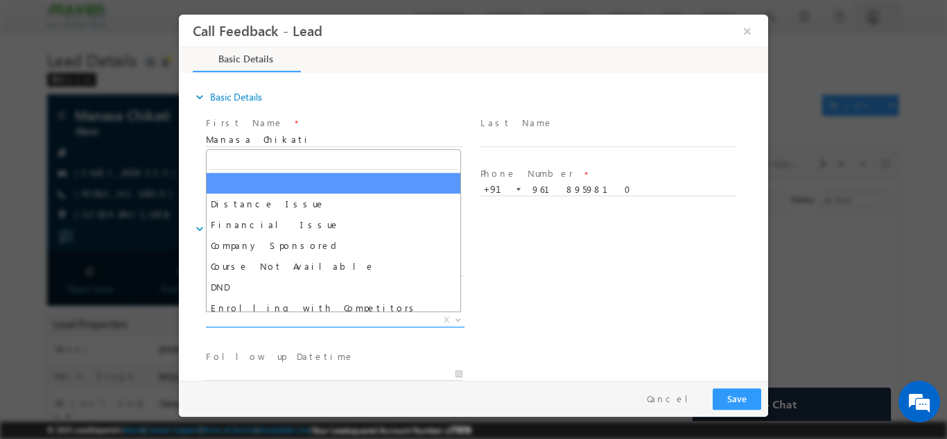
click at [316, 322] on span "X" at bounding box center [335, 320] width 259 height 14
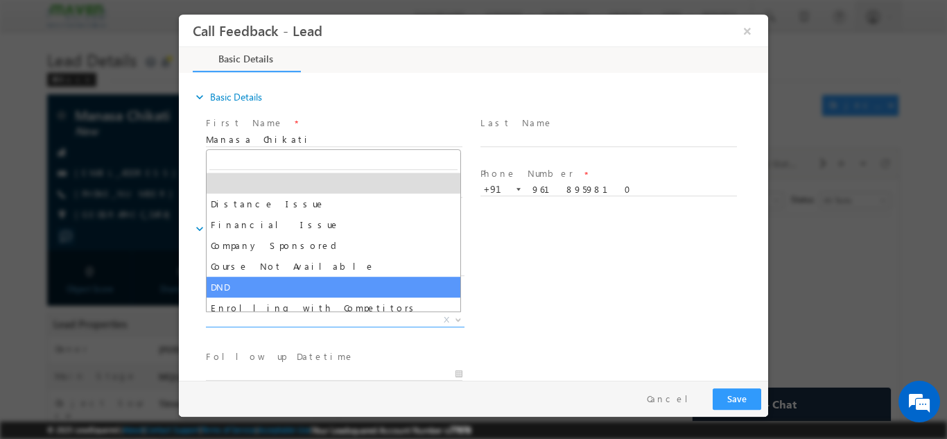
scroll to position [28, 0]
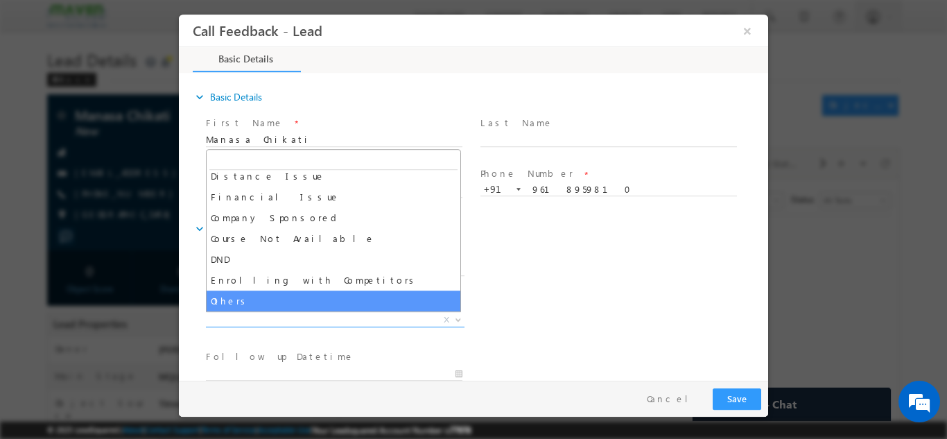
select select "Others"
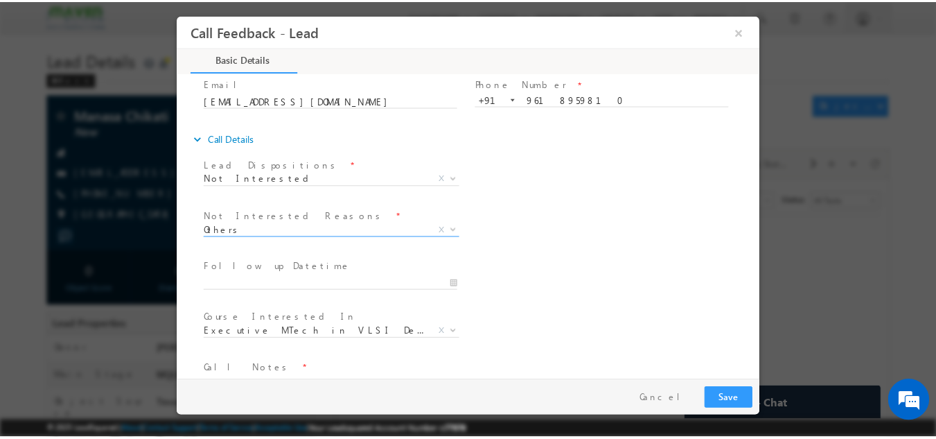
scroll to position [125, 0]
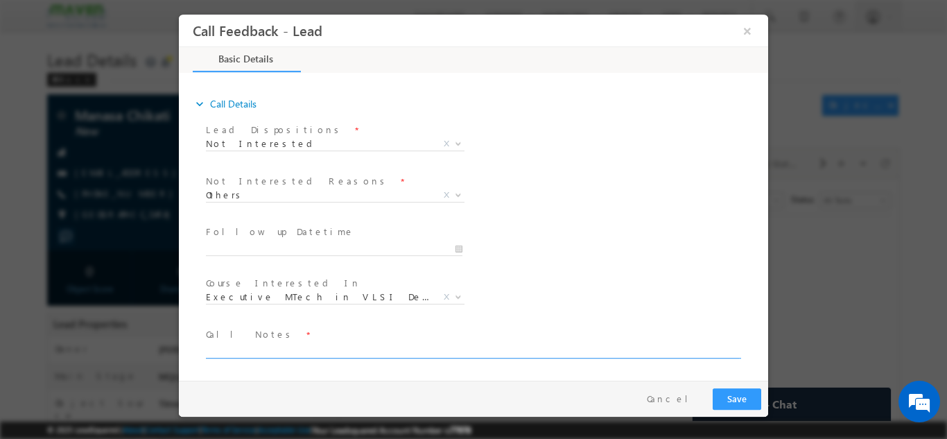
click at [471, 343] on textarea at bounding box center [472, 350] width 533 height 16
type textarea "not interested"
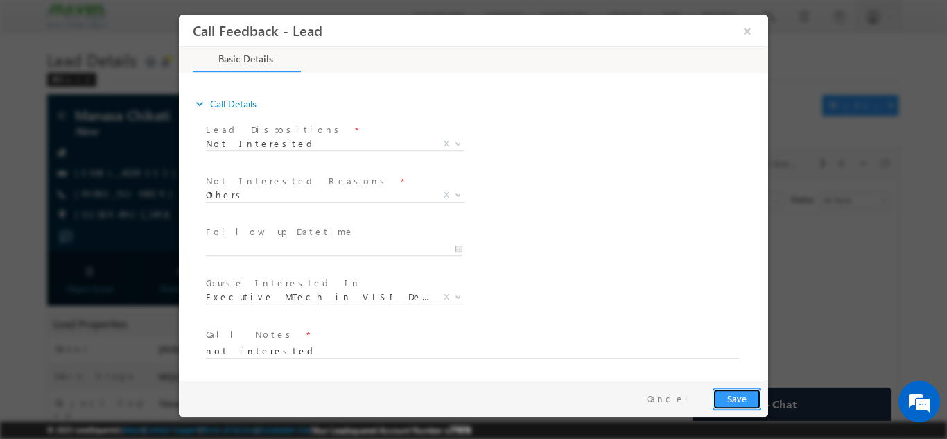
click at [740, 392] on button "Save" at bounding box center [736, 397] width 49 height 21
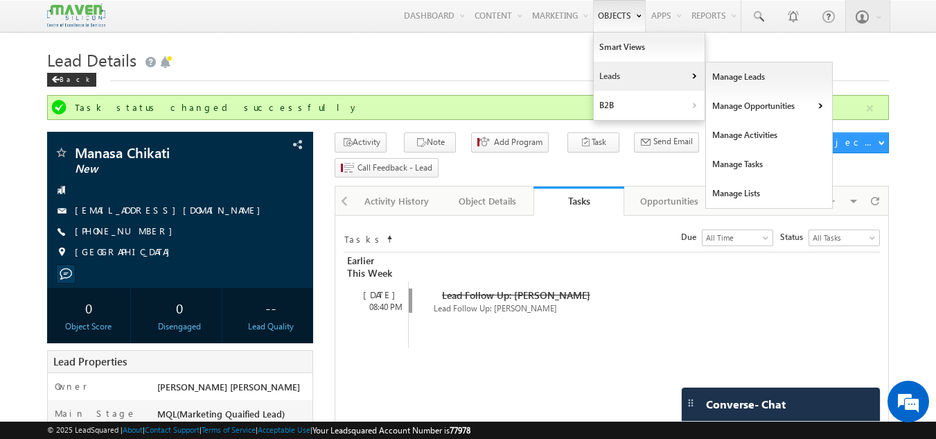
click at [601, 69] on link "Leads" at bounding box center [649, 76] width 111 height 29
click at [712, 85] on link "Manage Leads" at bounding box center [769, 76] width 127 height 29
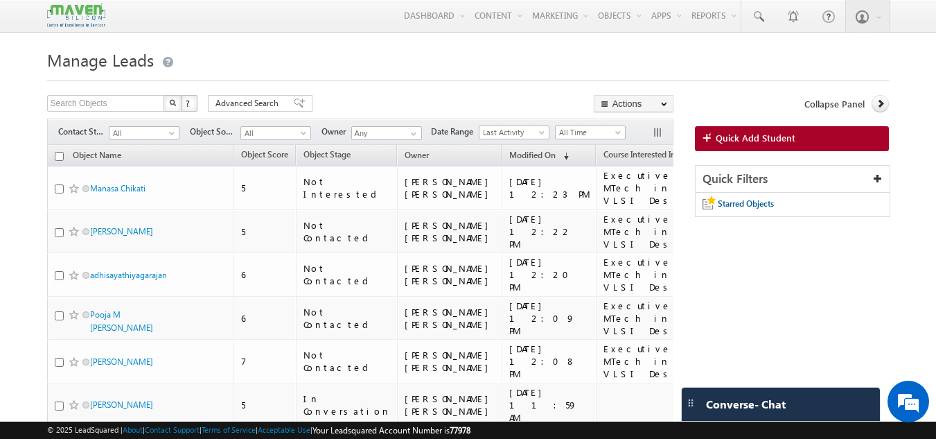
click at [59, 156] on input "checkbox" at bounding box center [59, 156] width 9 height 9
checkbox input "true"
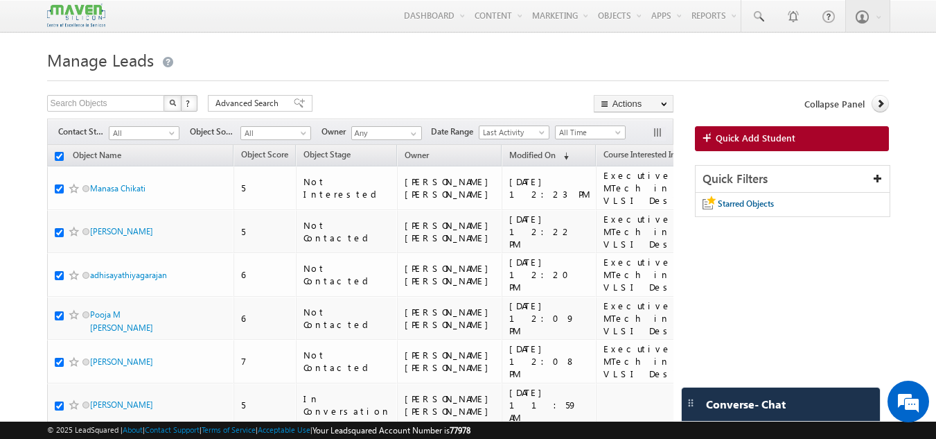
checkbox input "true"
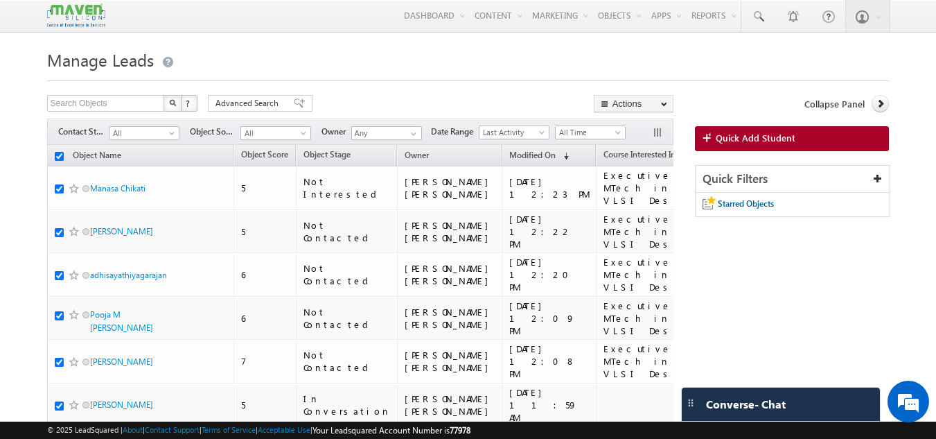
checkbox input "true"
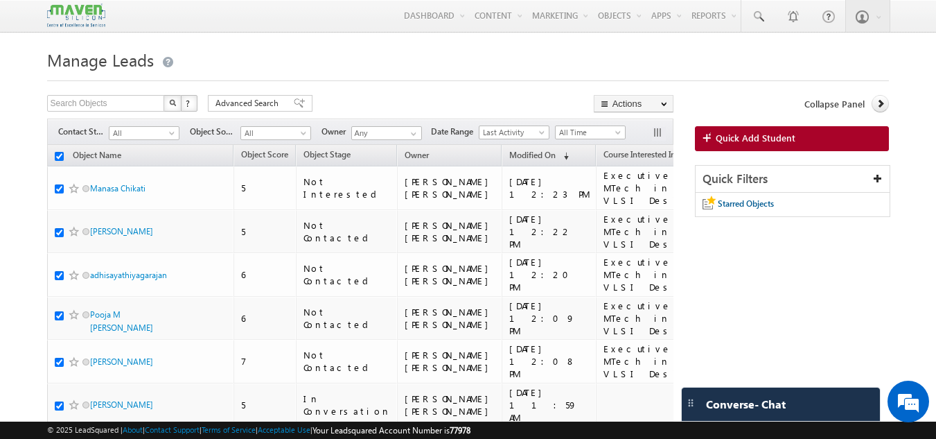
checkbox input "true"
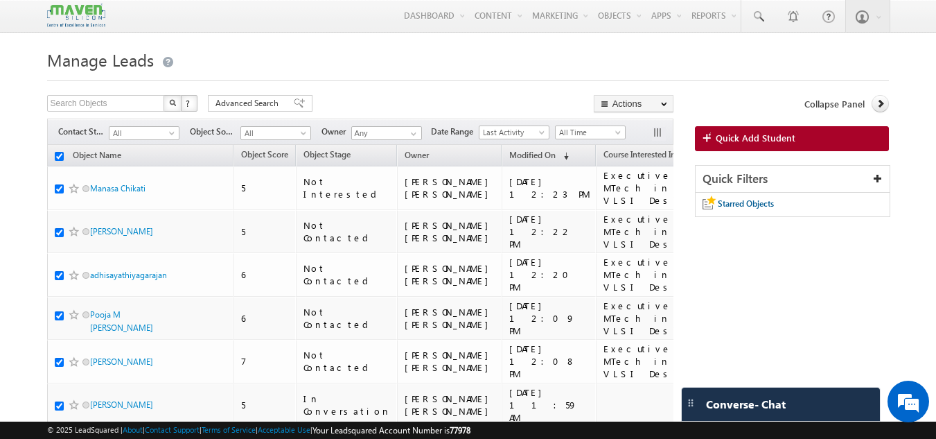
checkbox input "true"
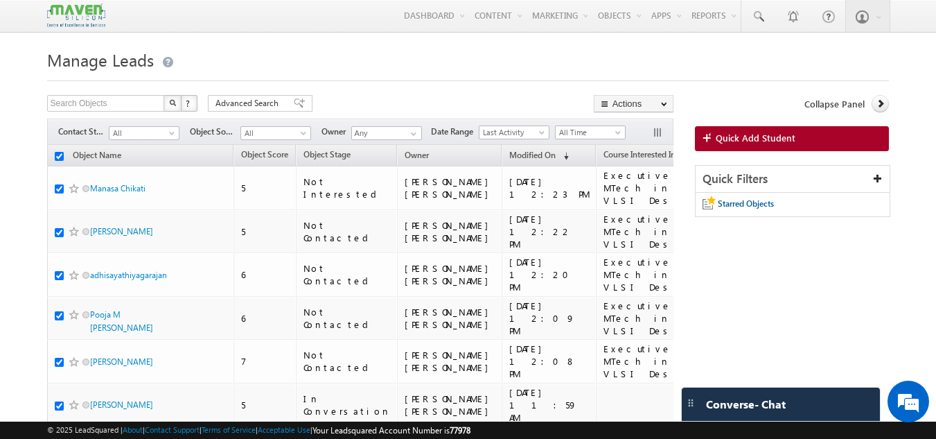
checkbox input "true"
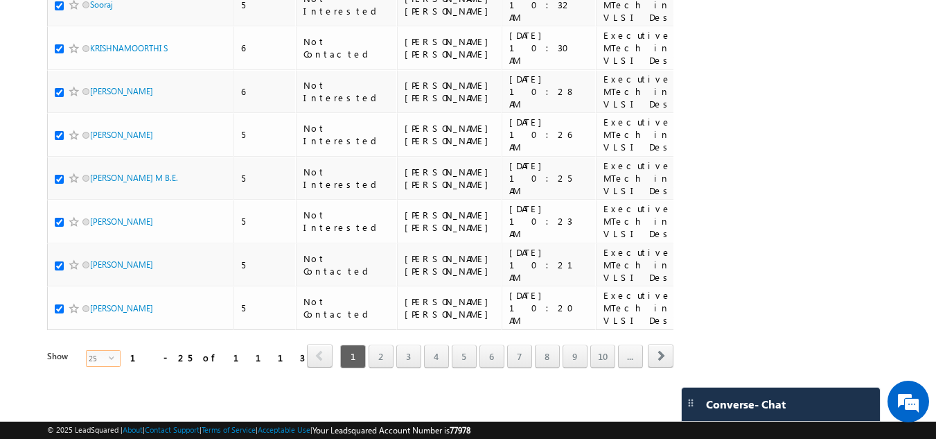
click at [87, 351] on span "25" at bounding box center [98, 358] width 22 height 15
click at [86, 388] on li "50" at bounding box center [94, 390] width 33 height 14
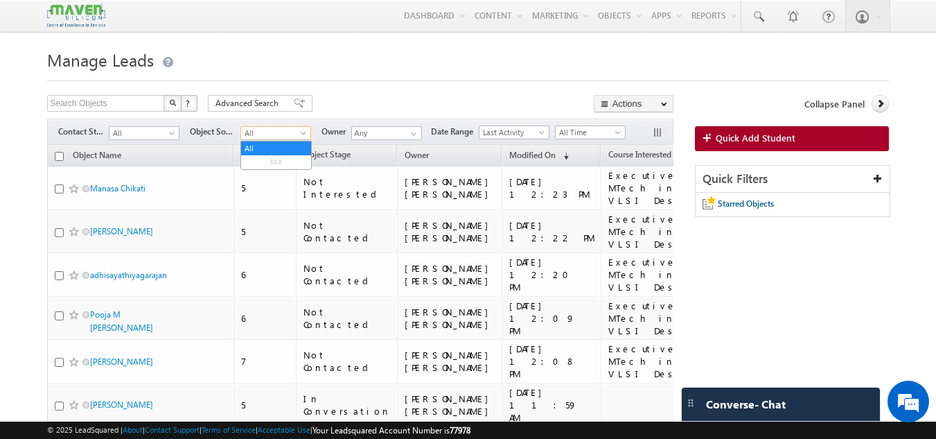
click at [295, 133] on span "All" at bounding box center [274, 133] width 66 height 12
click at [150, 135] on div "Filters Contact Stage All All Object Source All alumni Apps B2C Chatbot COE Col…" at bounding box center [360, 132] width 627 height 26
click at [150, 135] on span "All" at bounding box center [143, 133] width 66 height 12
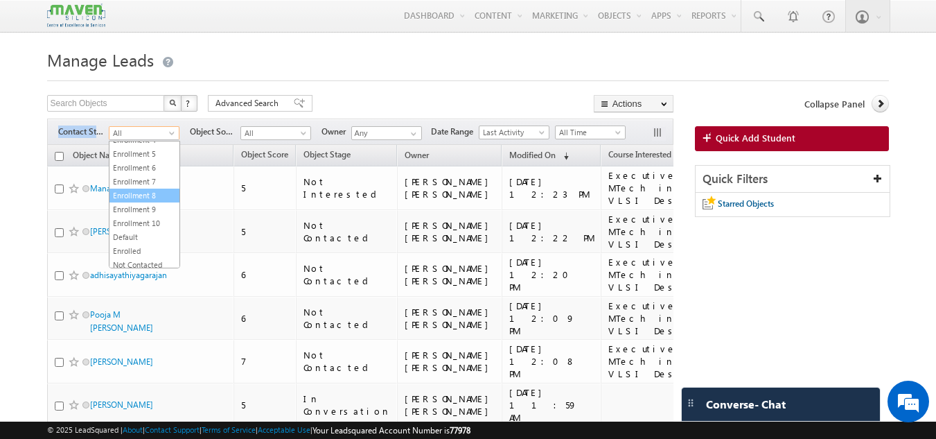
scroll to position [301, 0]
click at [151, 219] on link "Not Contacted" at bounding box center [145, 219] width 70 height 12
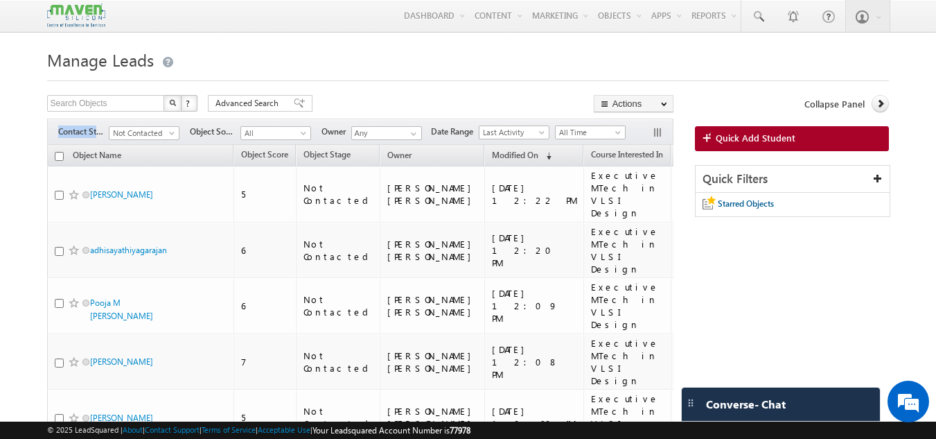
click at [59, 159] on input "checkbox" at bounding box center [59, 156] width 9 height 9
checkbox input "true"
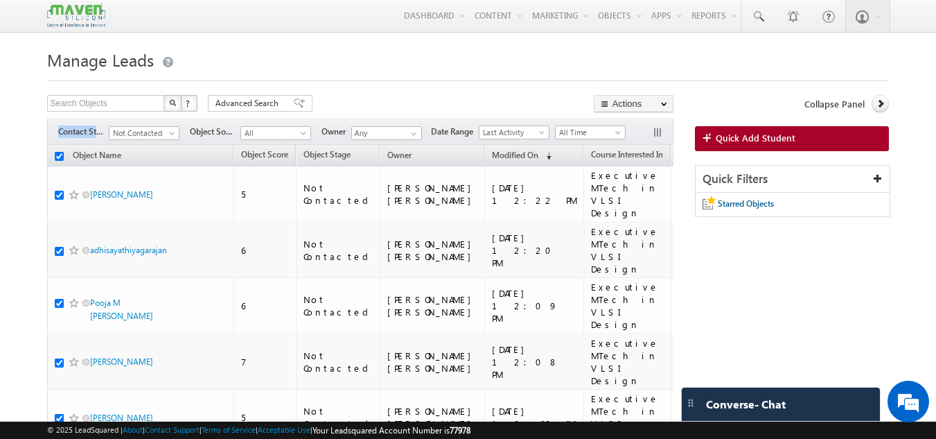
checkbox input "true"
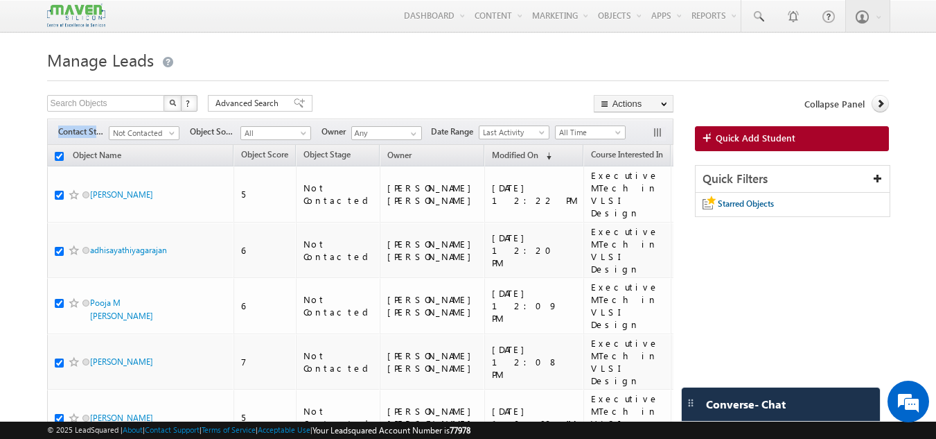
checkbox input "true"
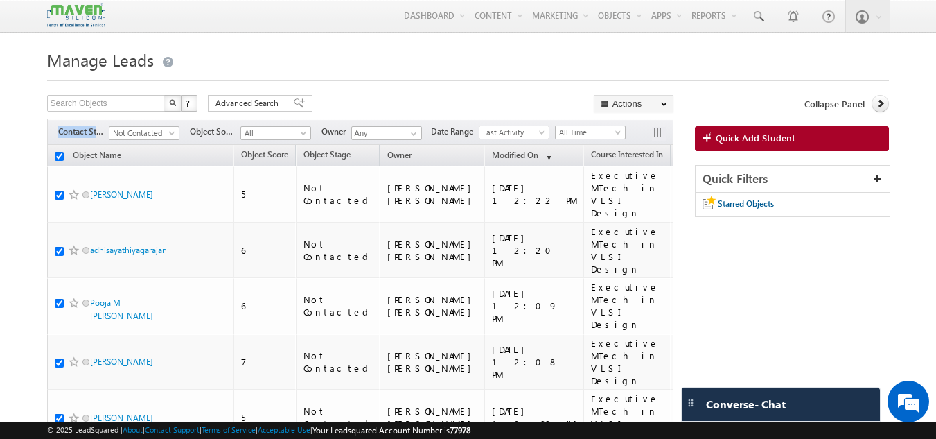
checkbox input "true"
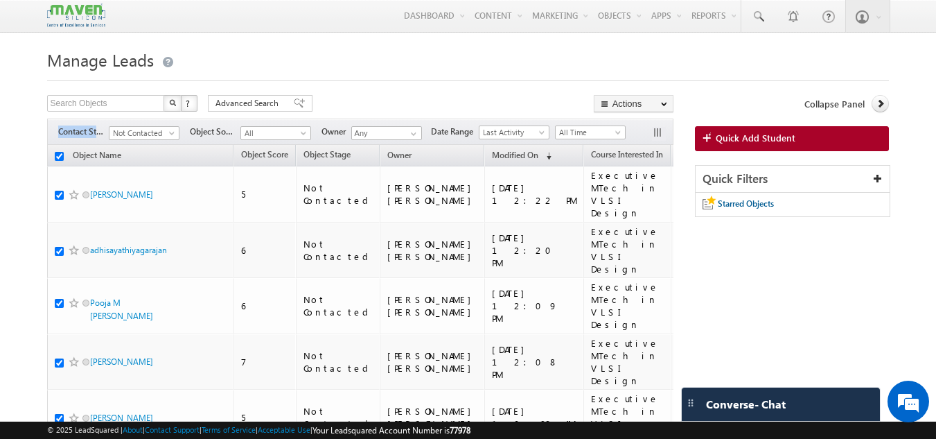
checkbox input "true"
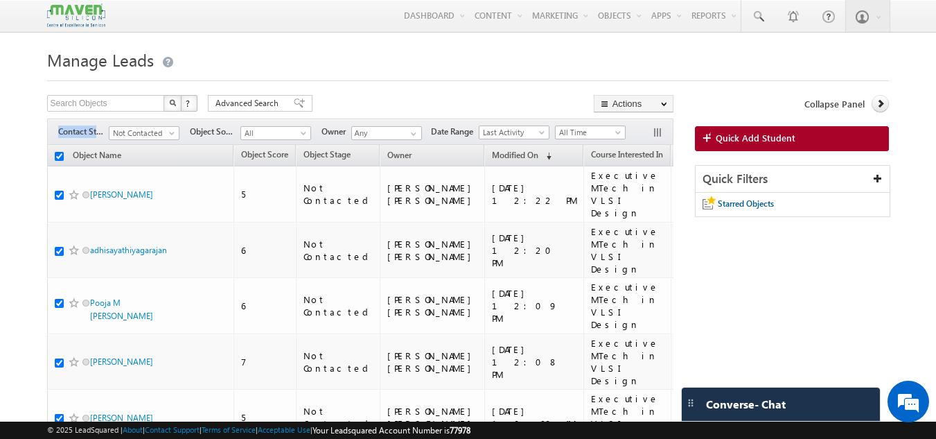
checkbox input "true"
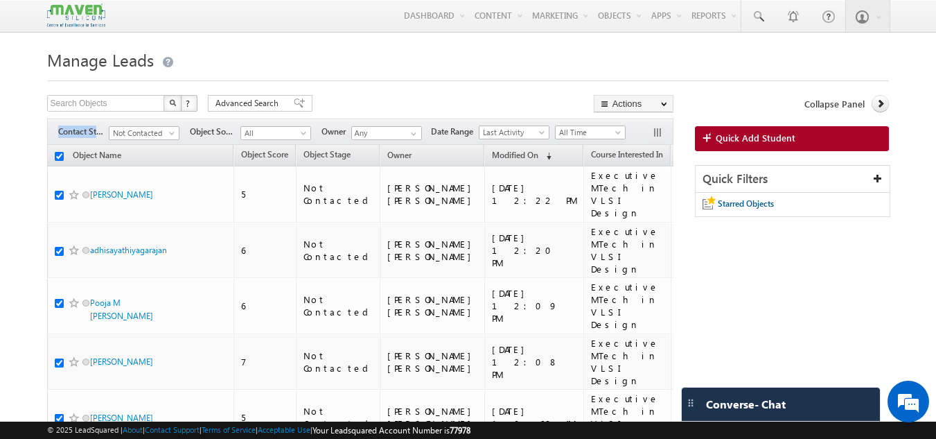
checkbox input "true"
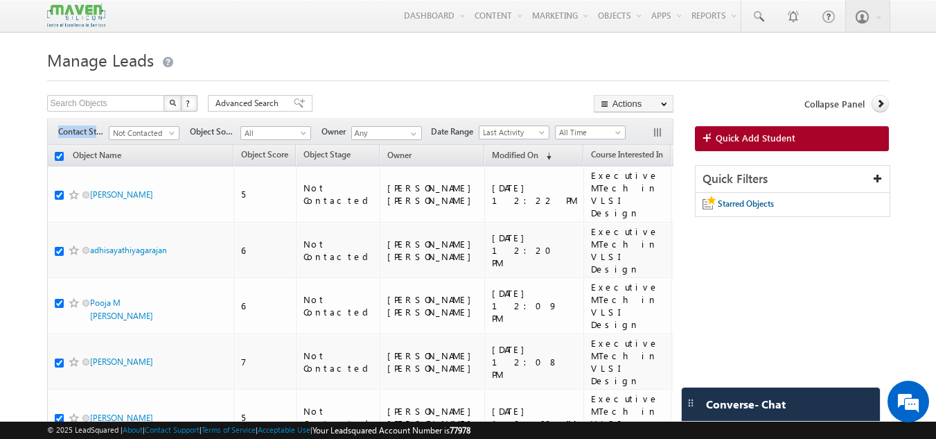
checkbox input "true"
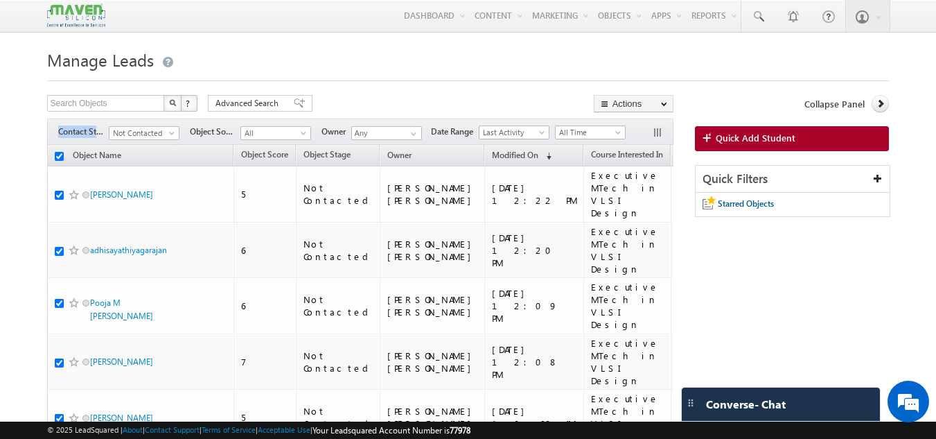
checkbox input "true"
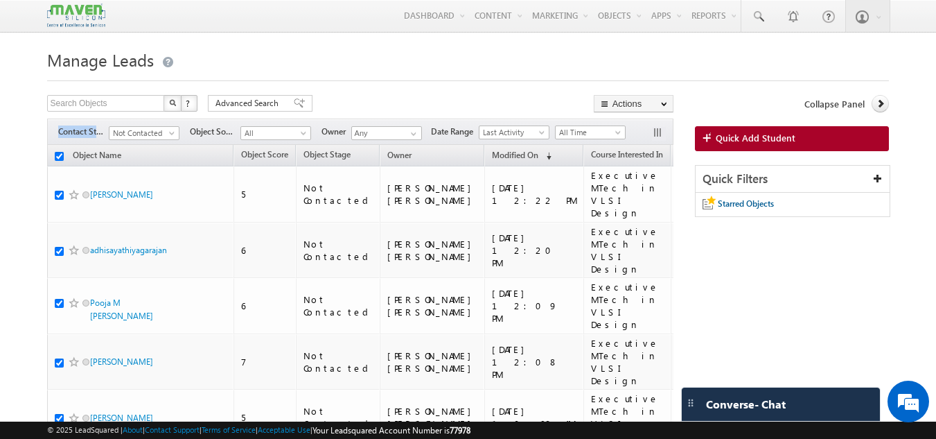
checkbox input "true"
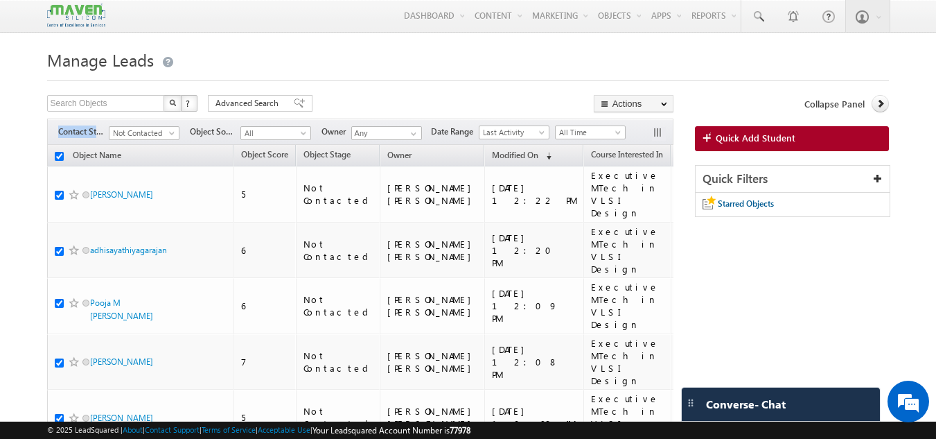
checkbox input "true"
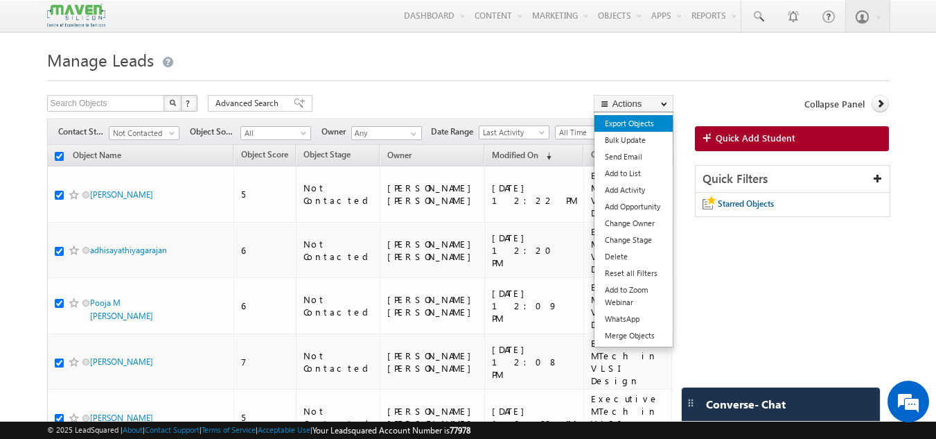
click at [645, 124] on link "Export Objects" at bounding box center [634, 123] width 78 height 17
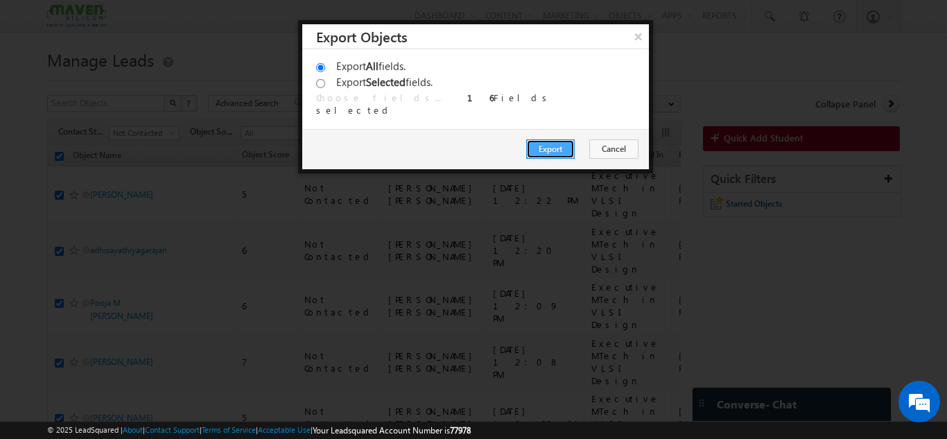
click at [549, 146] on button "Export" at bounding box center [550, 148] width 49 height 19
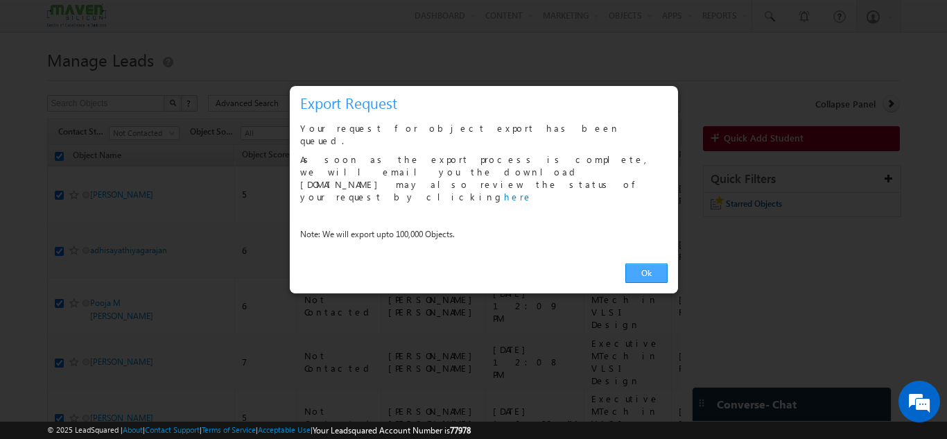
click at [648, 263] on link "Ok" at bounding box center [646, 272] width 42 height 19
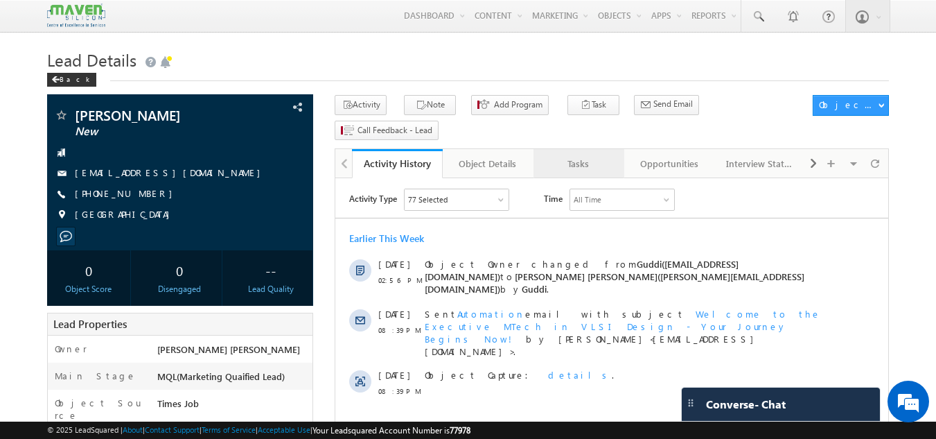
click at [566, 150] on link "Tasks" at bounding box center [579, 163] width 91 height 29
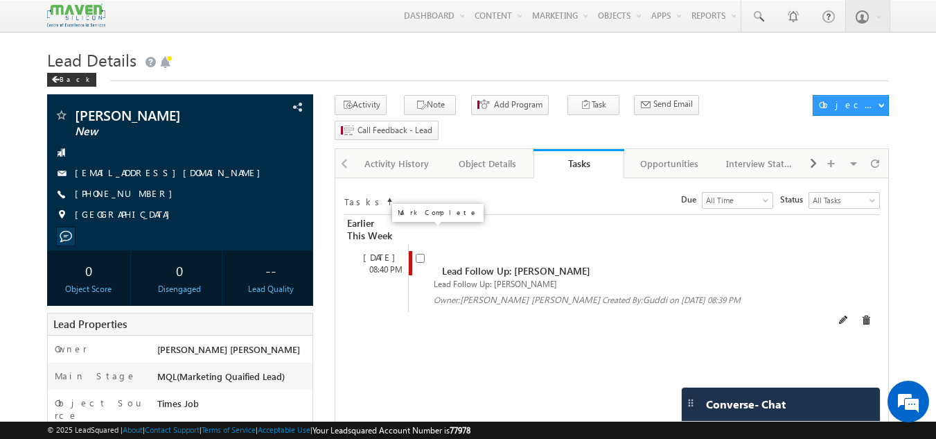
click at [422, 254] on input "checkbox" at bounding box center [420, 258] width 9 height 9
checkbox input "false"
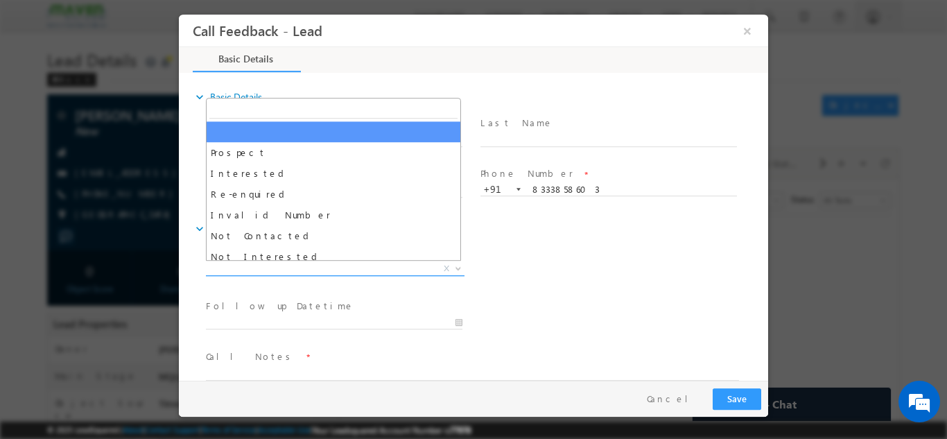
click at [269, 261] on span "X" at bounding box center [335, 268] width 259 height 14
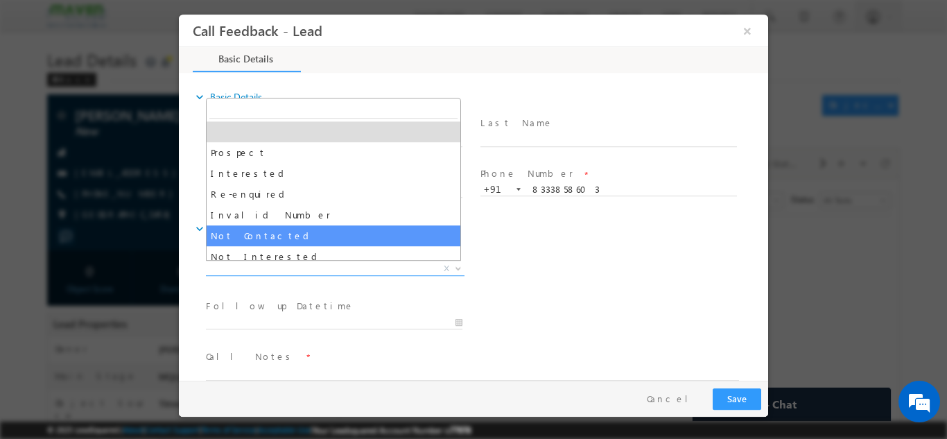
select select "Not Contacted"
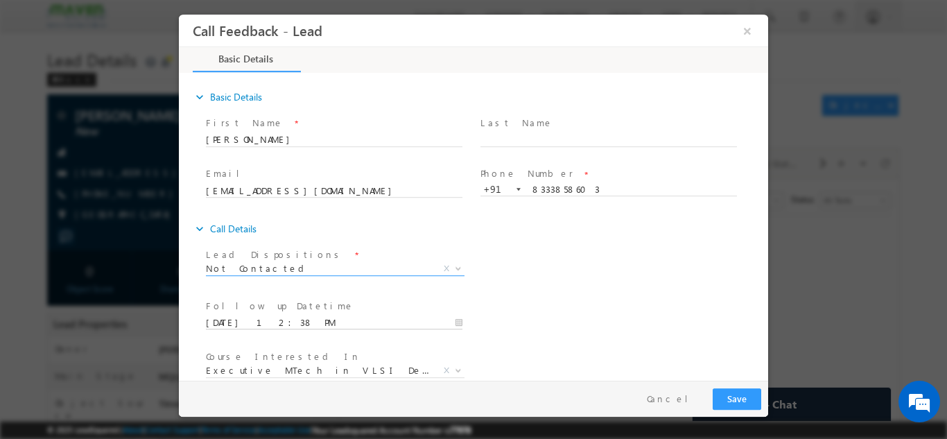
click at [265, 321] on input "[DATE] 12:38 PM" at bounding box center [334, 322] width 256 height 14
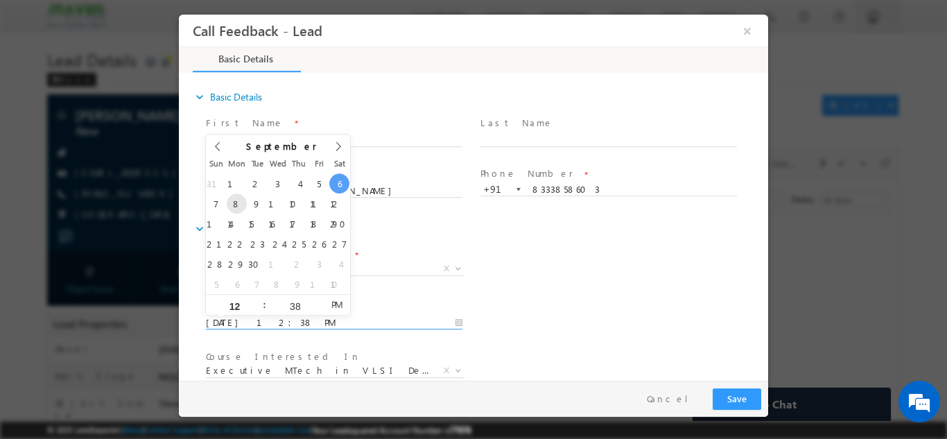
type input "[DATE] 12:38 PM"
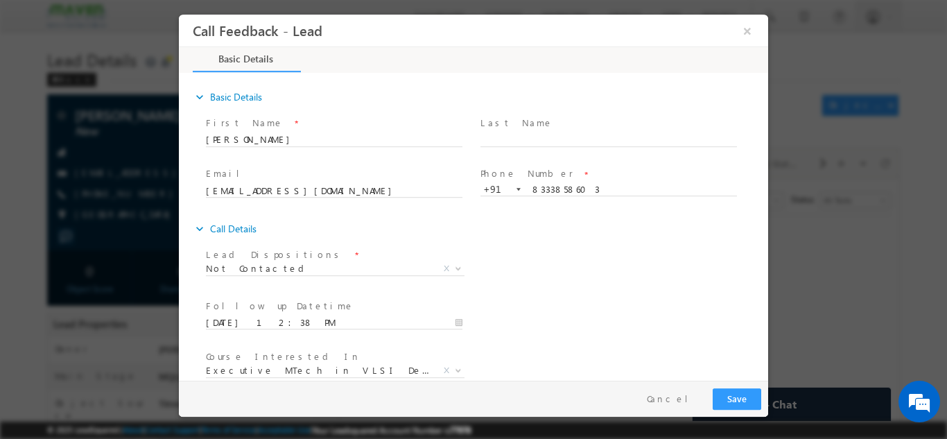
click at [460, 234] on div "expand_more Call Details" at bounding box center [480, 228] width 575 height 25
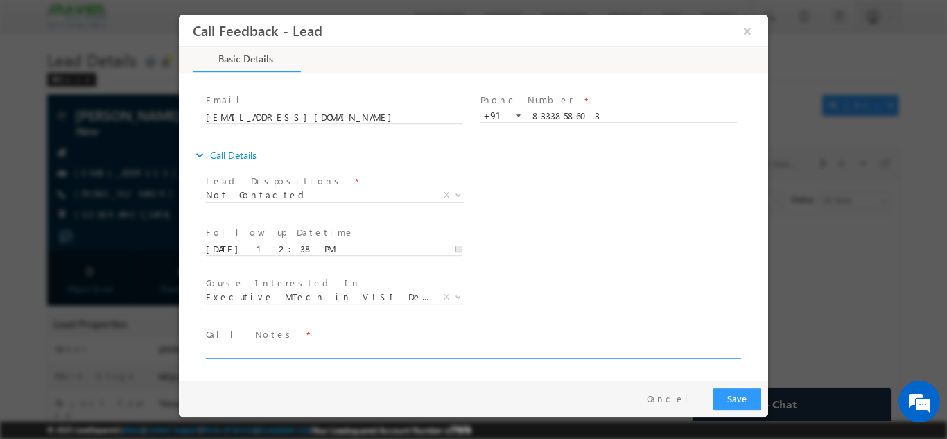
click at [572, 354] on textarea at bounding box center [472, 350] width 533 height 16
paste textarea "dnp"
type textarea "dnp"
click at [743, 390] on button "Save" at bounding box center [736, 397] width 49 height 21
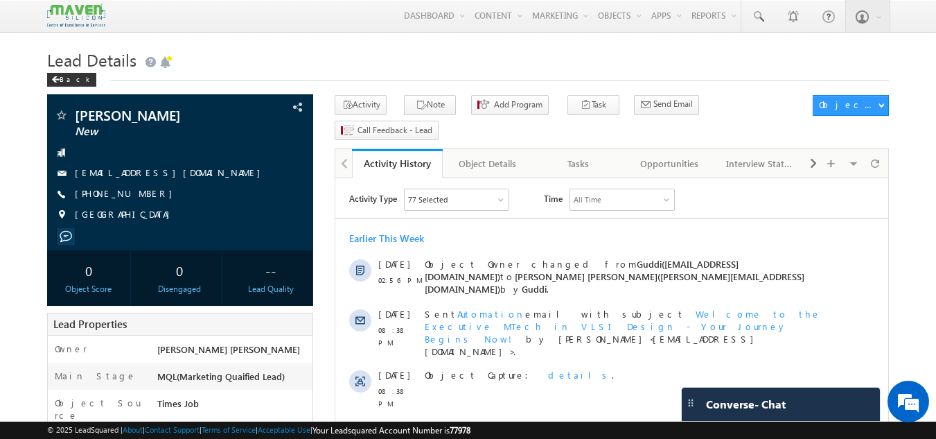
click at [504, 56] on h1 "Lead Details" at bounding box center [468, 58] width 843 height 27
drag, startPoint x: 74, startPoint y: 174, endPoint x: 125, endPoint y: 216, distance: 66.0
click at [125, 216] on div "[PERSON_NAME] New [EMAIL_ADDRESS][DOMAIN_NAME] [PHONE_NUMBER] [GEOGRAPHIC_DATA]" at bounding box center [180, 168] width 253 height 121
click at [352, 59] on h1 "Lead Details" at bounding box center [468, 58] width 843 height 27
click at [571, 155] on div "Tasks" at bounding box center [578, 163] width 67 height 17
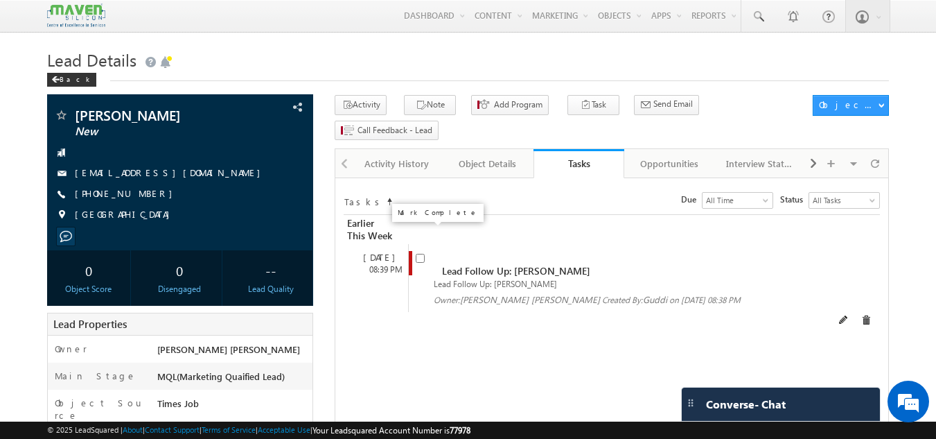
click at [418, 254] on input "checkbox" at bounding box center [420, 258] width 9 height 9
checkbox input "false"
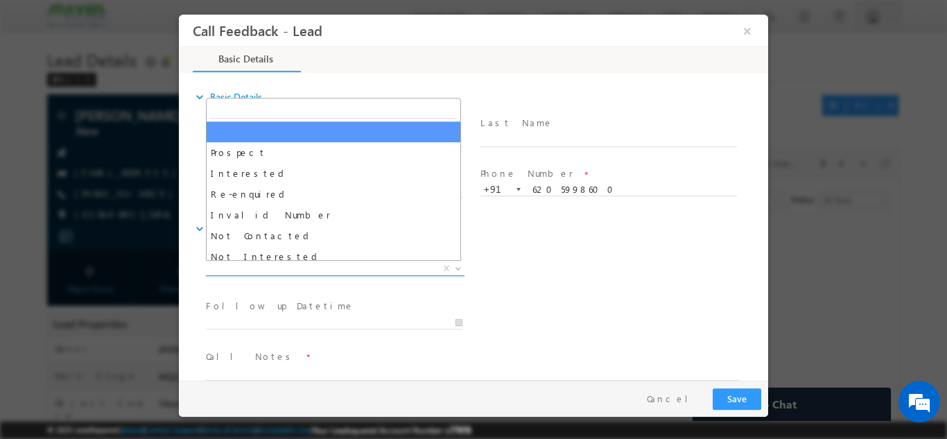
click at [325, 265] on span "X" at bounding box center [335, 268] width 259 height 14
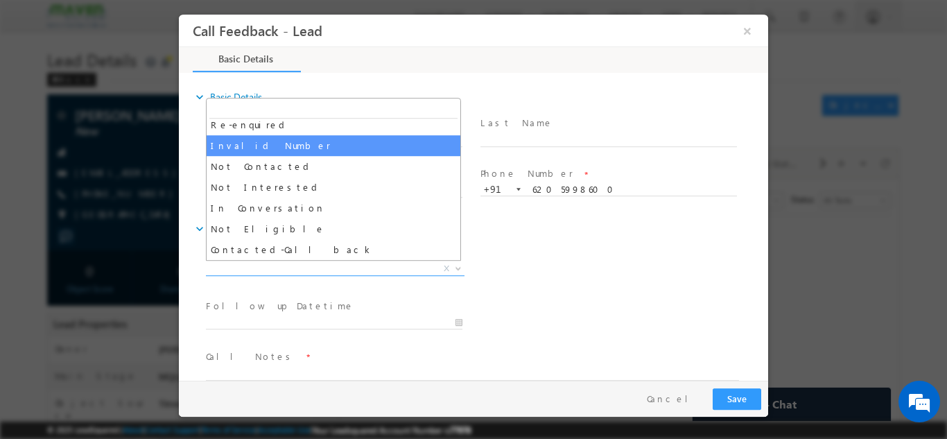
scroll to position [69, 0]
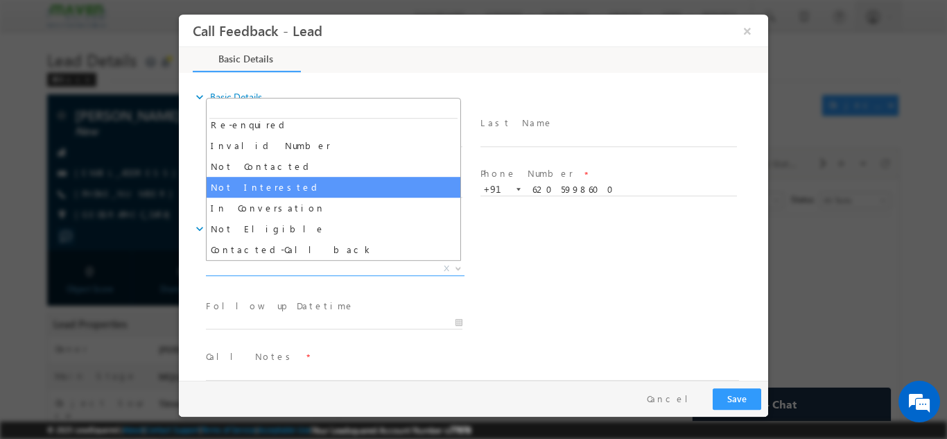
select select "Not Interested"
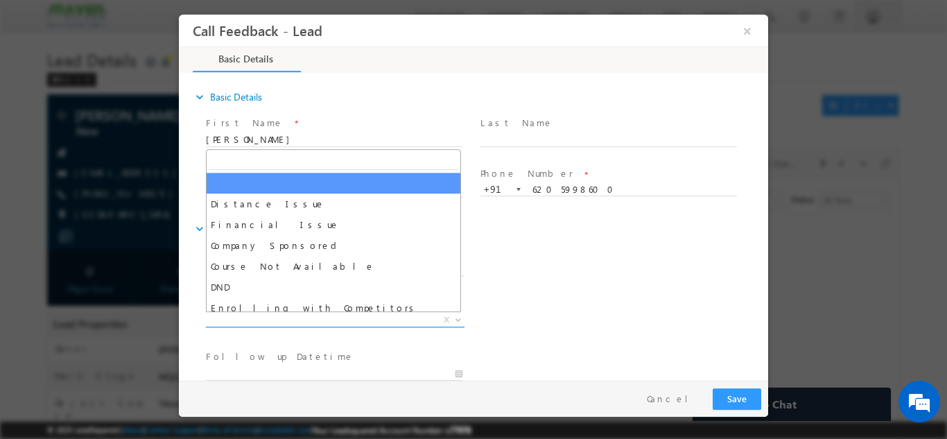
click at [331, 318] on span "X" at bounding box center [335, 320] width 259 height 14
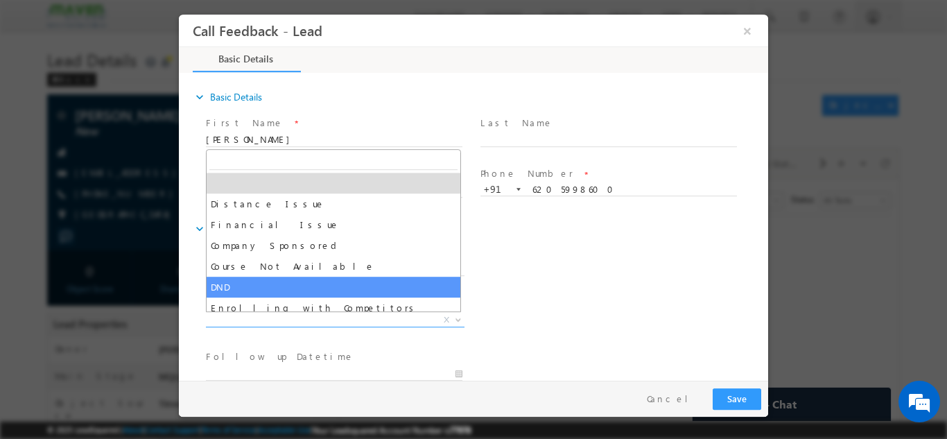
scroll to position [28, 0]
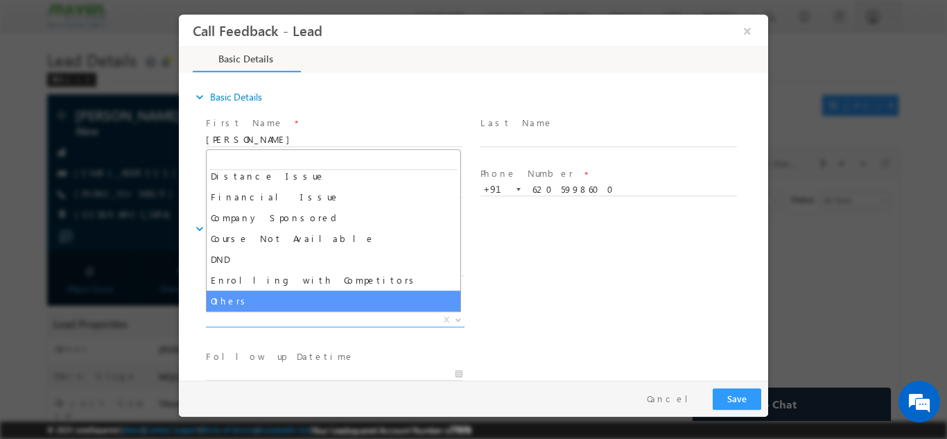
select select "Others"
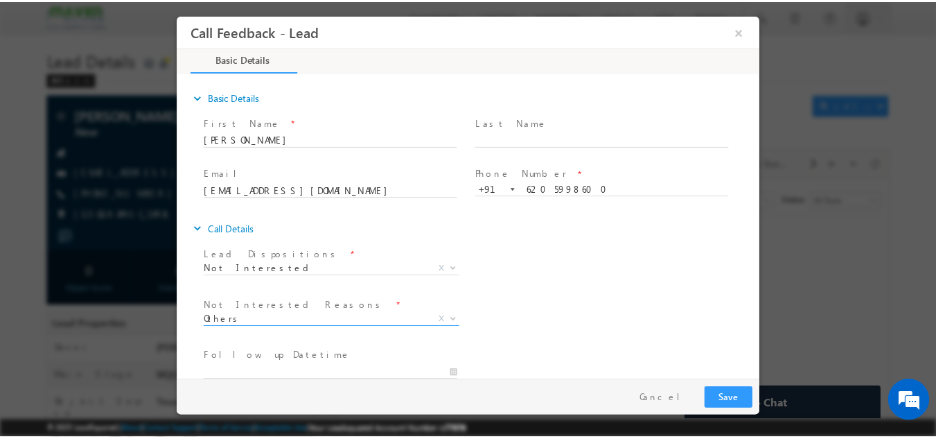
scroll to position [125, 0]
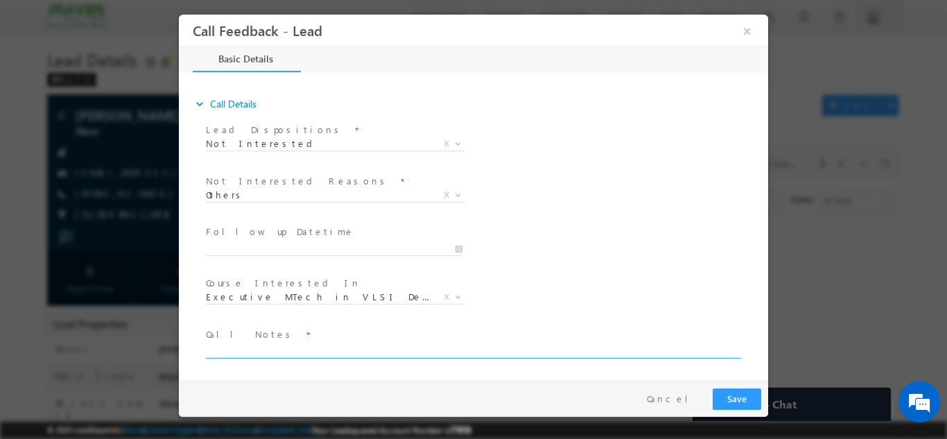
click at [326, 348] on textarea at bounding box center [472, 350] width 533 height 16
type textarea "not int."
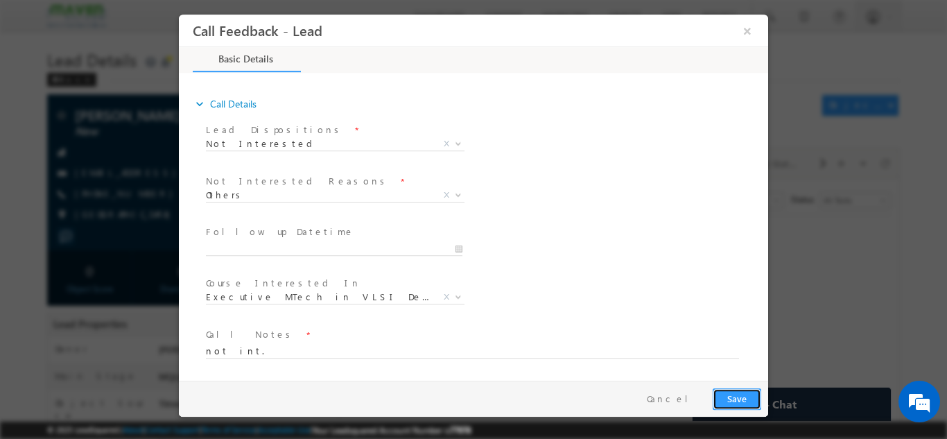
click at [733, 397] on button "Save" at bounding box center [736, 397] width 49 height 21
